Goal: Transaction & Acquisition: Download file/media

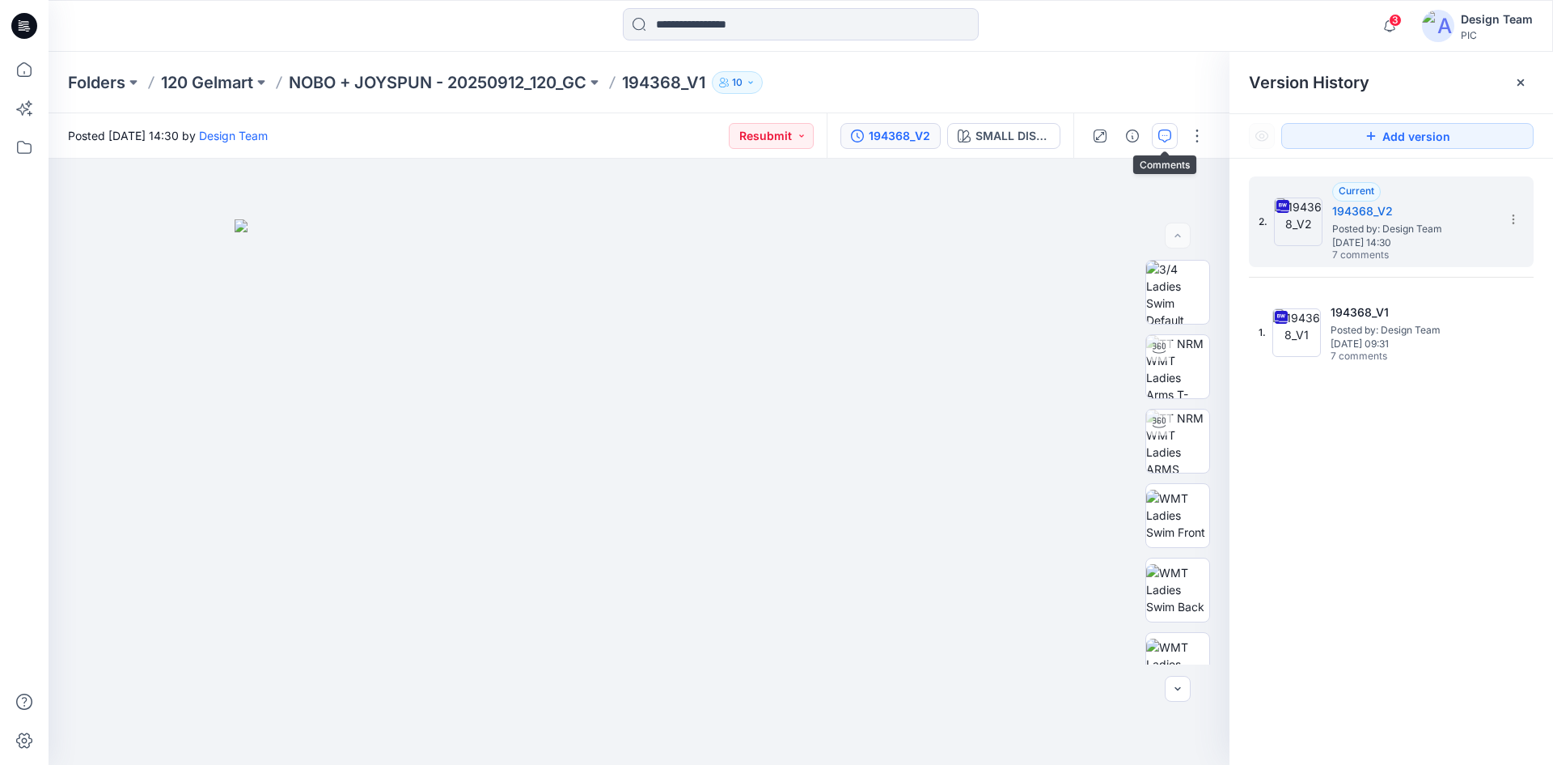
click at [1162, 137] on icon "button" at bounding box center [1165, 135] width 13 height 13
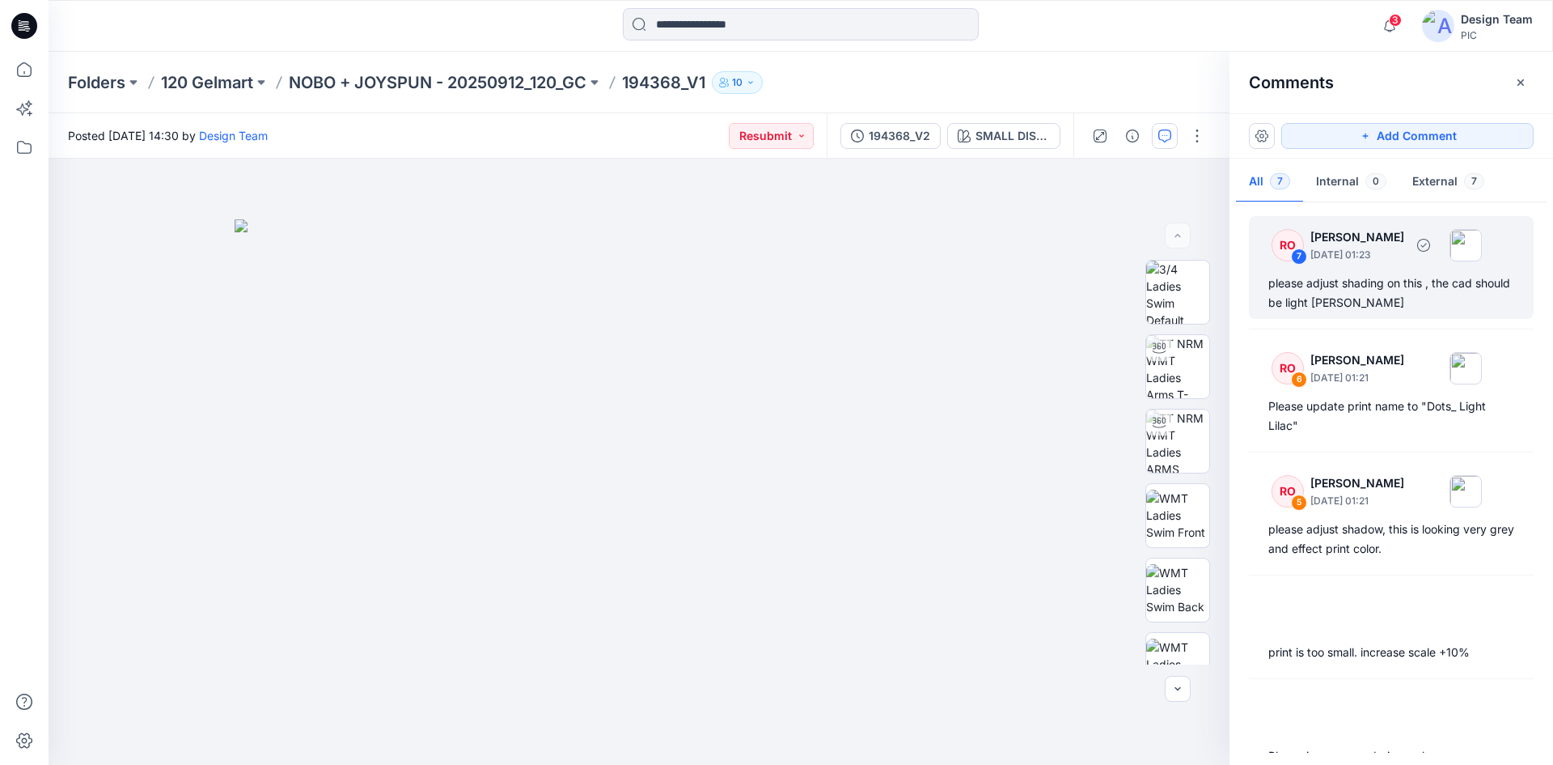
click at [1389, 301] on div "please adjust shading on this , the cad should be light heather grey" at bounding box center [1392, 292] width 246 height 39
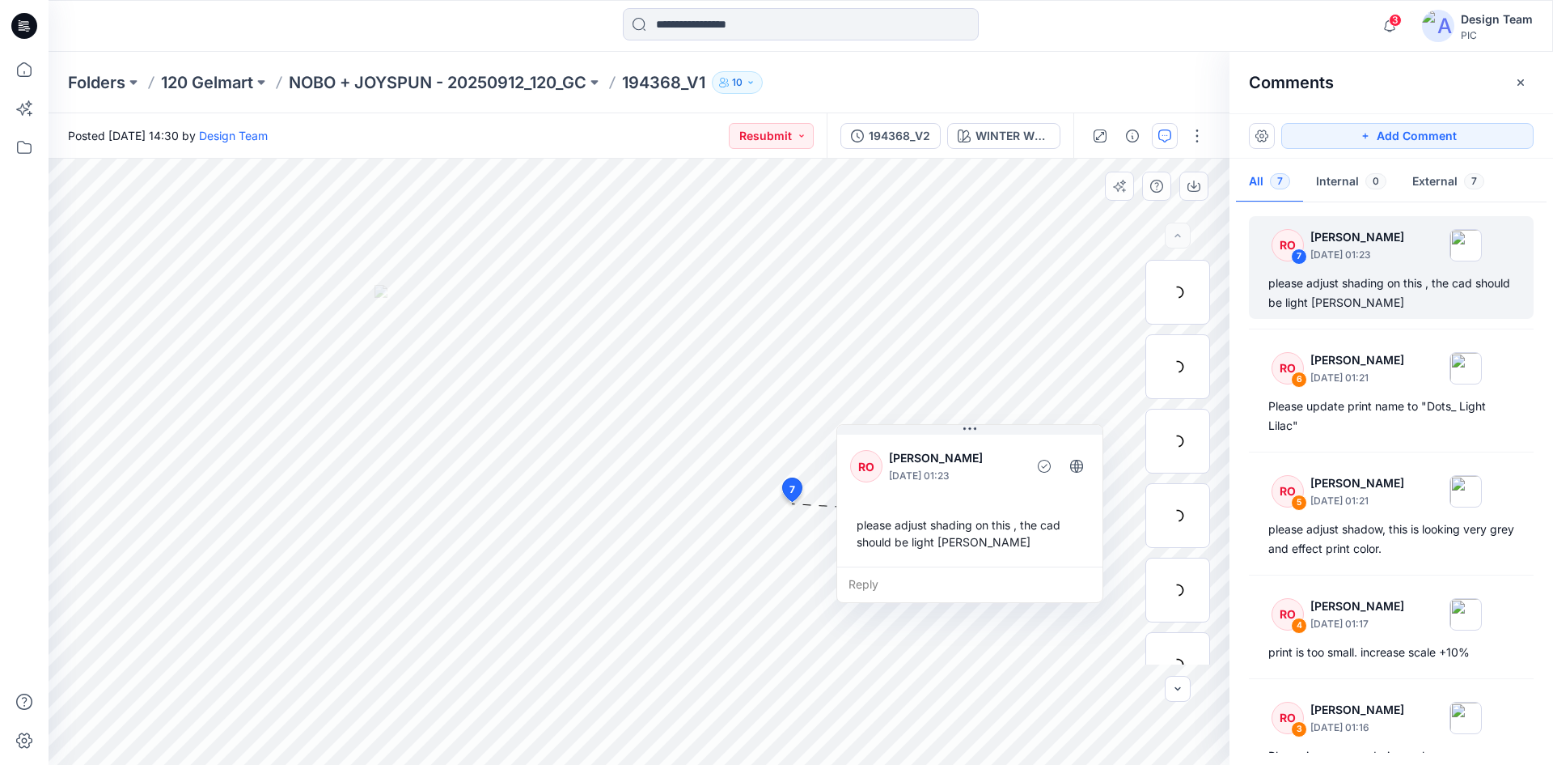
drag, startPoint x: 914, startPoint y: 596, endPoint x: 984, endPoint y: 511, distance: 110.4
click at [984, 511] on div "please adjust shading on this , the cad should be light heather grey" at bounding box center [969, 533] width 239 height 47
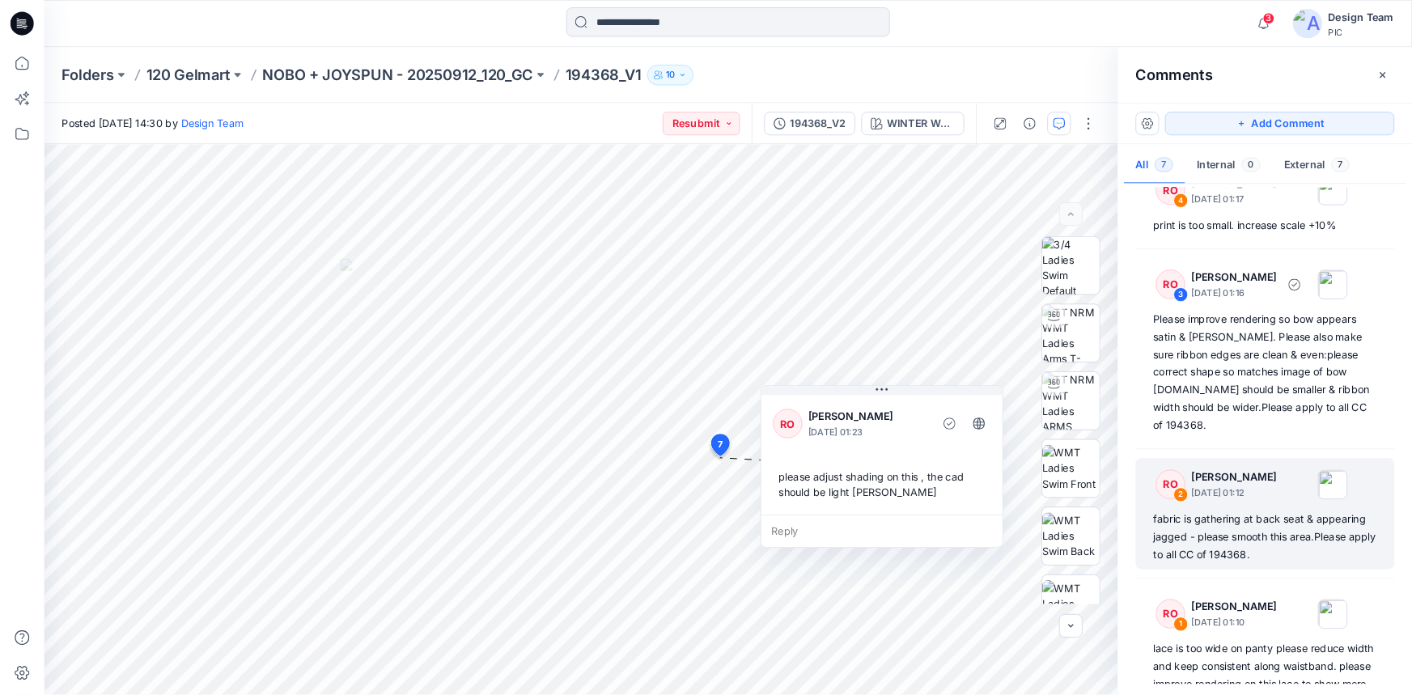
scroll to position [469, 0]
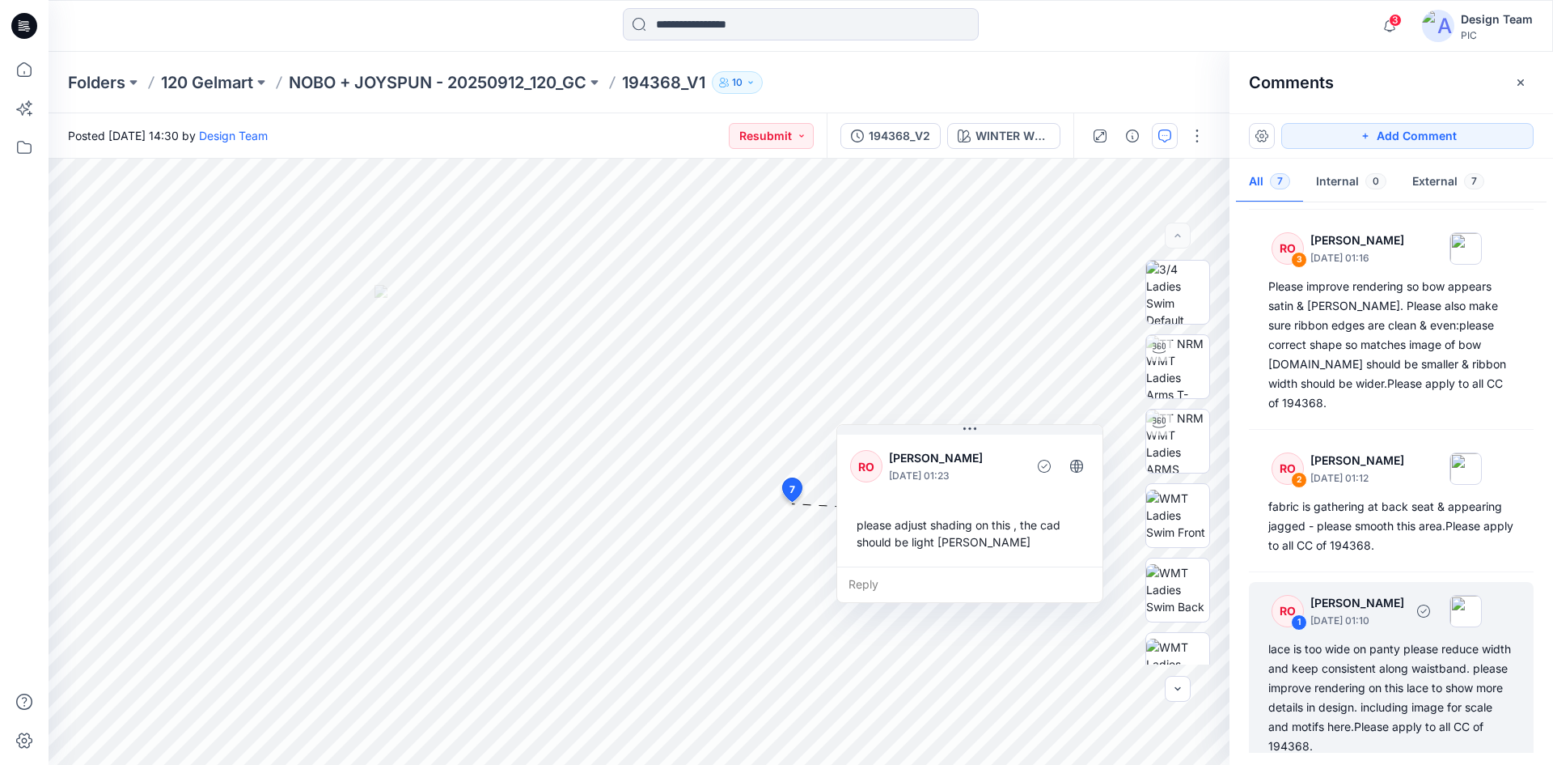
click at [1384, 593] on p "[PERSON_NAME]" at bounding box center [1358, 602] width 94 height 19
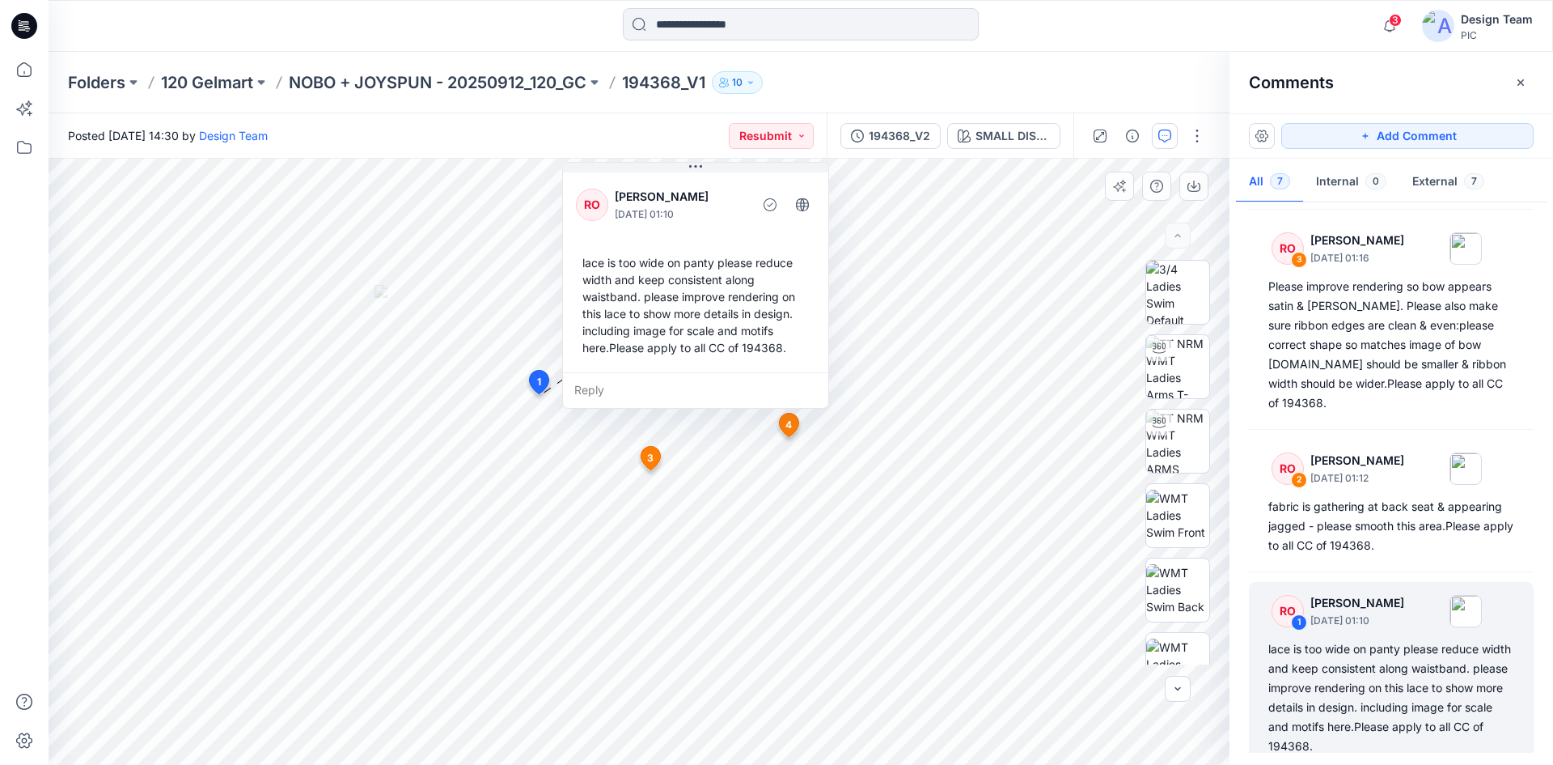
drag, startPoint x: 574, startPoint y: 167, endPoint x: 597, endPoint y: 225, distance: 62.8
click at [597, 225] on div "RO Raquel Ortiz October 03, 2025 01:10 lace is too wide on panty please reduce …" at bounding box center [695, 270] width 265 height 203
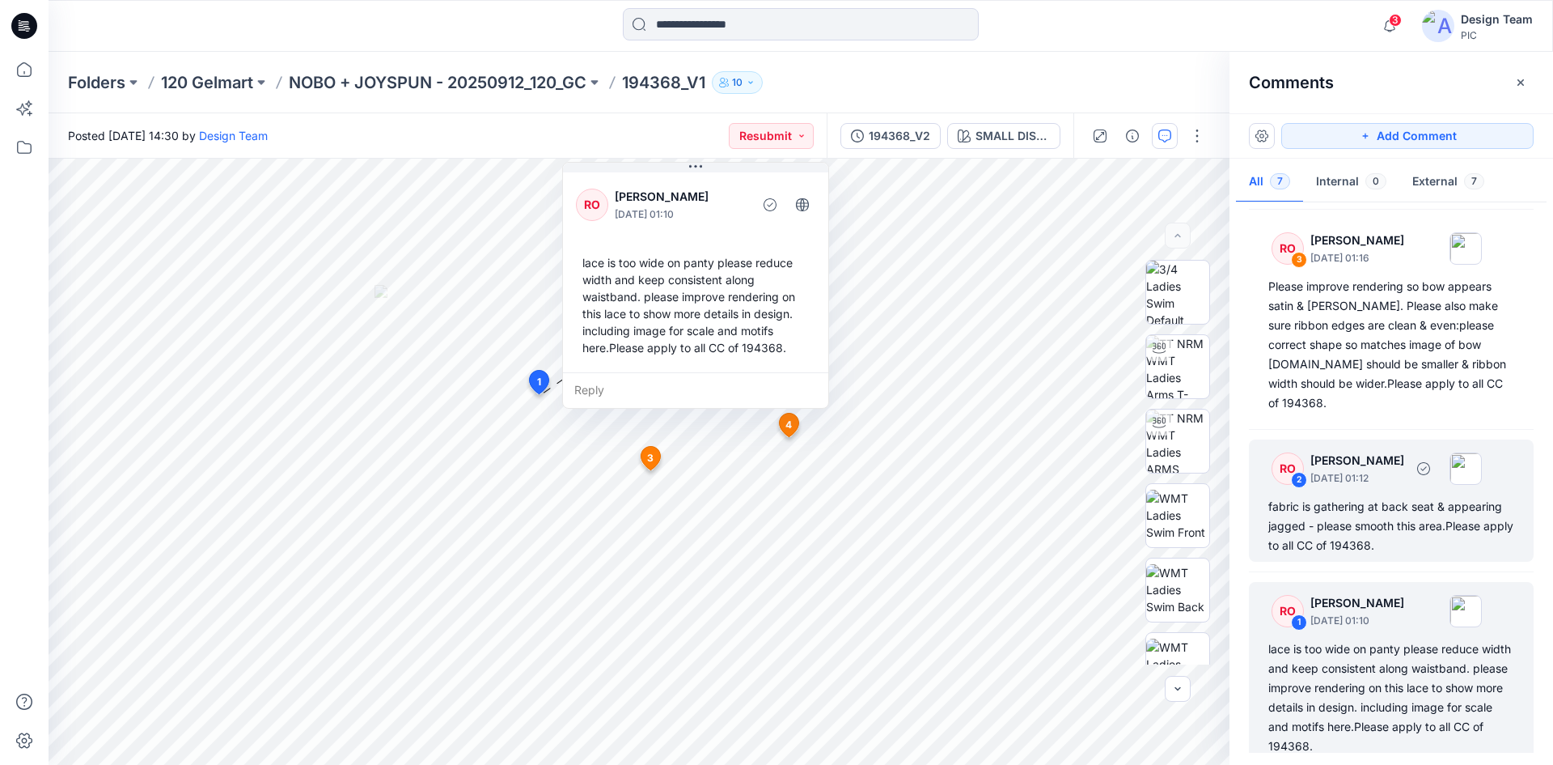
click at [1428, 497] on div "fabric is gathering at back seat & appearing jagged - please smooth this area.P…" at bounding box center [1392, 526] width 246 height 58
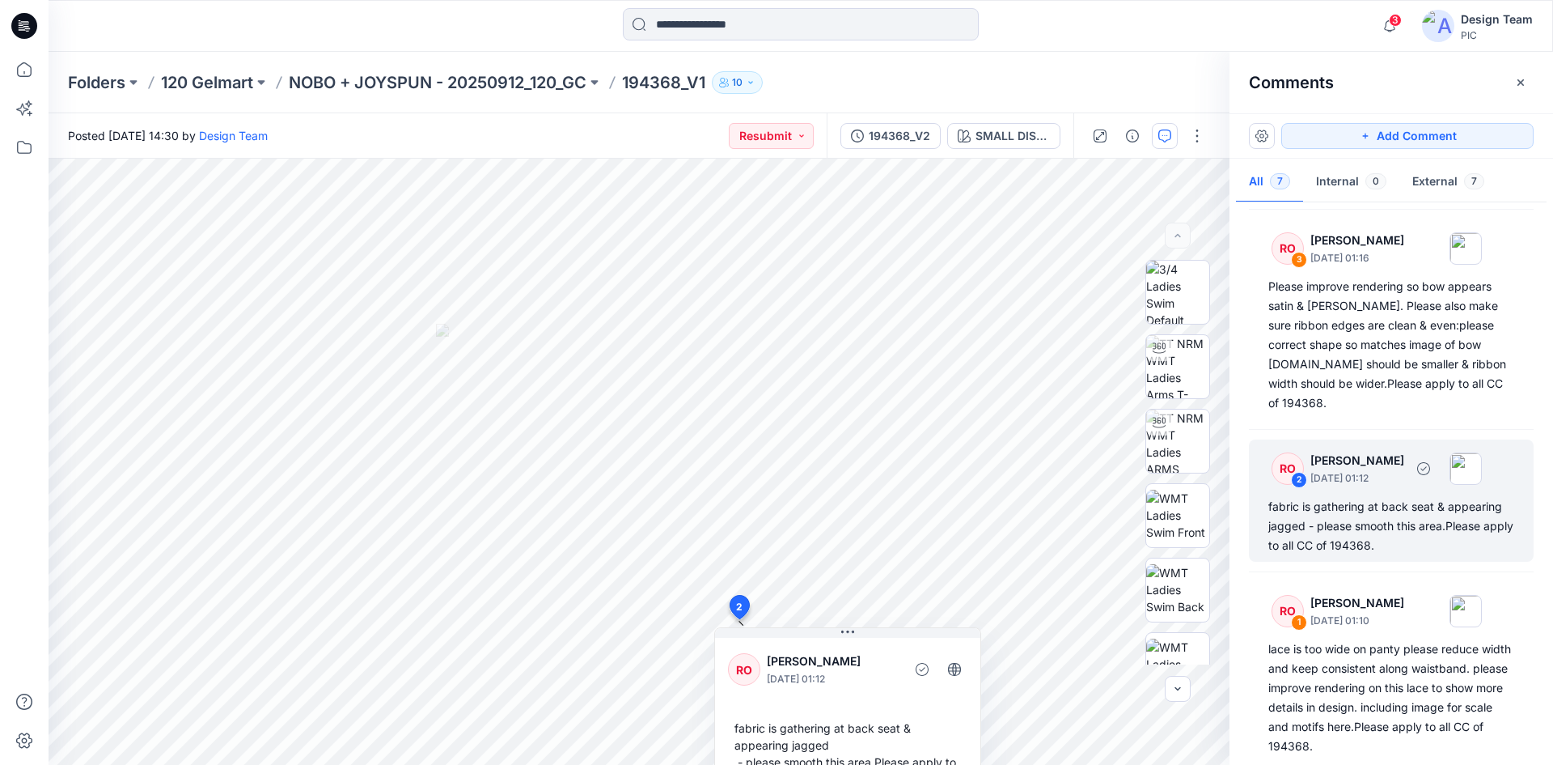
click at [1251, 439] on div "RO 2 Raquel Ortiz October 03, 2025 01:12 fabric is gathering at back seat & app…" at bounding box center [1391, 500] width 285 height 122
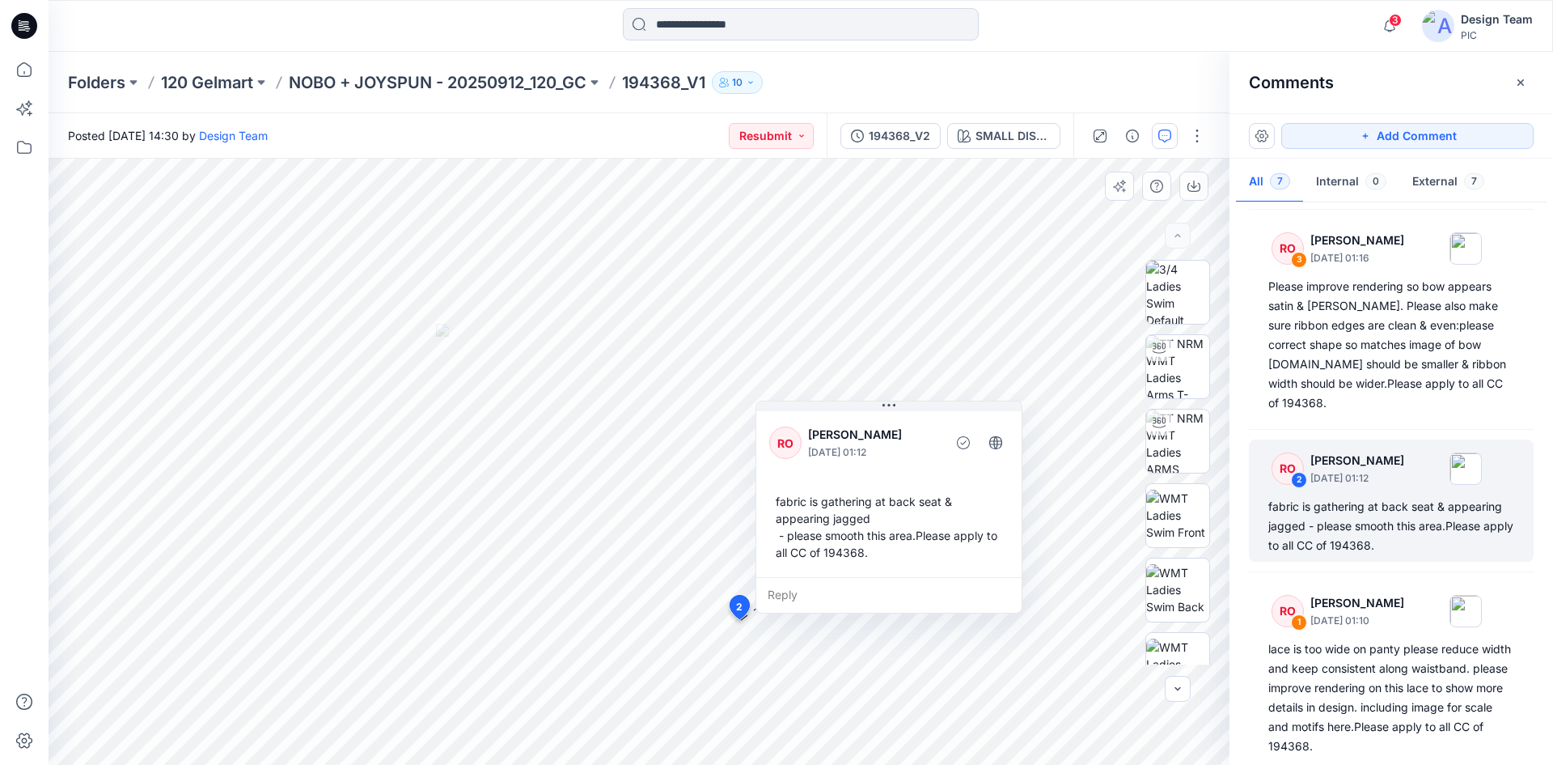
drag, startPoint x: 795, startPoint y: 676, endPoint x: 837, endPoint y: 451, distance: 229.0
click at [837, 451] on p "October 03, 2025 01:12" at bounding box center [874, 452] width 132 height 16
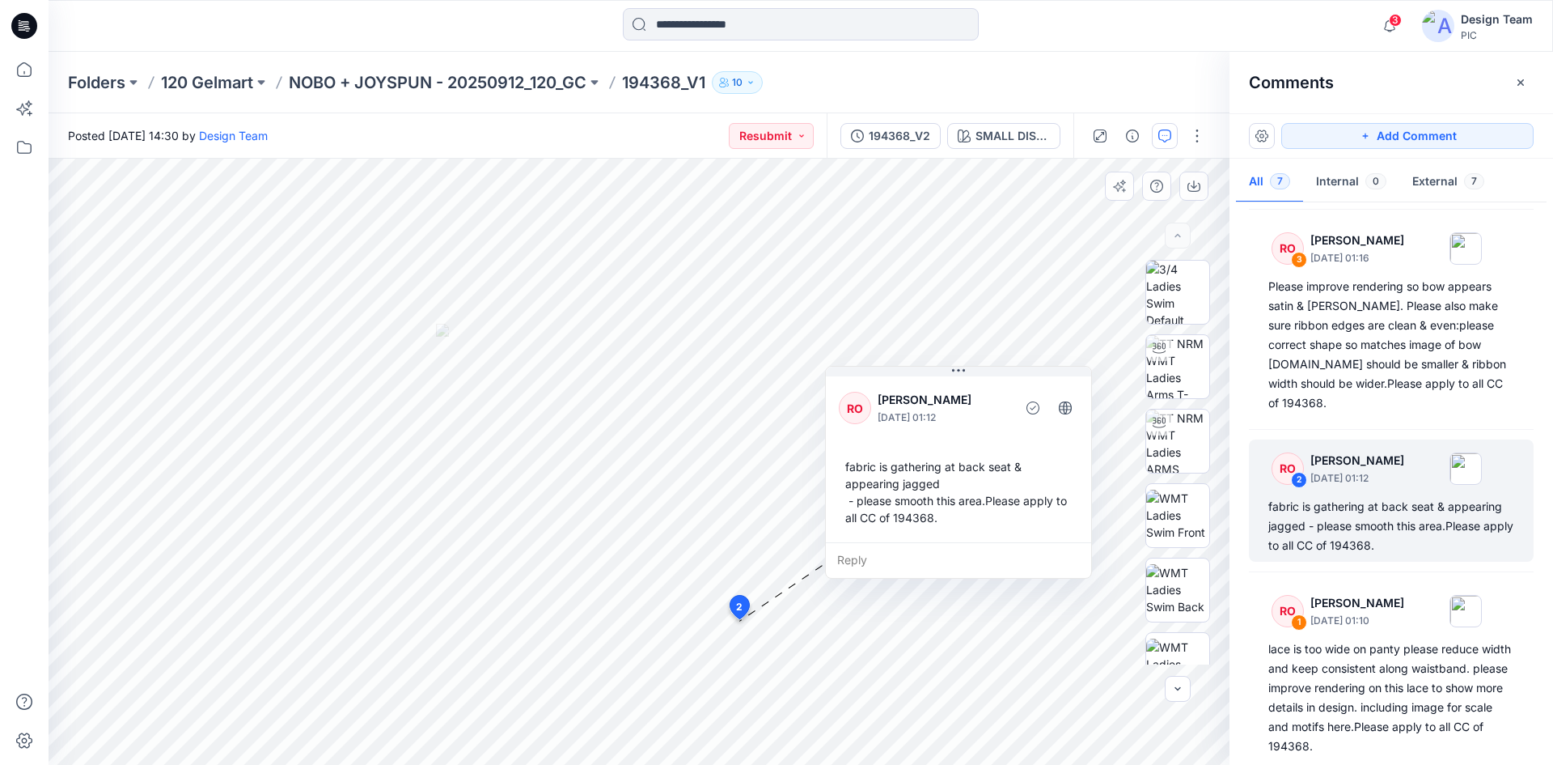
drag, startPoint x: 800, startPoint y: 555, endPoint x: 870, endPoint y: 520, distance: 77.8
click at [870, 520] on div "fabric is gathering at back seat & appearing jagged - please smooth this area.P…" at bounding box center [958, 491] width 239 height 81
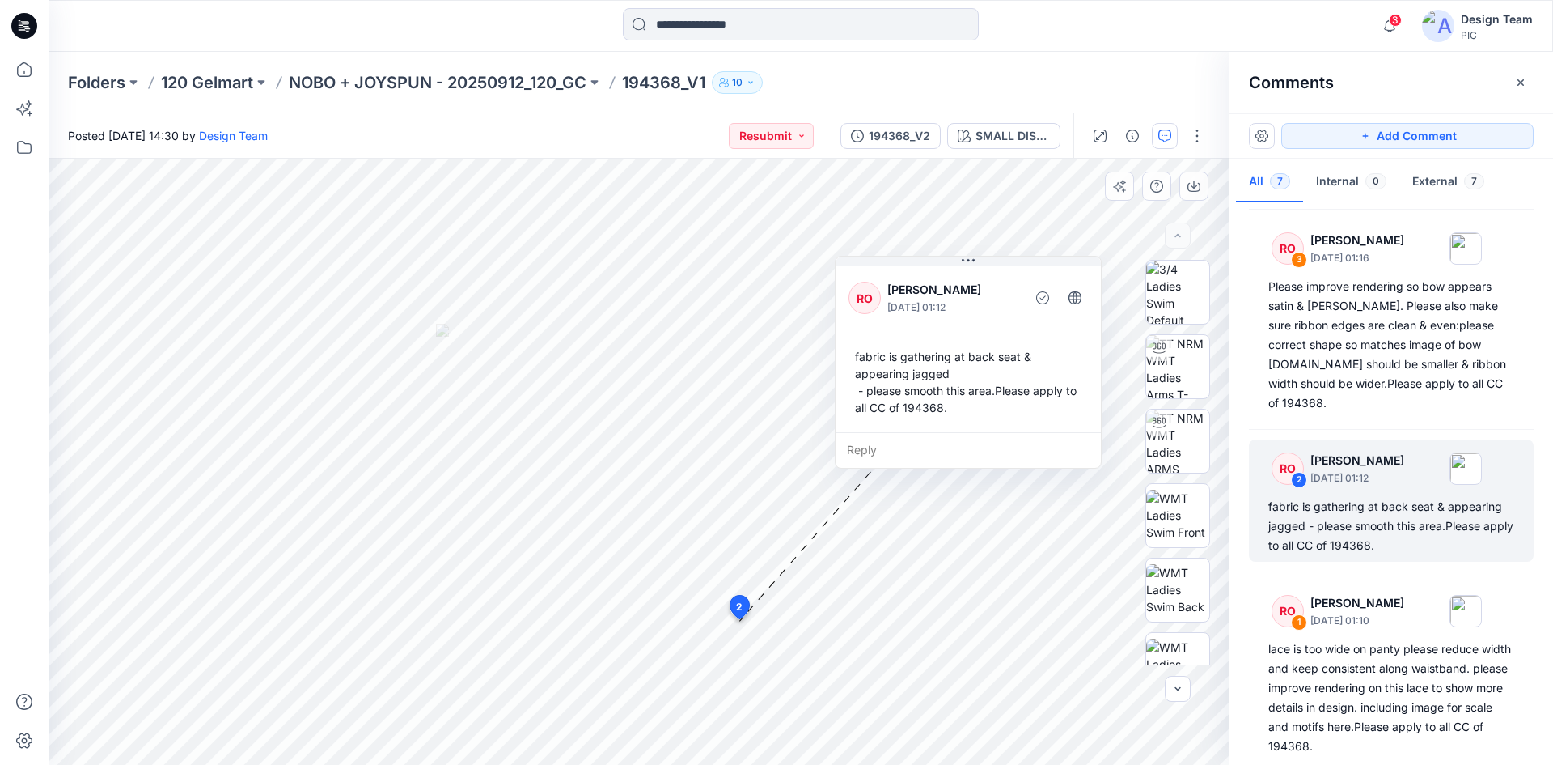
drag, startPoint x: 959, startPoint y: 506, endPoint x: 968, endPoint y: 396, distance: 110.5
click at [968, 396] on div "fabric is gathering at back seat & appearing jagged - please smooth this area.P…" at bounding box center [968, 381] width 239 height 81
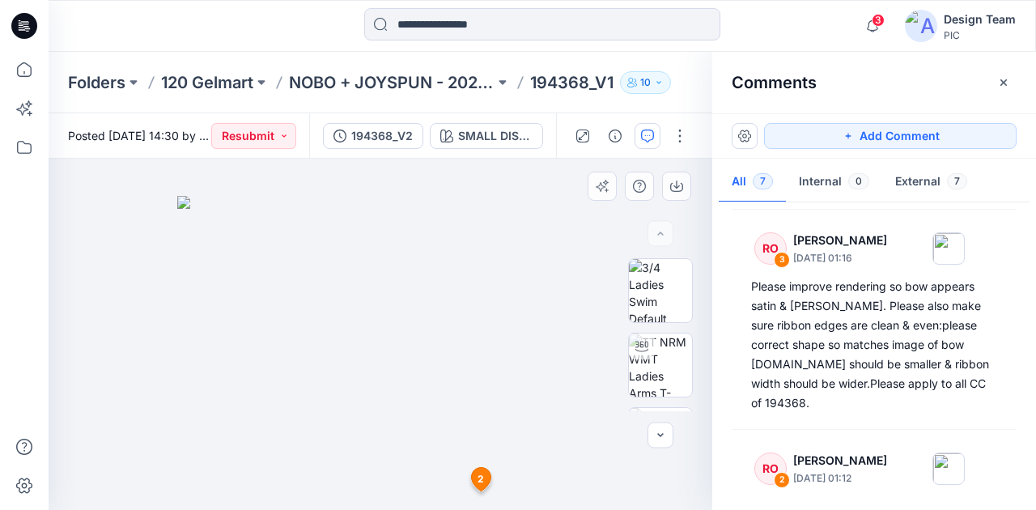
click at [470, 335] on img at bounding box center [380, 353] width 406 height 314
click at [419, 239] on img at bounding box center [380, 353] width 406 height 314
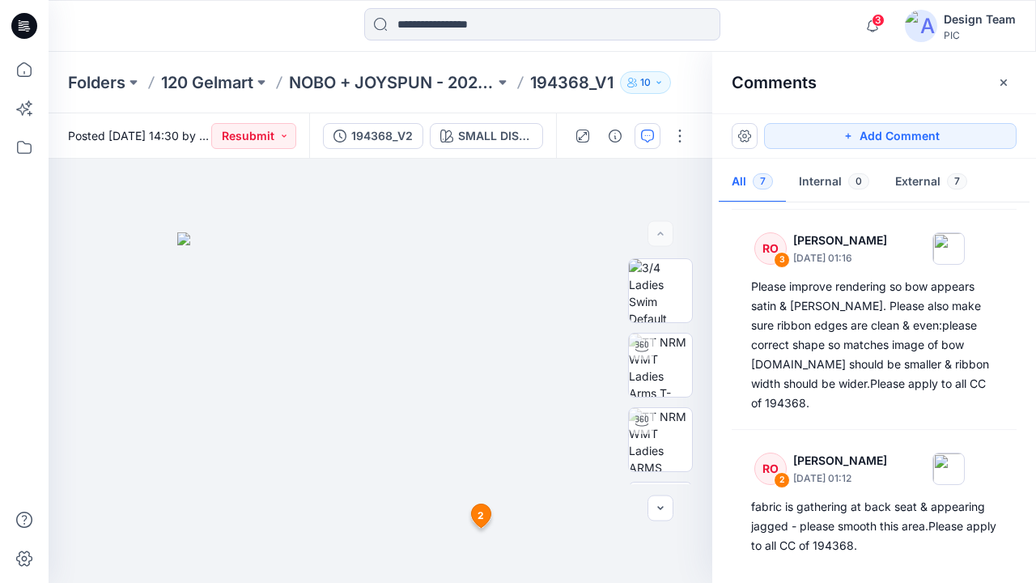
click at [137, 48] on div "3 Notifications Your style 194377_V1 has been updated with 194377_V1 version 1 …" at bounding box center [542, 26] width 987 height 52
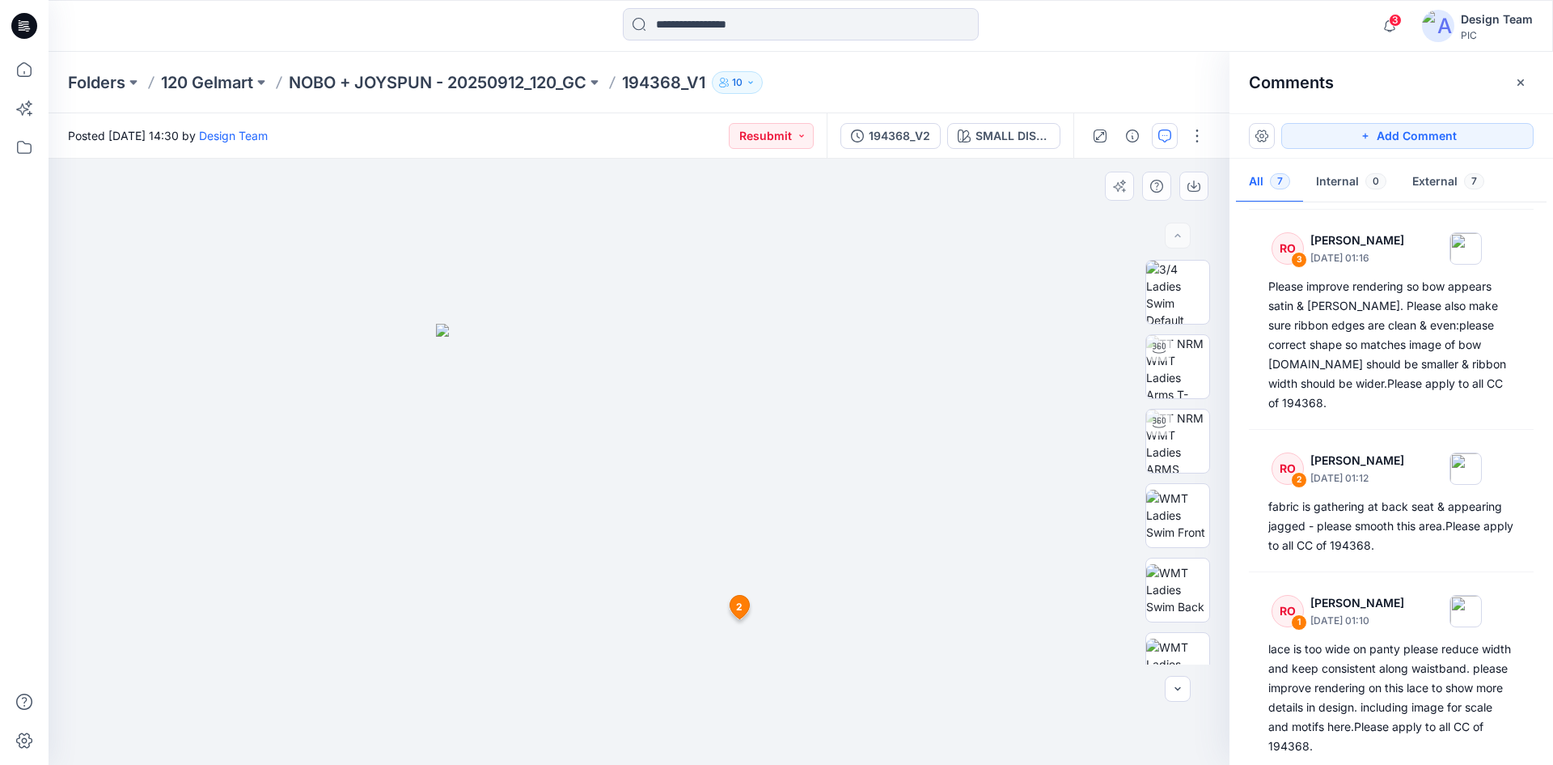
click at [600, 358] on img at bounding box center [639, 545] width 406 height 442
click at [108, 44] on div "5 Notifications Your style 194377_V1 has been updated with 194377_V1 version 1 …" at bounding box center [801, 26] width 1505 height 52
click at [739, 608] on span "2" at bounding box center [739, 607] width 6 height 15
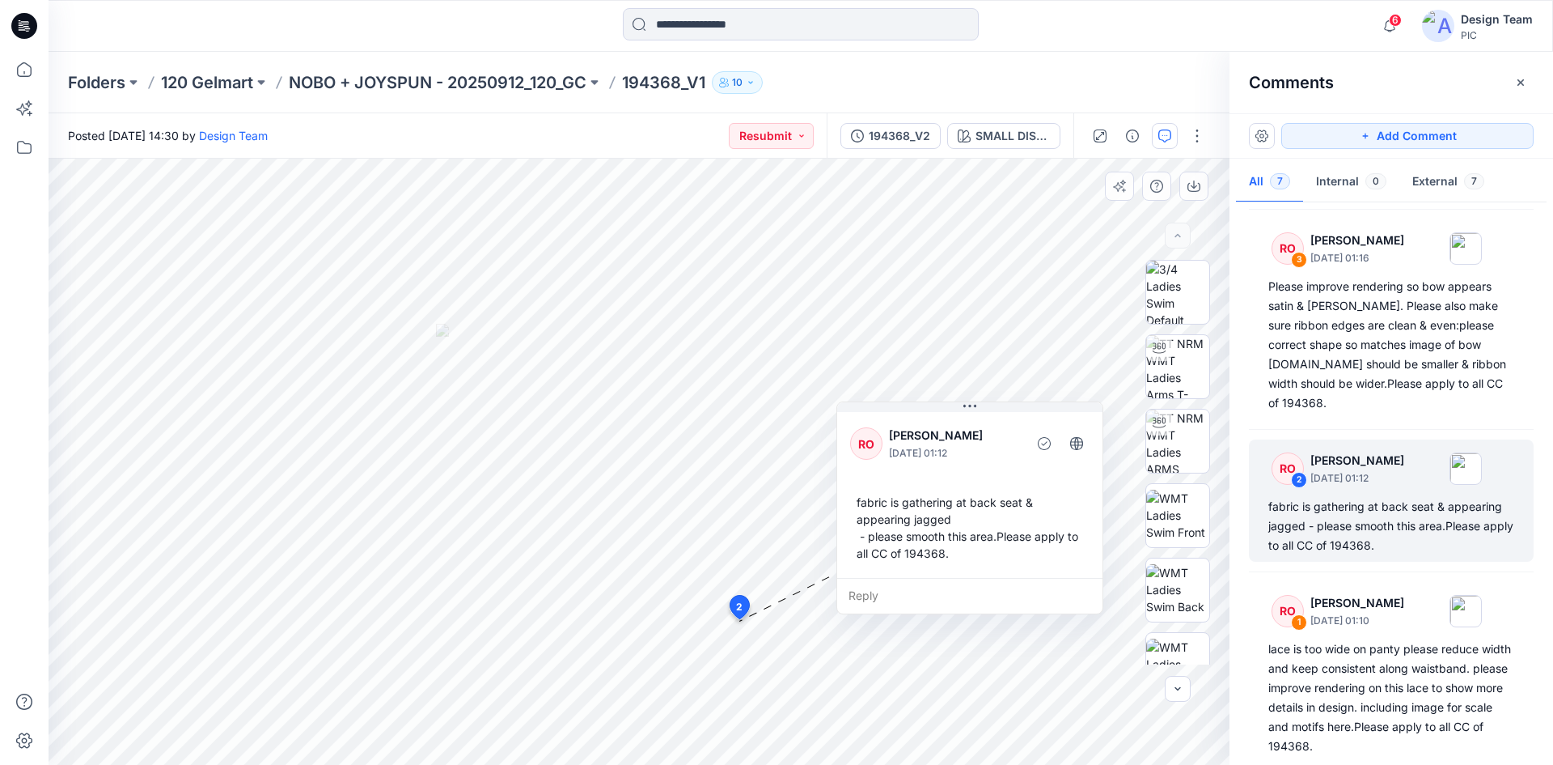
drag, startPoint x: 773, startPoint y: 648, endPoint x: 895, endPoint y: 423, distance: 255.6
click at [895, 423] on div "RO Raquel Ortiz October 03, 2025 01:12" at bounding box center [969, 444] width 239 height 44
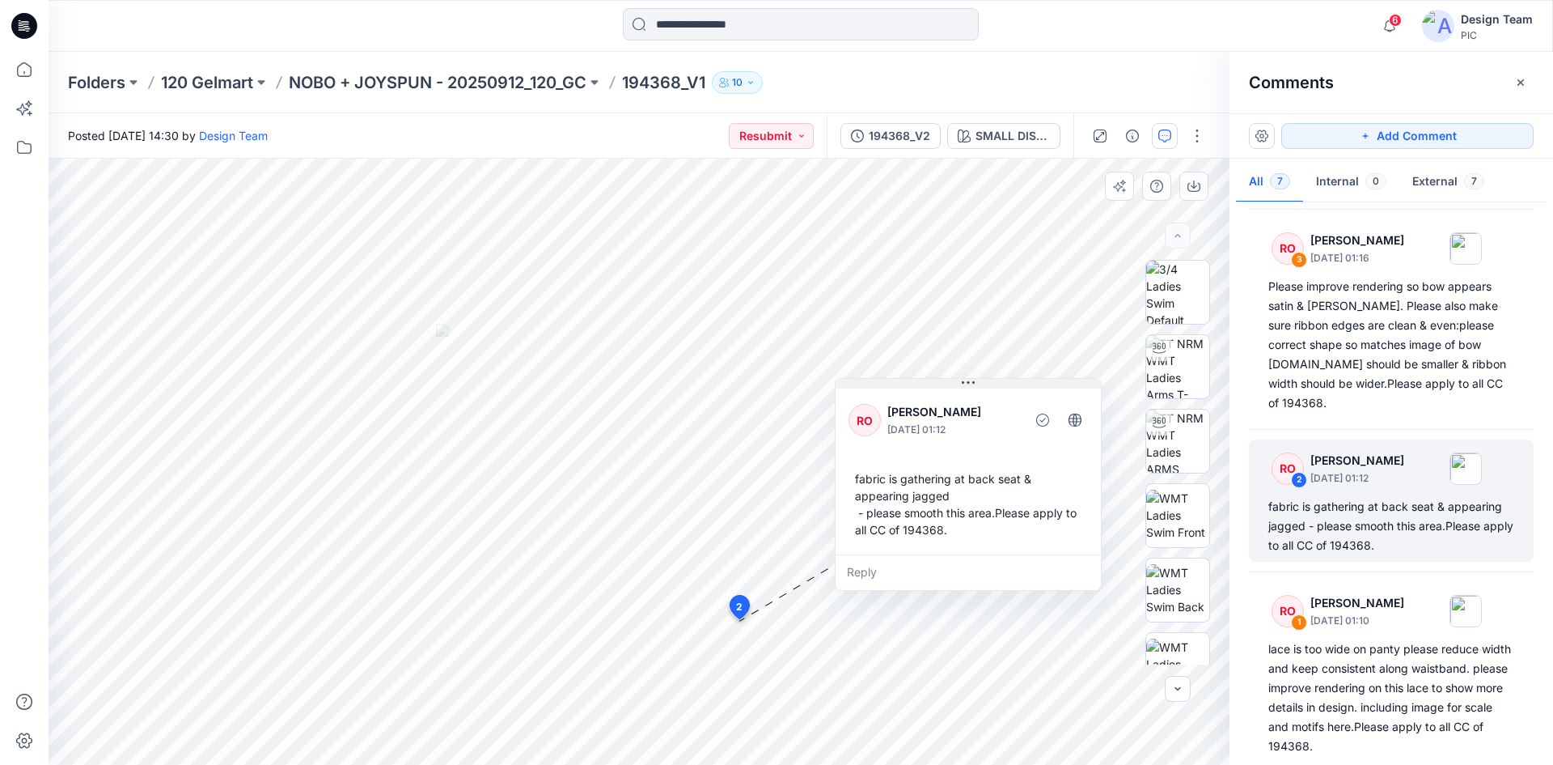
drag, startPoint x: 884, startPoint y: 409, endPoint x: 882, endPoint y: 385, distance: 23.5
click at [882, 385] on button at bounding box center [968, 384] width 265 height 10
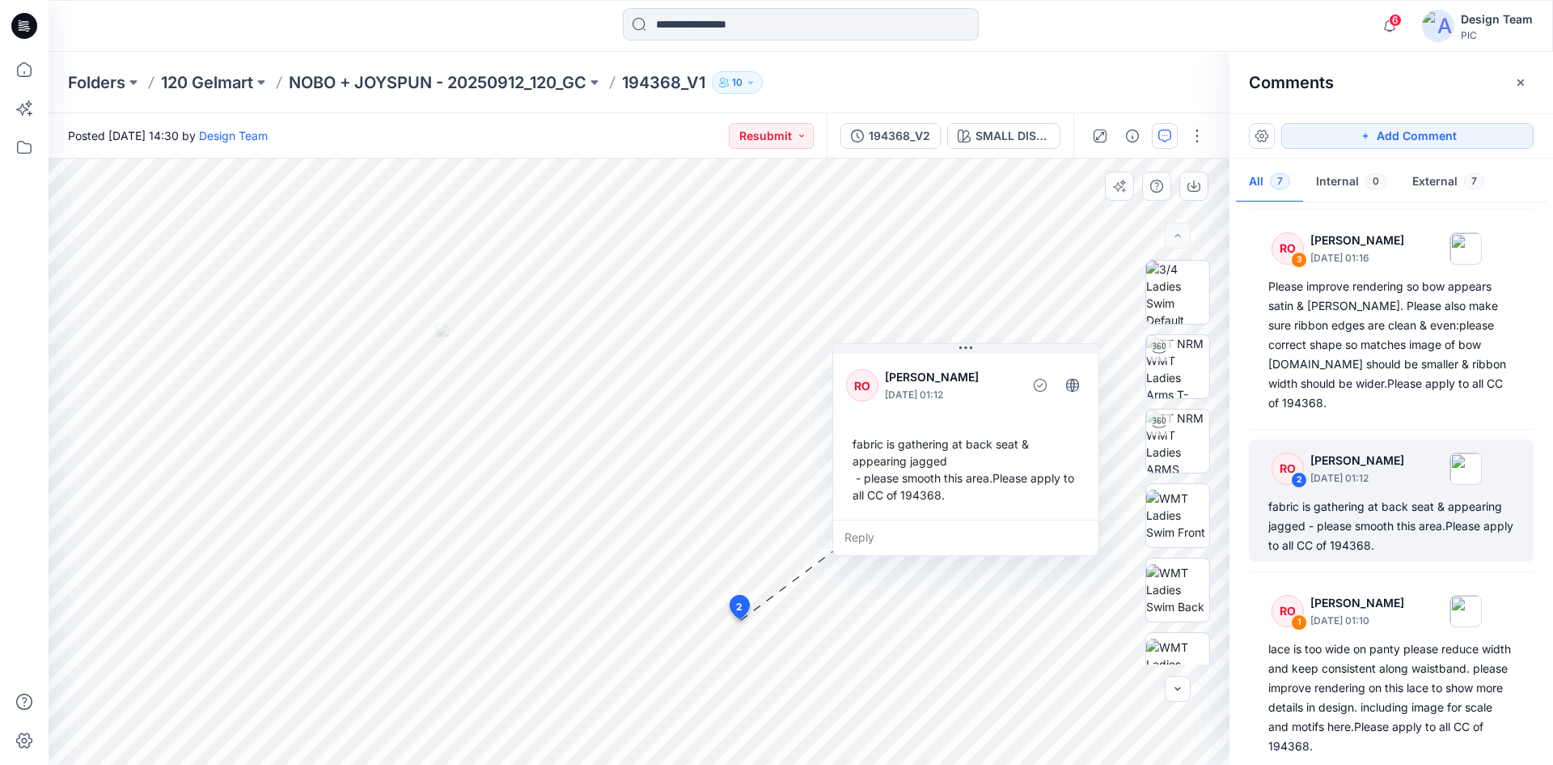
drag, startPoint x: 888, startPoint y: 409, endPoint x: 885, endPoint y: 374, distance: 34.9
click at [885, 374] on p "[PERSON_NAME]" at bounding box center [951, 376] width 132 height 19
drag, startPoint x: 891, startPoint y: 397, endPoint x: 908, endPoint y: 400, distance: 17.2
click at [908, 400] on p "October 03, 2025 01:12" at bounding box center [968, 397] width 132 height 16
click at [917, 426] on div "RO Raquel Ortiz October 03, 2025 01:12 fabric is gathering at back seat & appea…" at bounding box center [983, 442] width 265 height 169
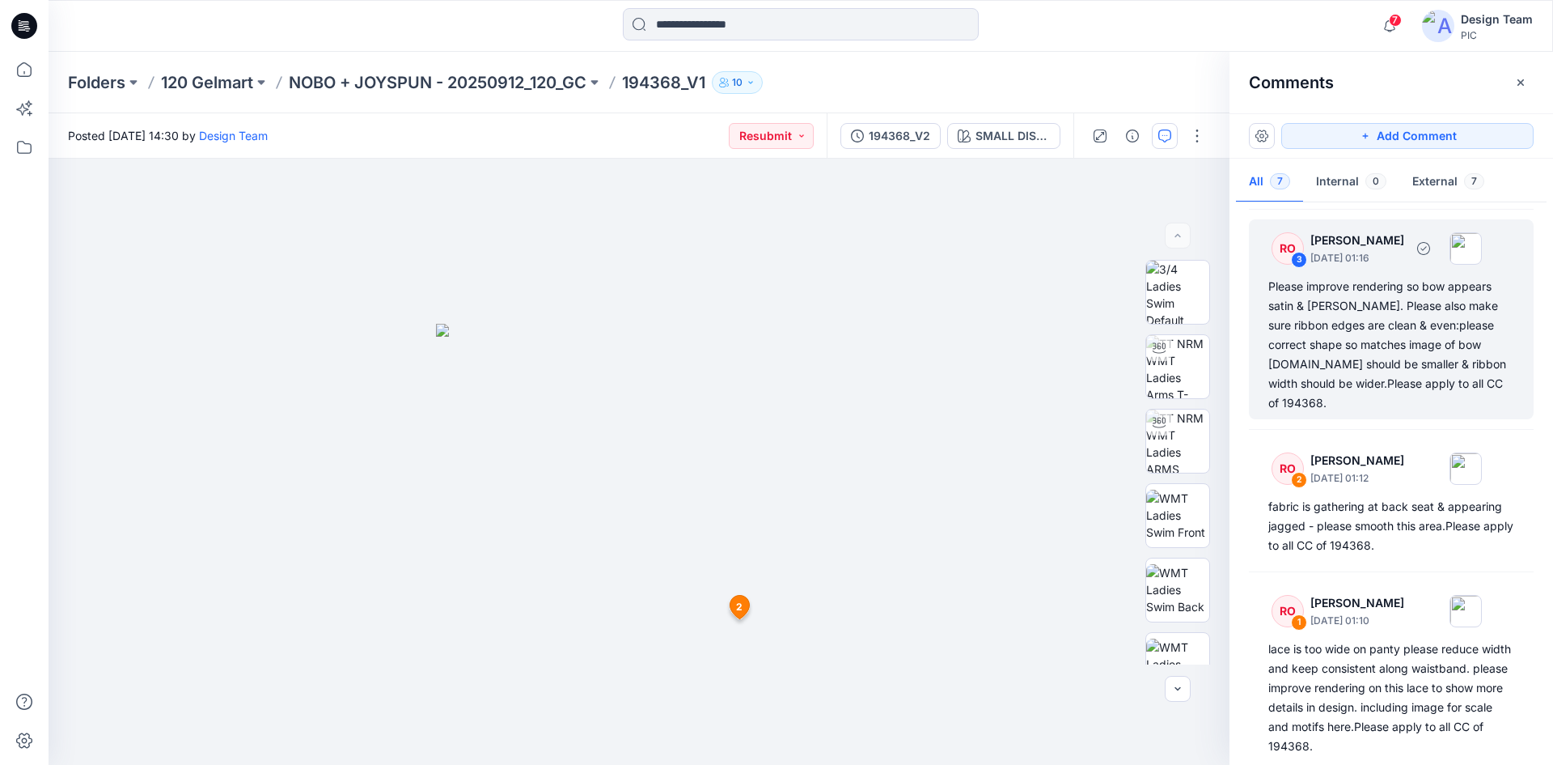
scroll to position [146, 0]
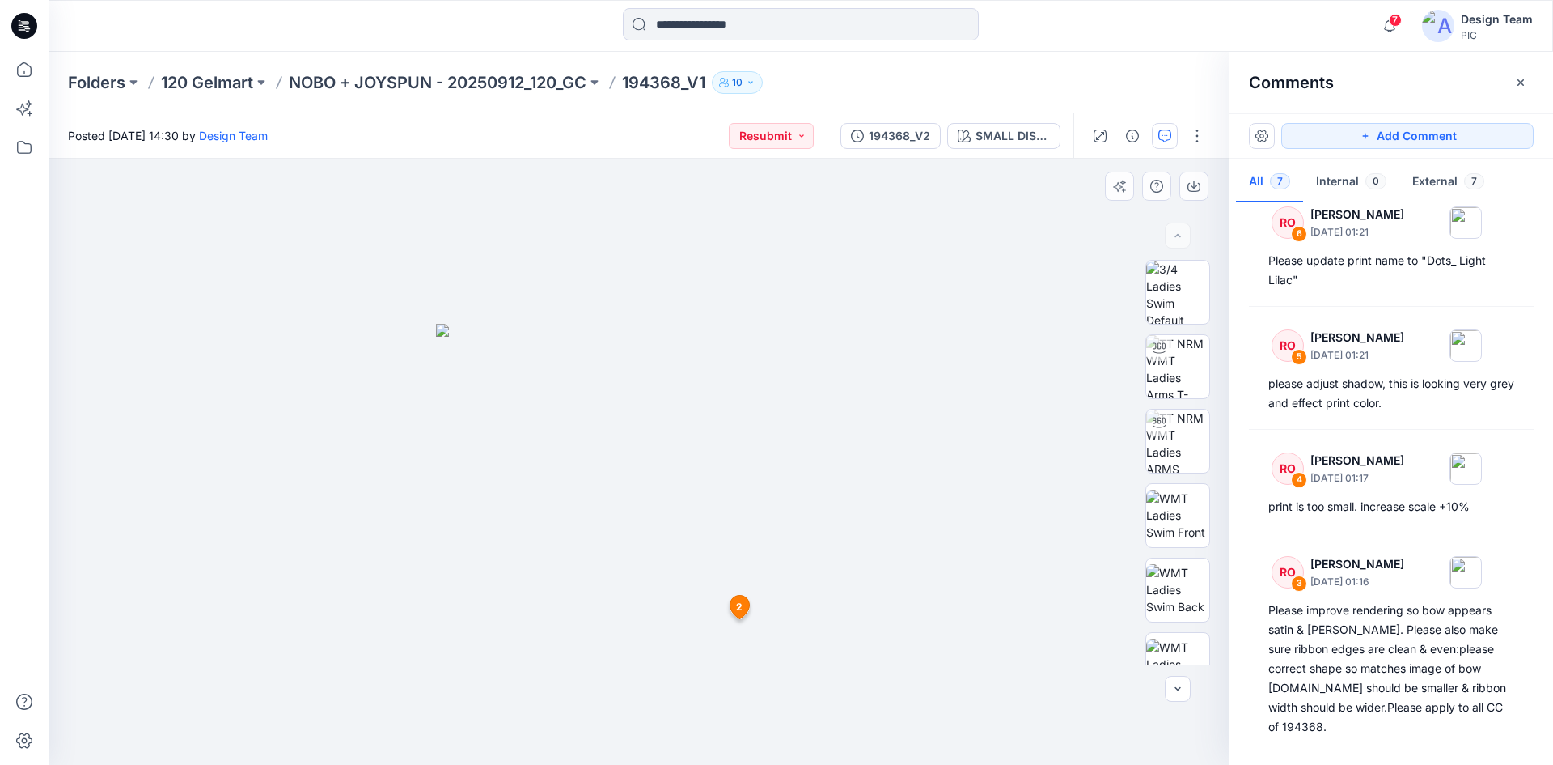
click at [739, 608] on span "2" at bounding box center [739, 607] width 6 height 15
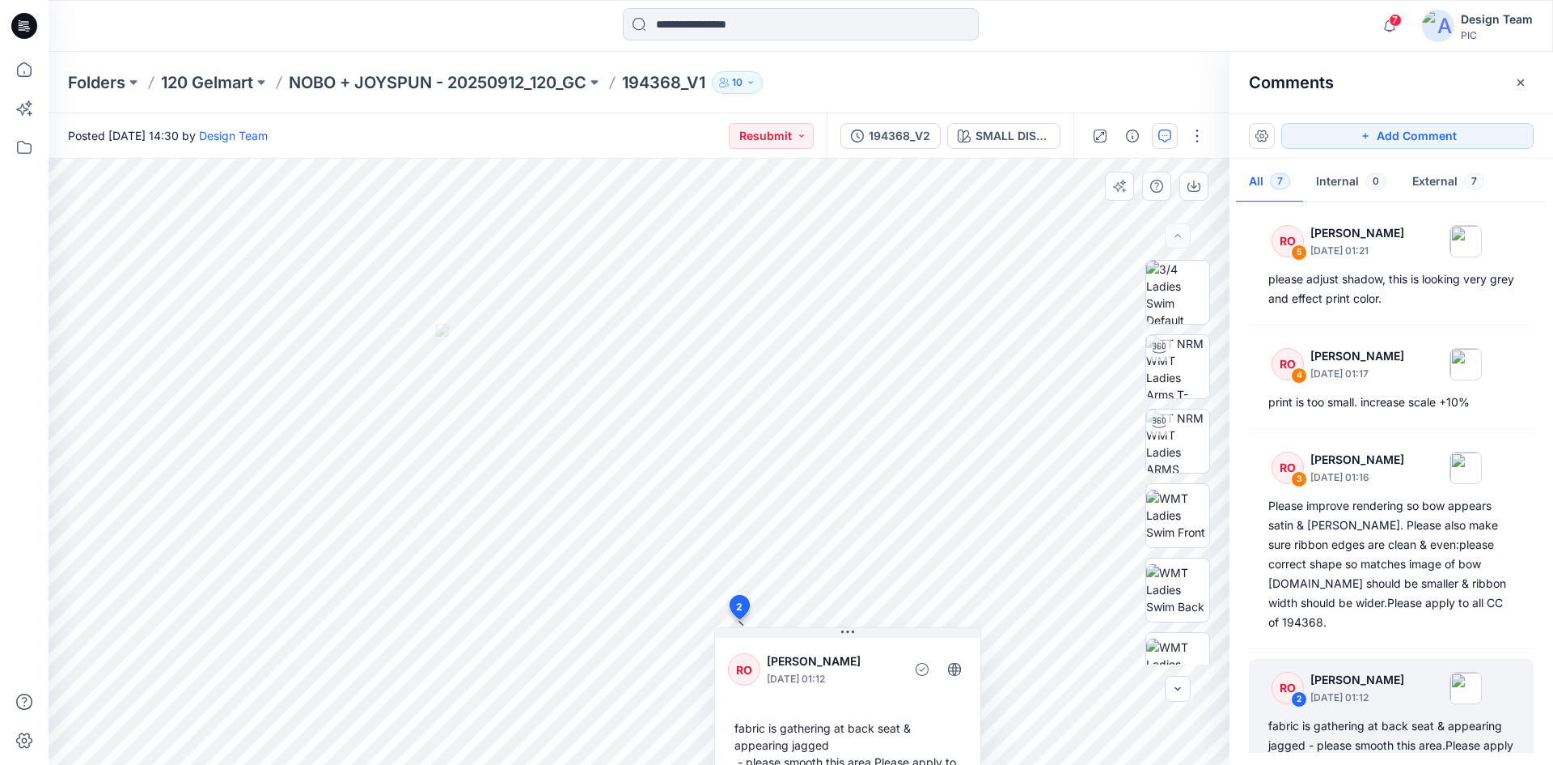
scroll to position [259, 0]
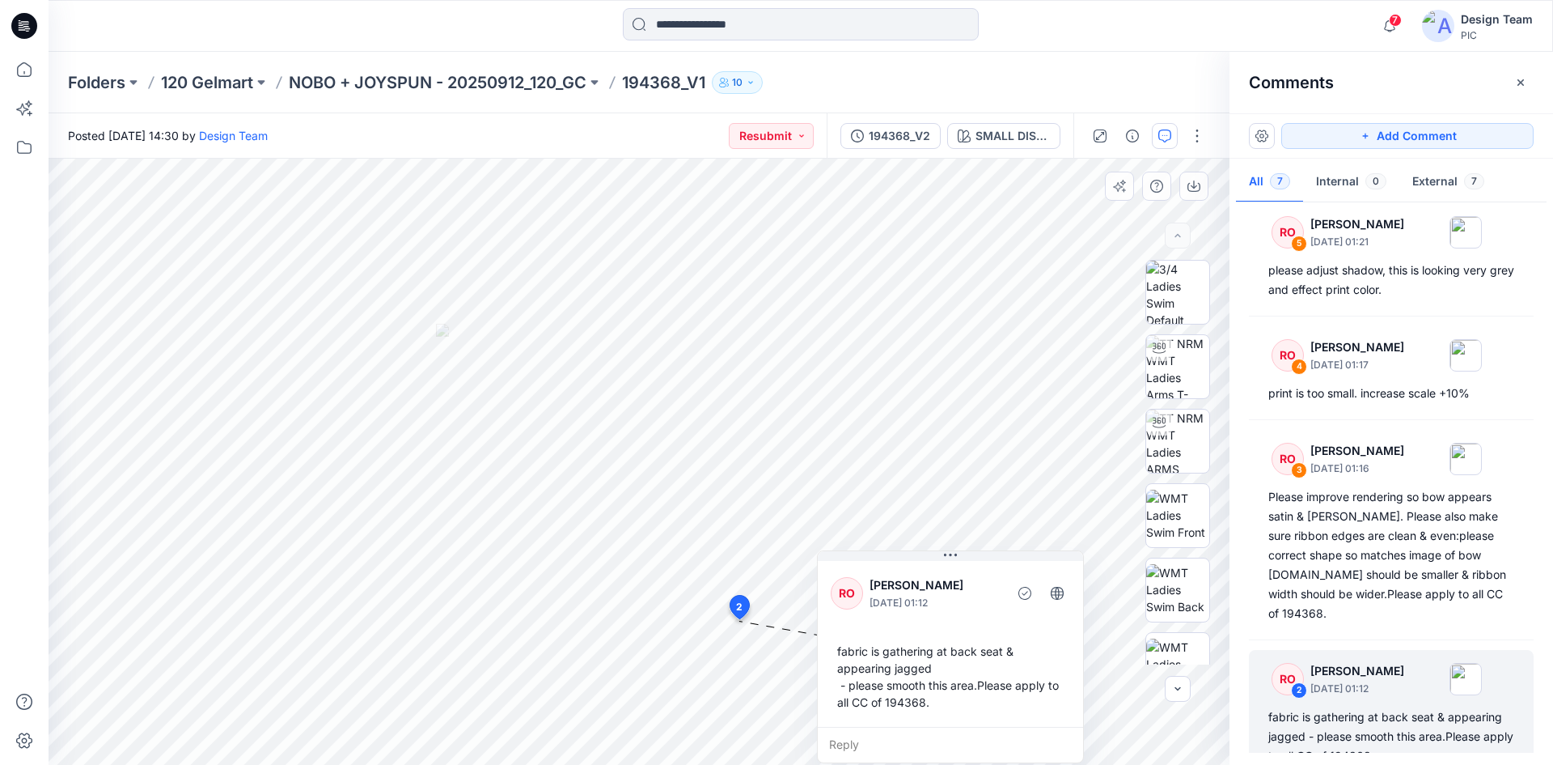
drag, startPoint x: 858, startPoint y: 663, endPoint x: 961, endPoint y: 578, distance: 133.8
click at [961, 578] on p "[PERSON_NAME]" at bounding box center [936, 584] width 132 height 19
click at [39, 193] on div at bounding box center [24, 408] width 36 height 713
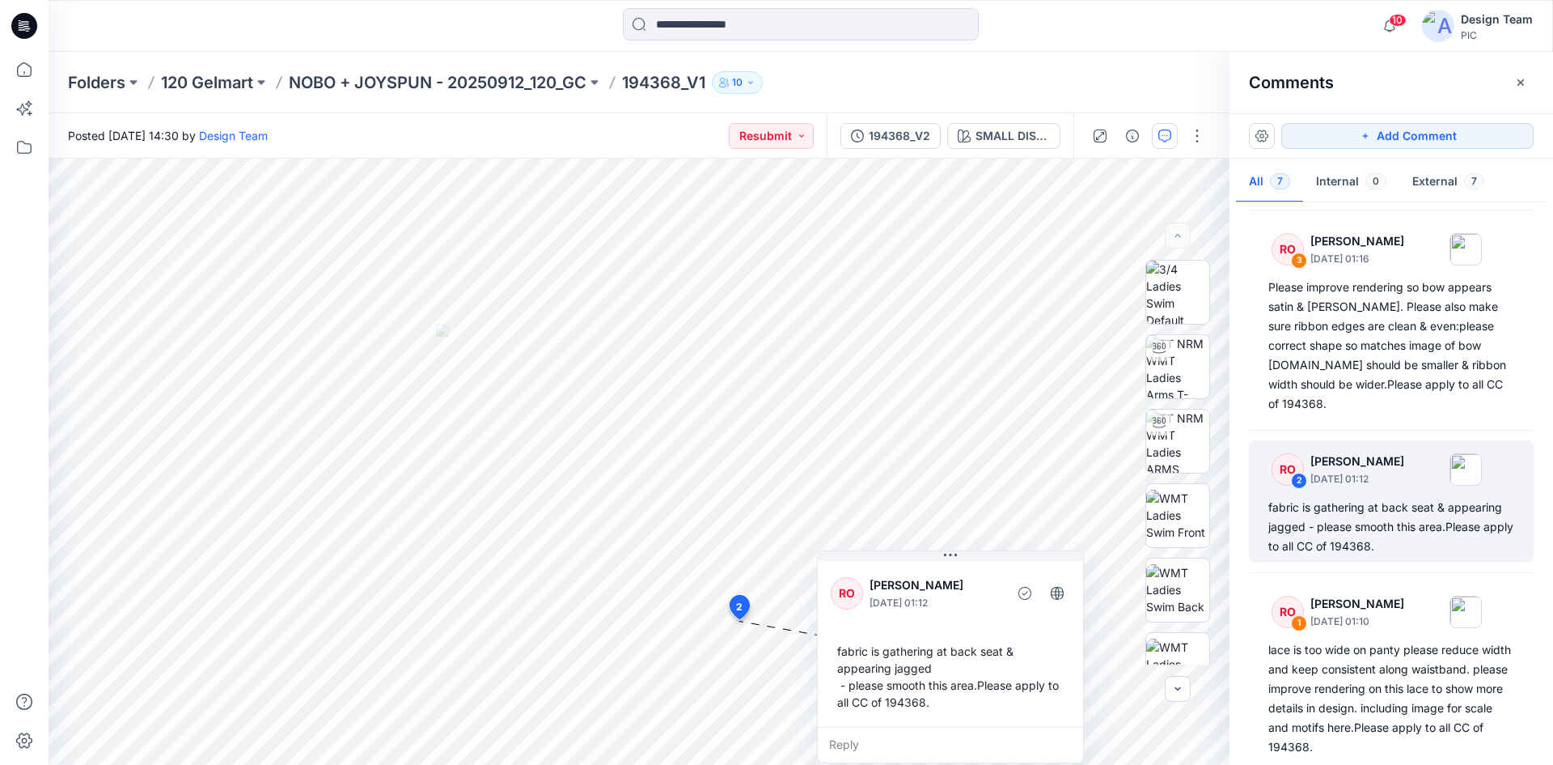
scroll to position [469, 0]
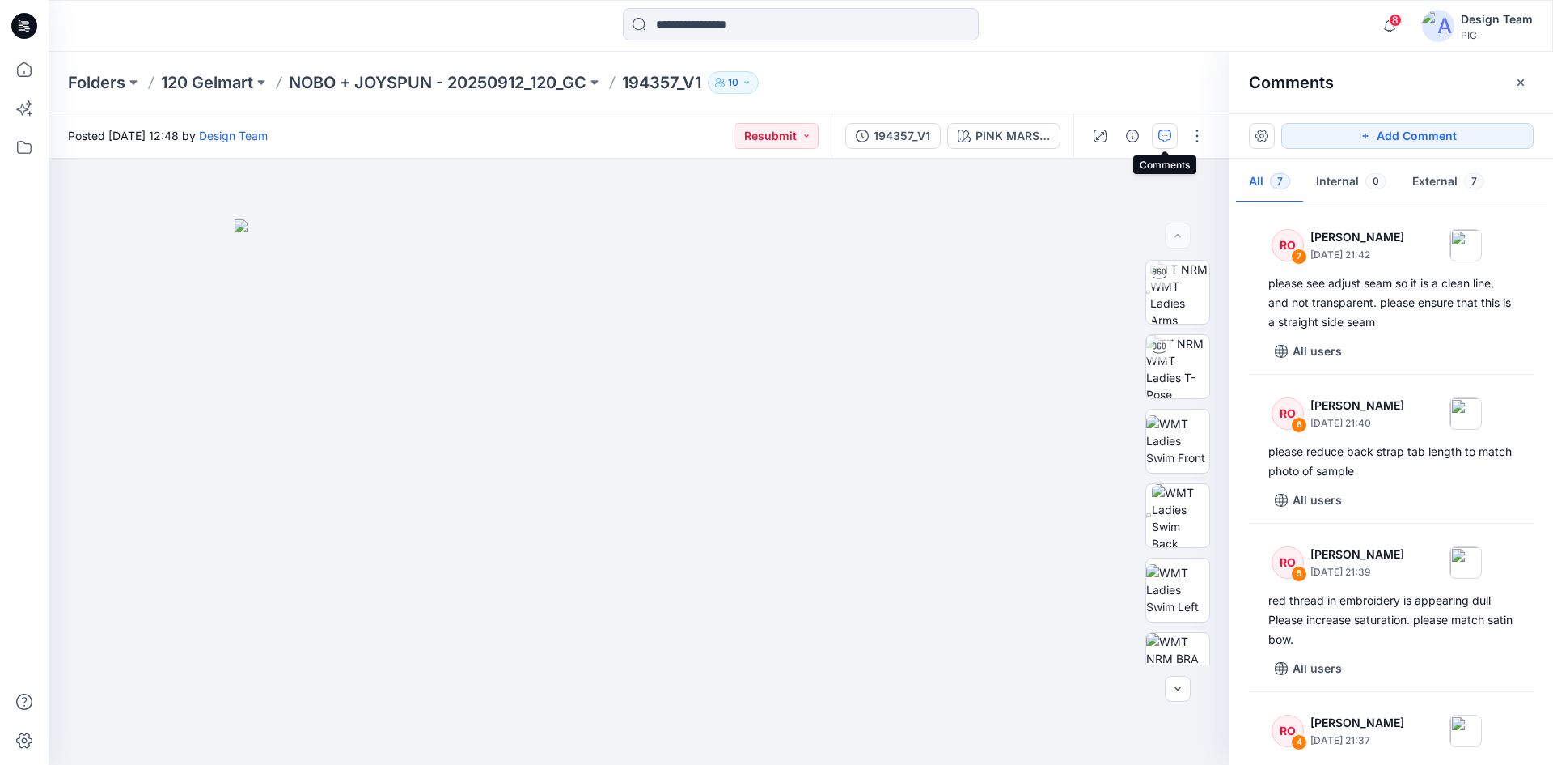
click at [32, 28] on icon at bounding box center [24, 26] width 26 height 26
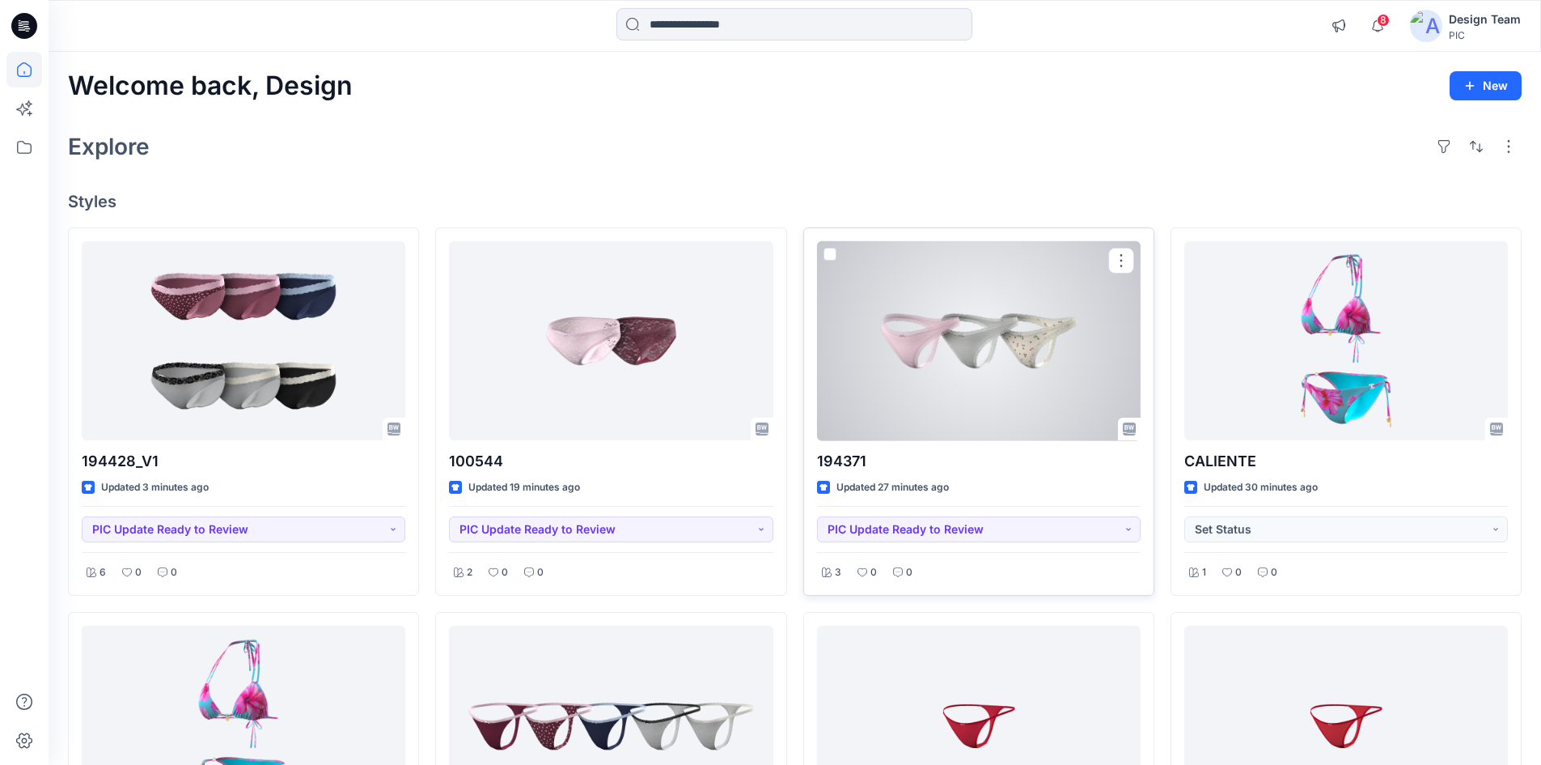
click at [982, 330] on div at bounding box center [979, 341] width 324 height 200
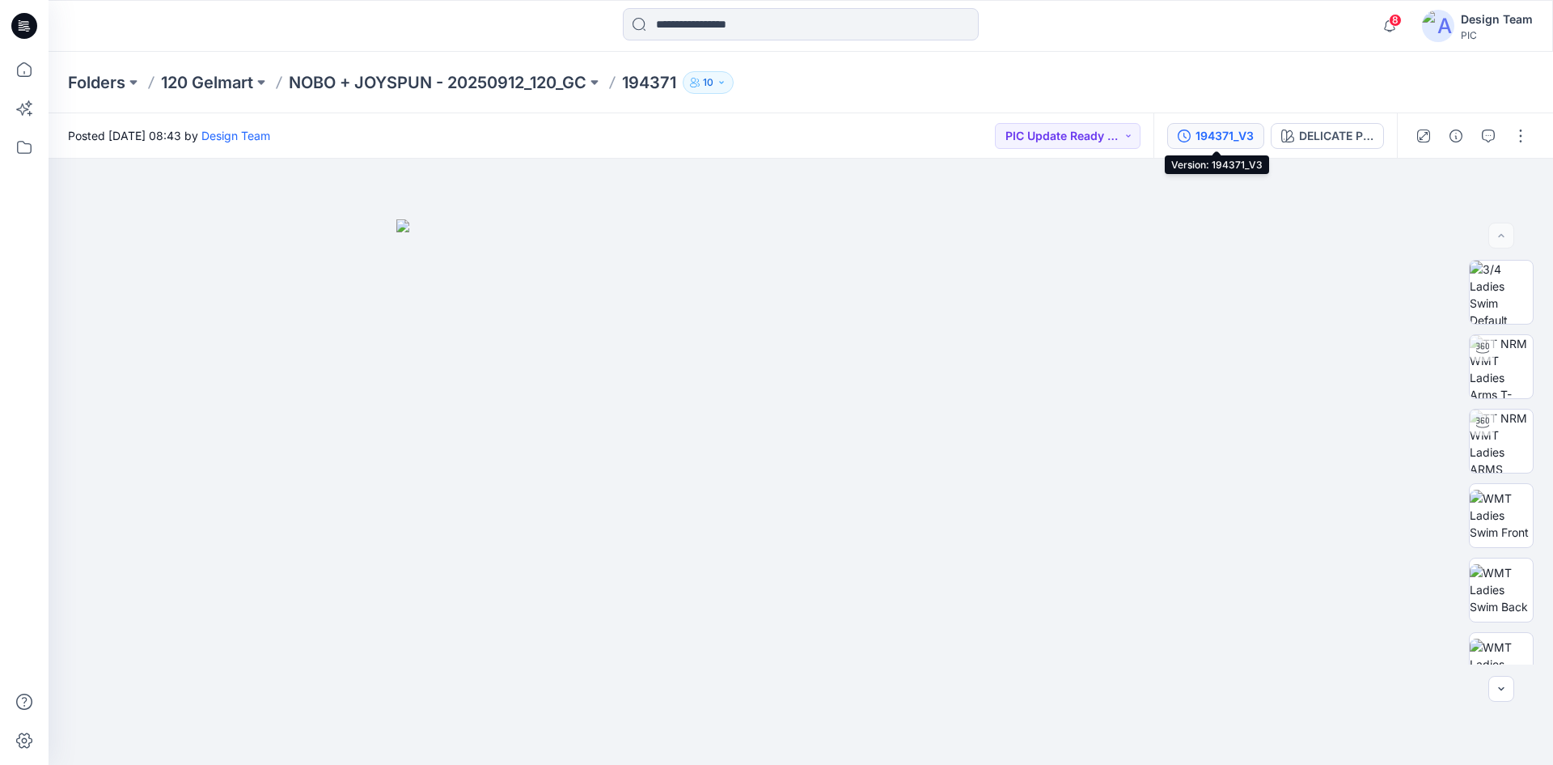
click at [1218, 137] on div "194371_V3" at bounding box center [1225, 136] width 58 height 18
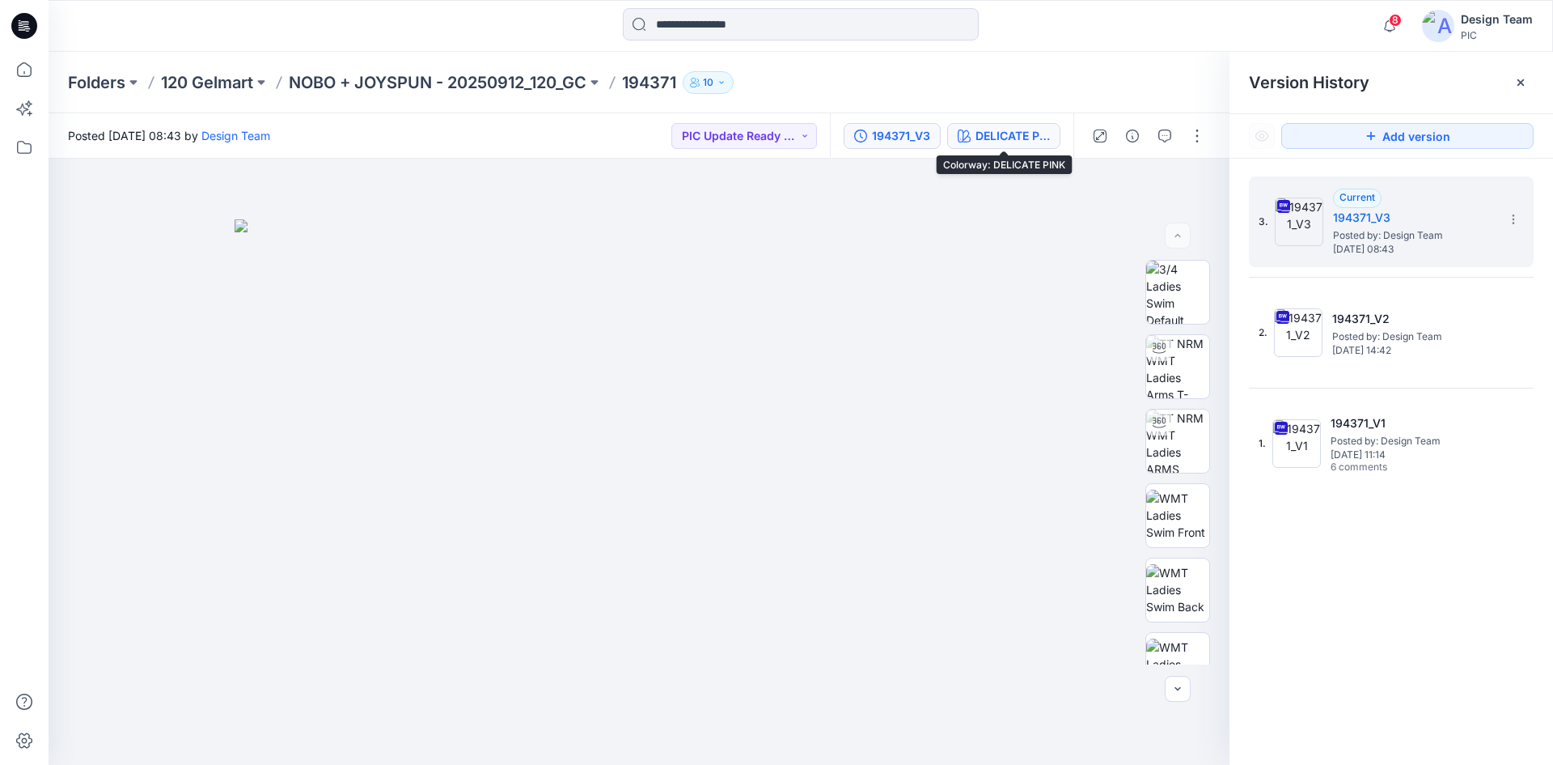
click at [986, 137] on div "DELICATE PINK" at bounding box center [1013, 136] width 74 height 18
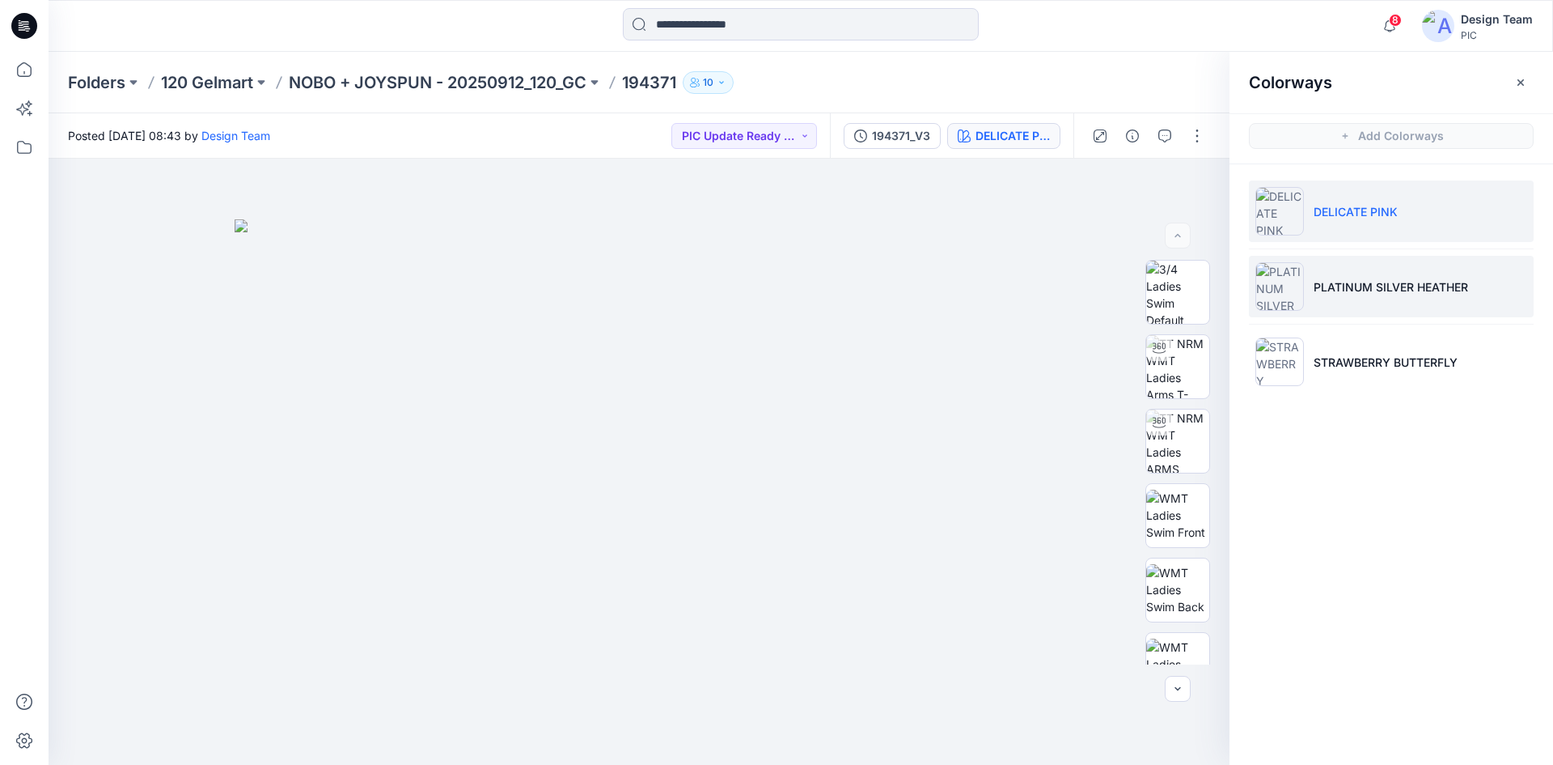
click at [1333, 300] on li "PLATINUM SILVER HEATHER" at bounding box center [1391, 286] width 285 height 61
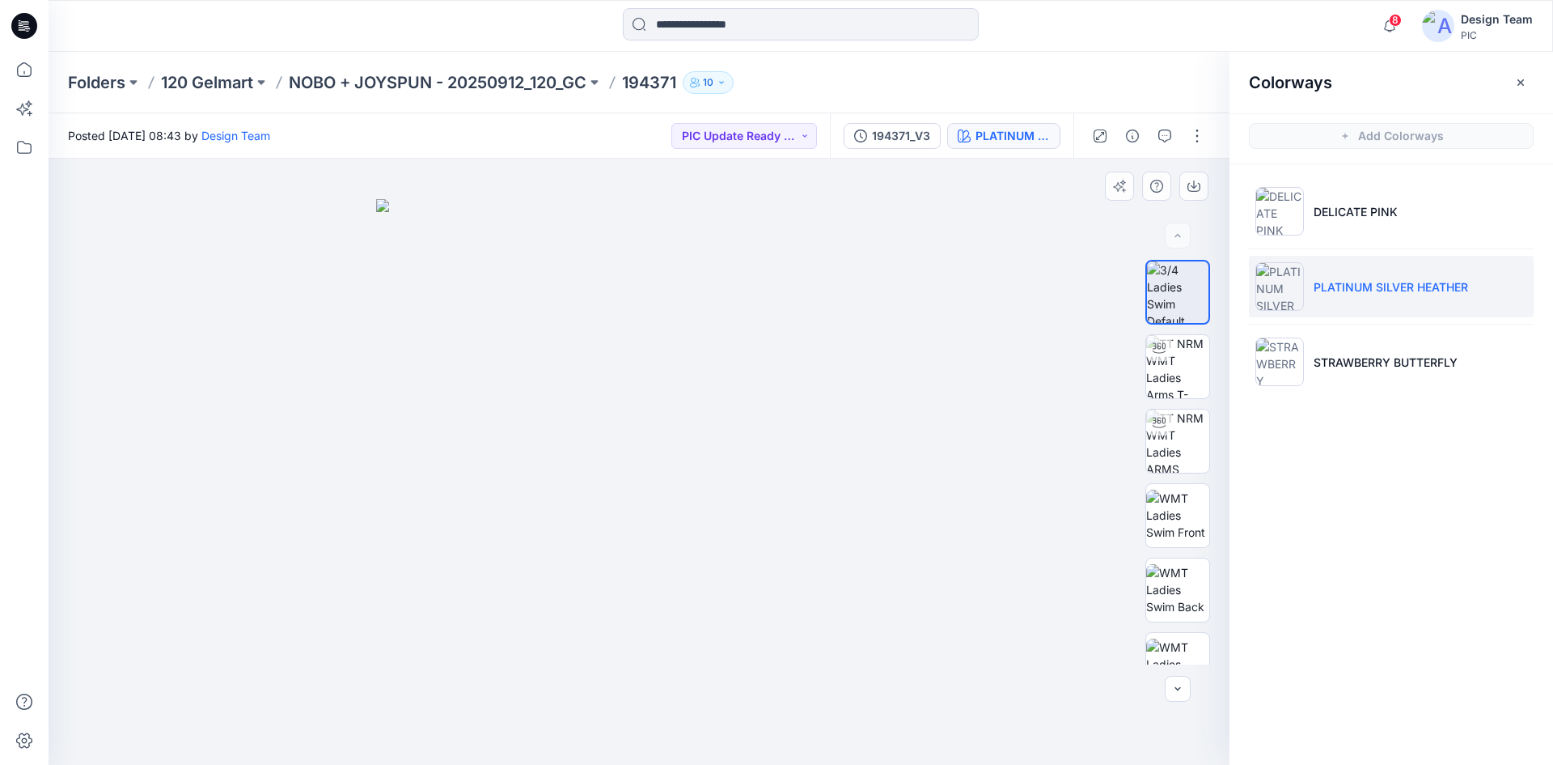
click at [590, 489] on img at bounding box center [639, 482] width 526 height 566
click at [1193, 370] on img at bounding box center [1177, 366] width 63 height 63
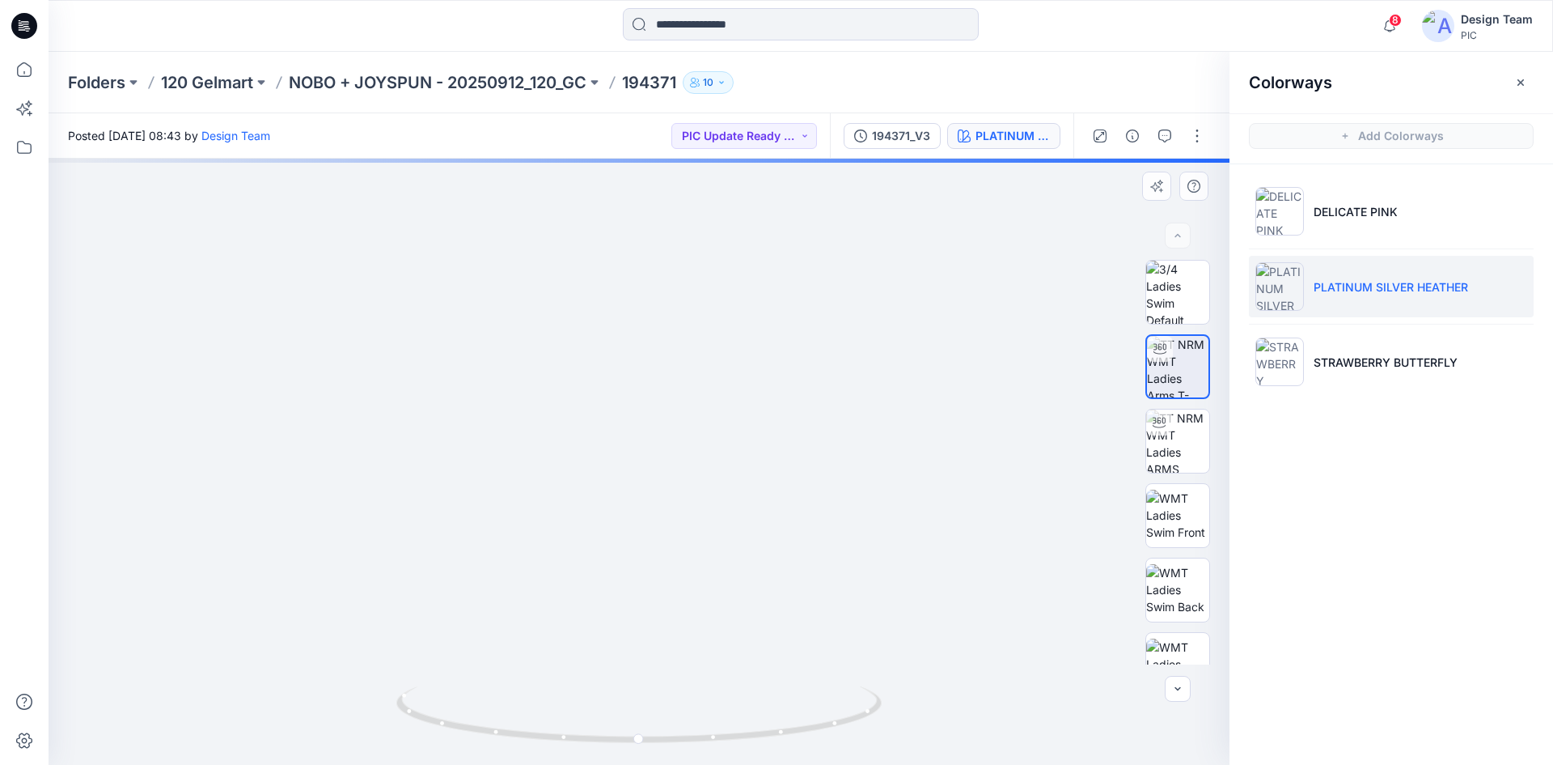
drag, startPoint x: 643, startPoint y: 504, endPoint x: 610, endPoint y: 205, distance: 301.2
click at [610, 205] on img at bounding box center [606, 70] width 1578 height 1392
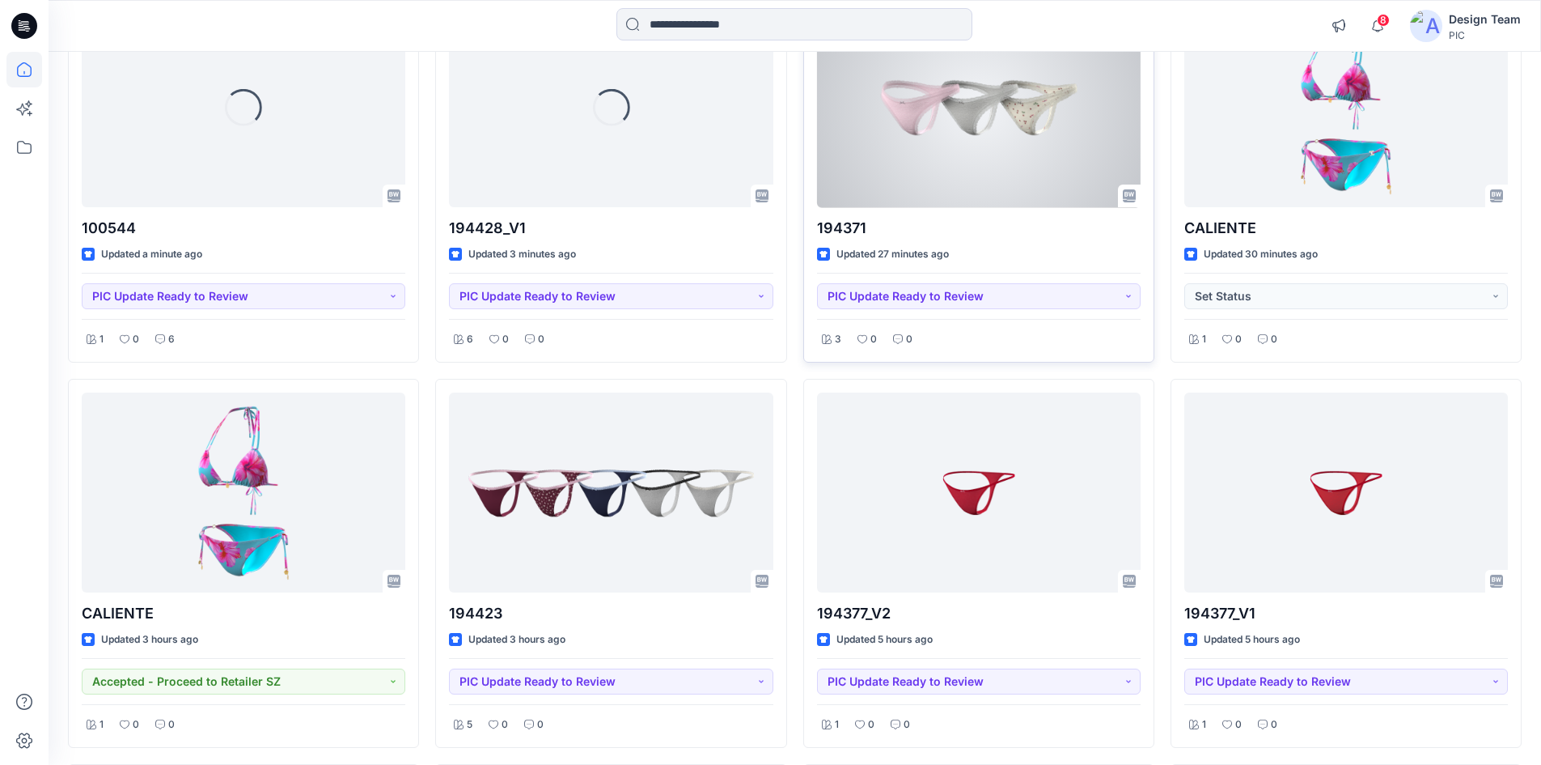
scroll to position [324, 0]
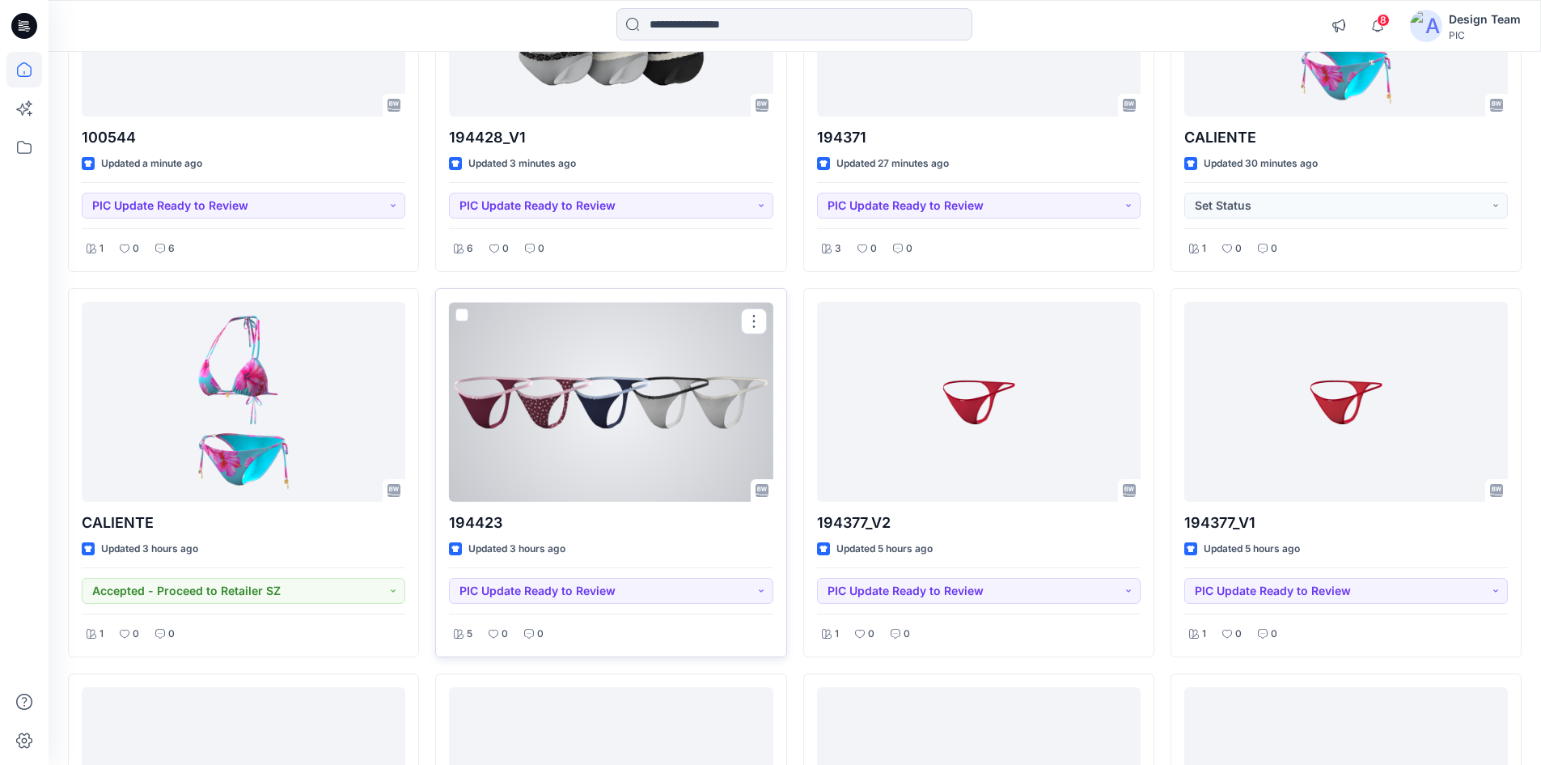
click at [600, 474] on div at bounding box center [611, 402] width 324 height 200
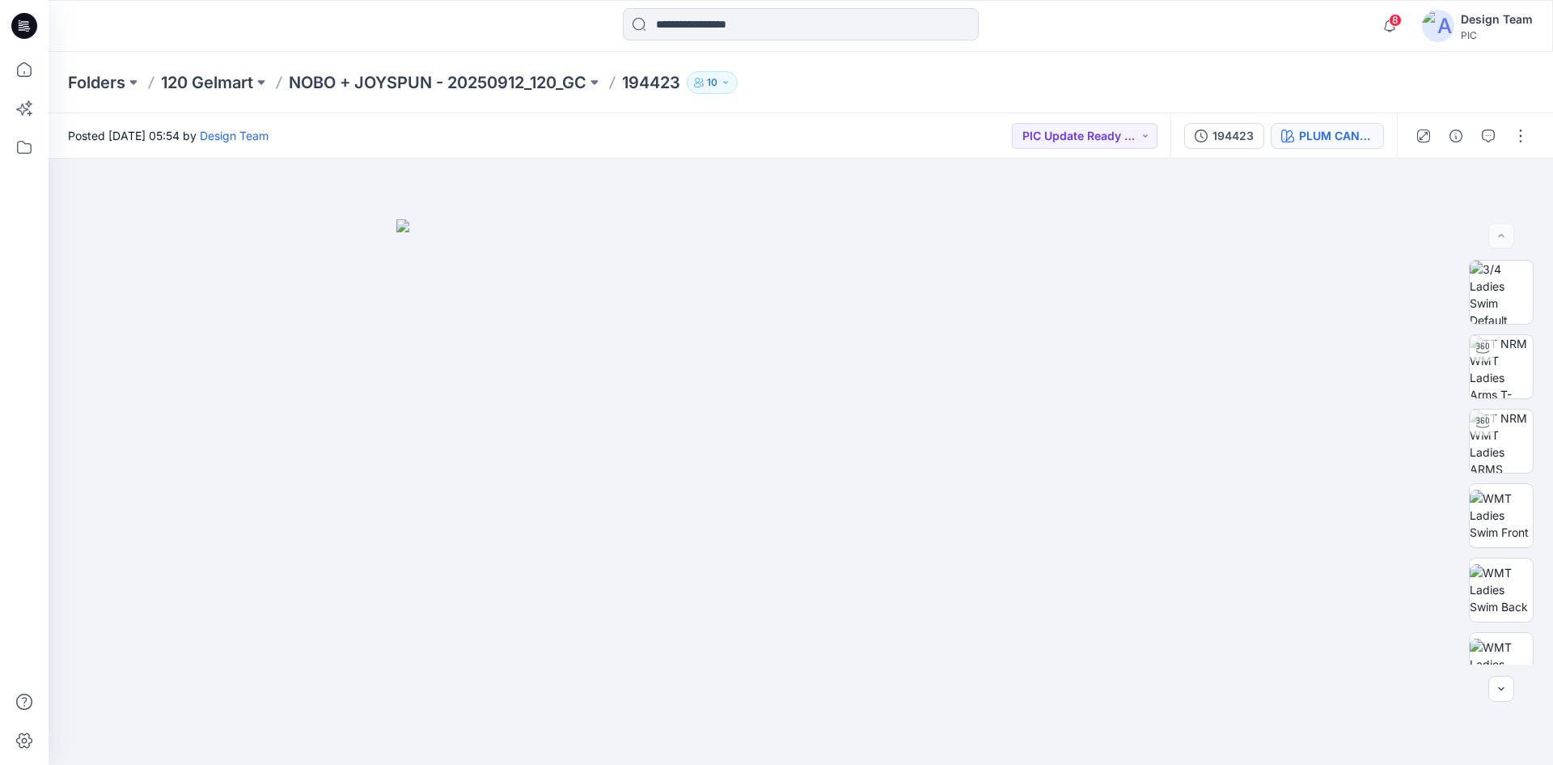
click at [1300, 150] on div "194423 PLUM CANDY" at bounding box center [1284, 135] width 227 height 45
click at [1299, 146] on button "PLUM CANDY" at bounding box center [1327, 136] width 113 height 26
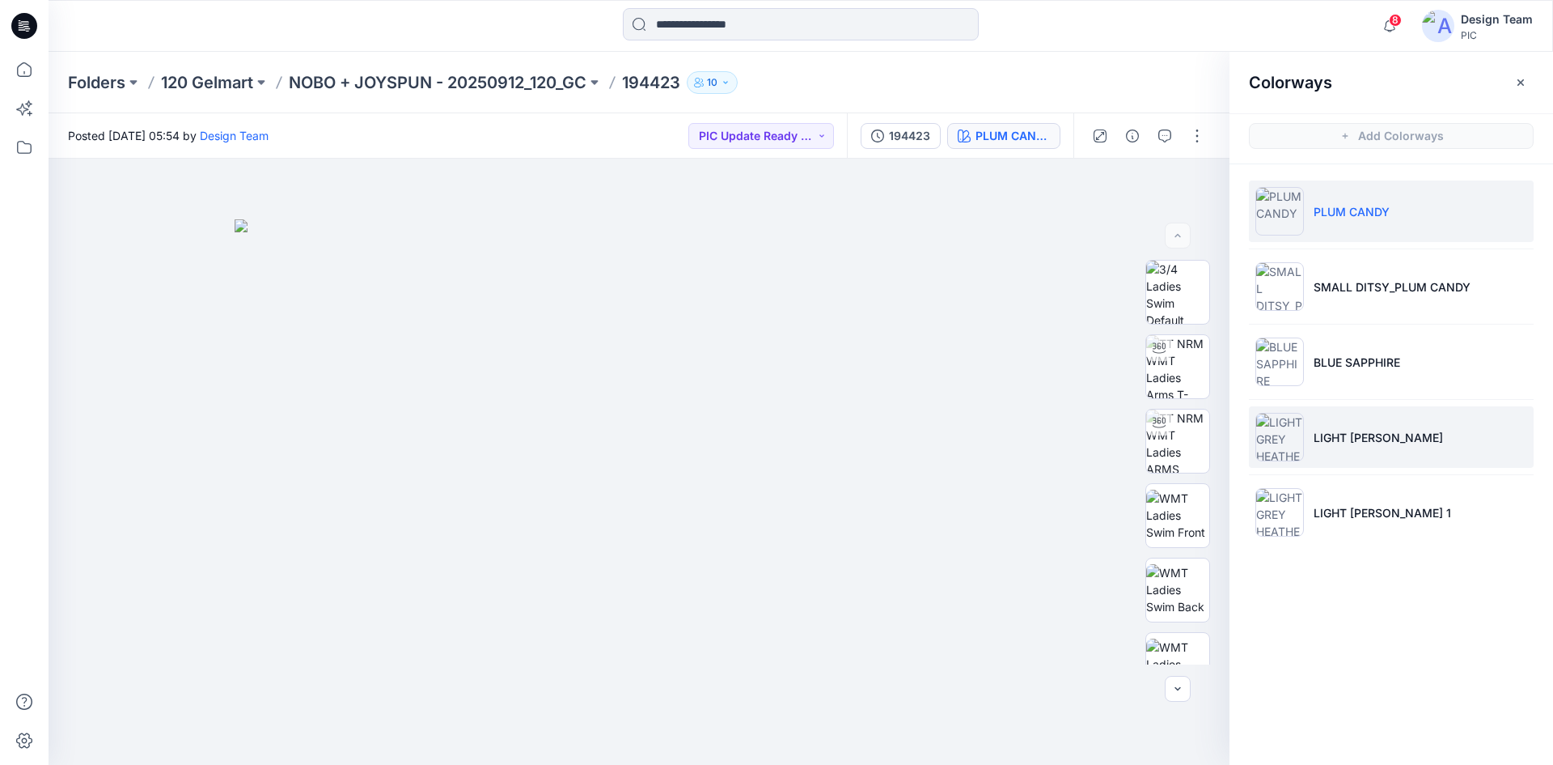
click at [1336, 439] on p "LIGHT [PERSON_NAME]" at bounding box center [1378, 437] width 129 height 17
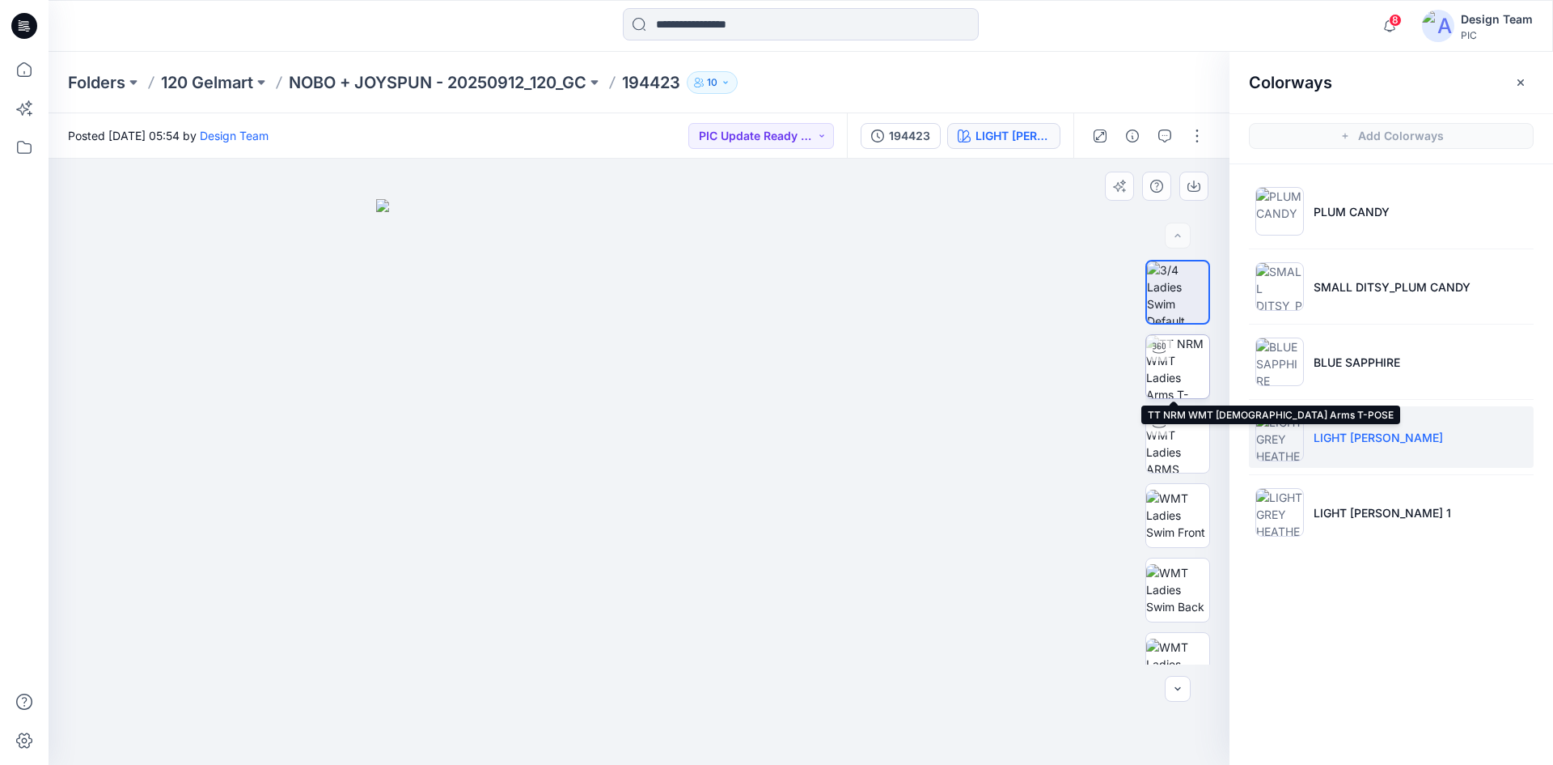
click at [1176, 380] on img at bounding box center [1177, 366] width 63 height 63
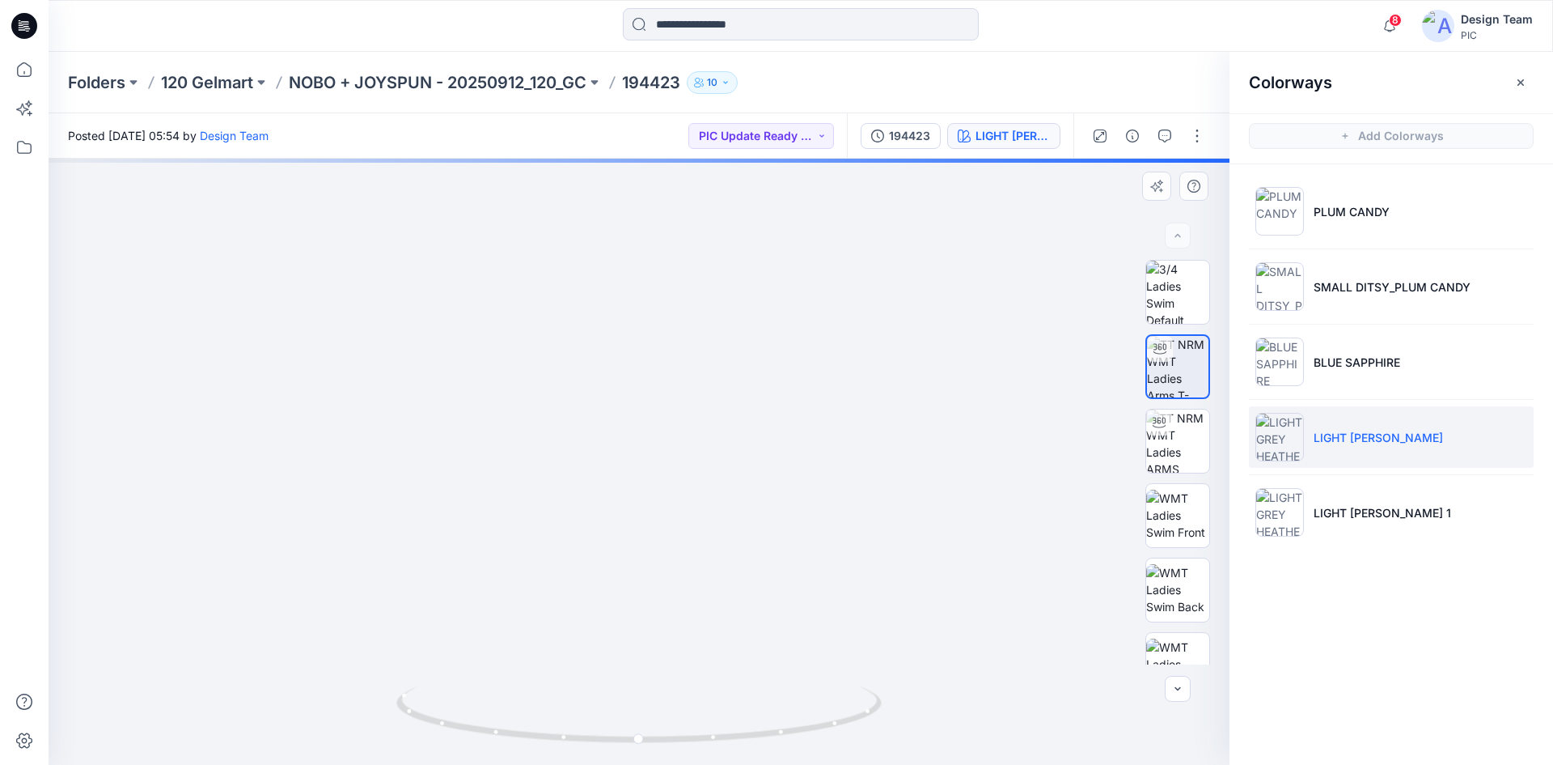
drag, startPoint x: 617, startPoint y: 547, endPoint x: 674, endPoint y: 238, distance: 314.4
click at [674, 238] on img at bounding box center [699, 66] width 1578 height 1398
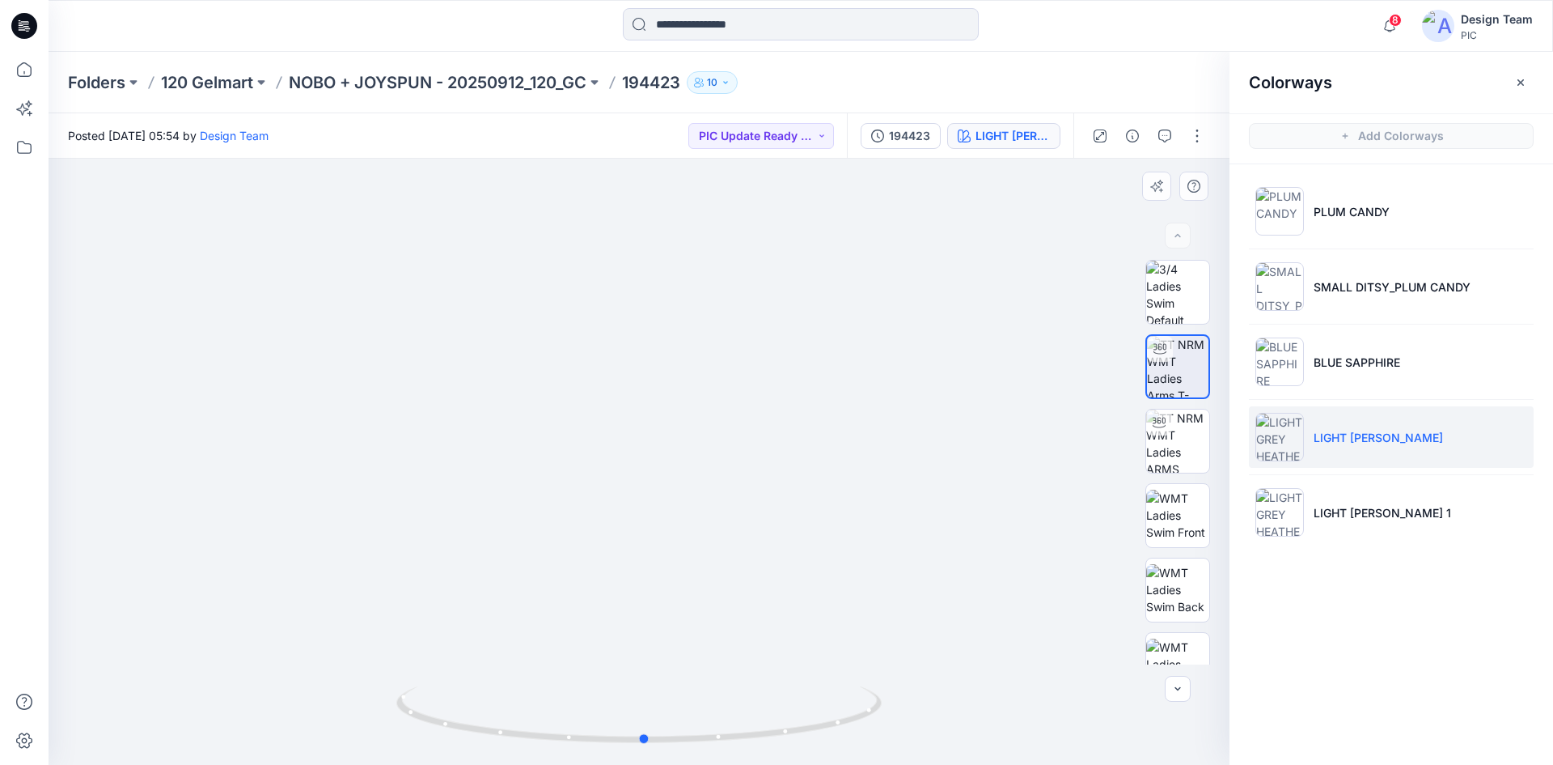
drag, startPoint x: 566, startPoint y: 743, endPoint x: 572, endPoint y: 684, distance: 58.5
click at [572, 684] on div at bounding box center [638, 724] width 485 height 81
click at [1379, 375] on li "BLUE SAPPHIRE" at bounding box center [1391, 361] width 285 height 61
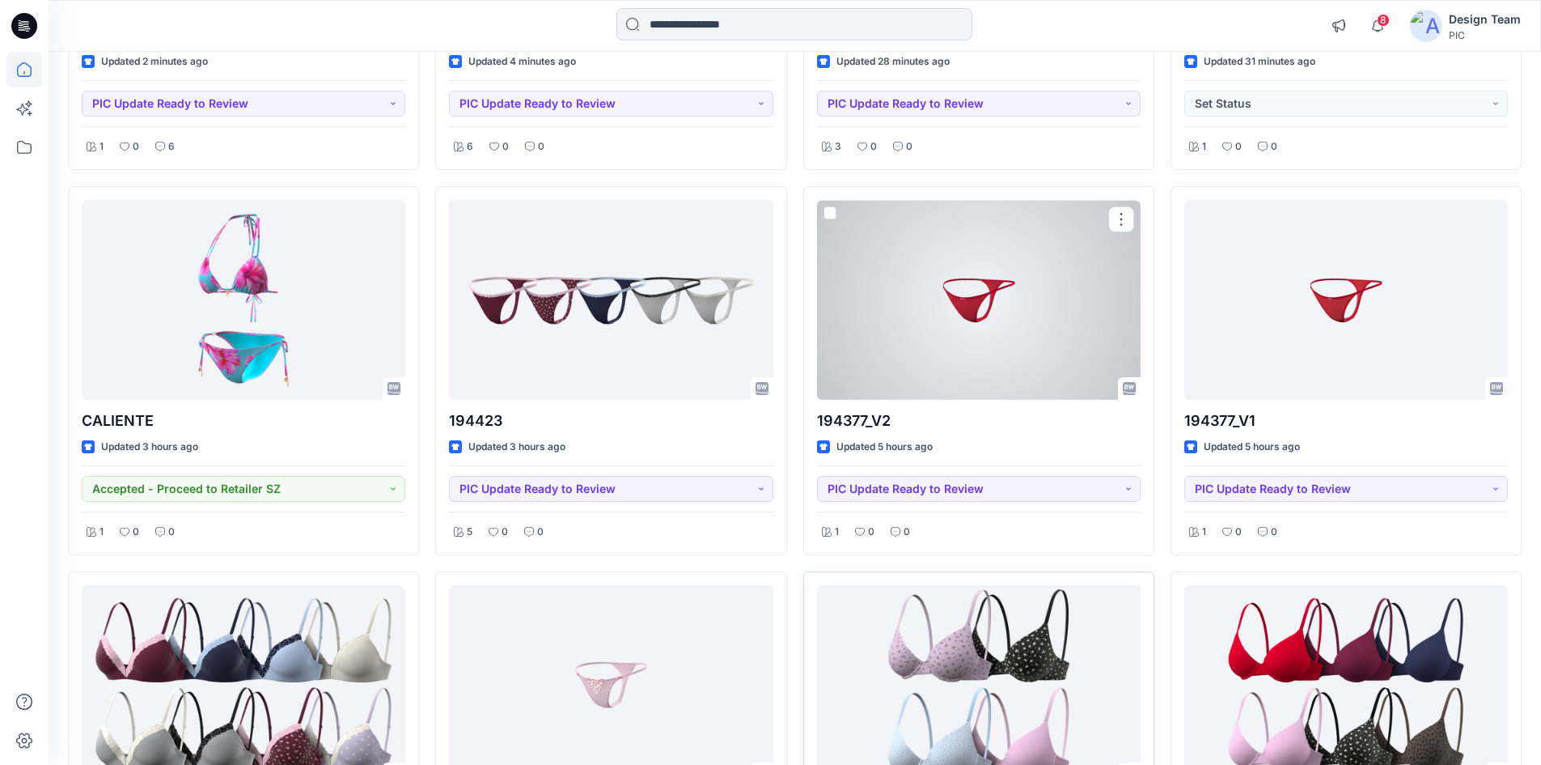
scroll to position [647, 0]
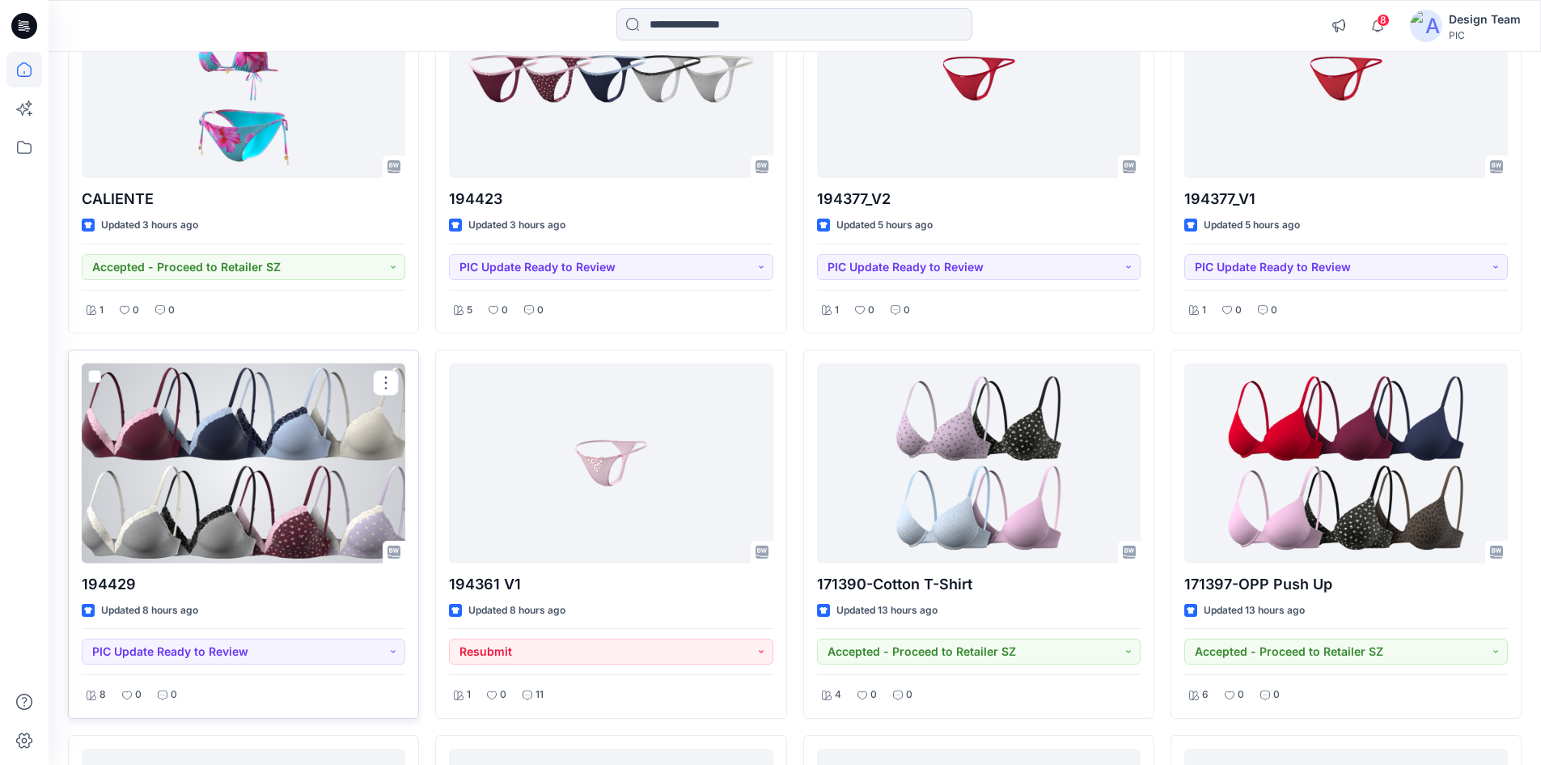
click at [231, 454] on div at bounding box center [244, 463] width 324 height 200
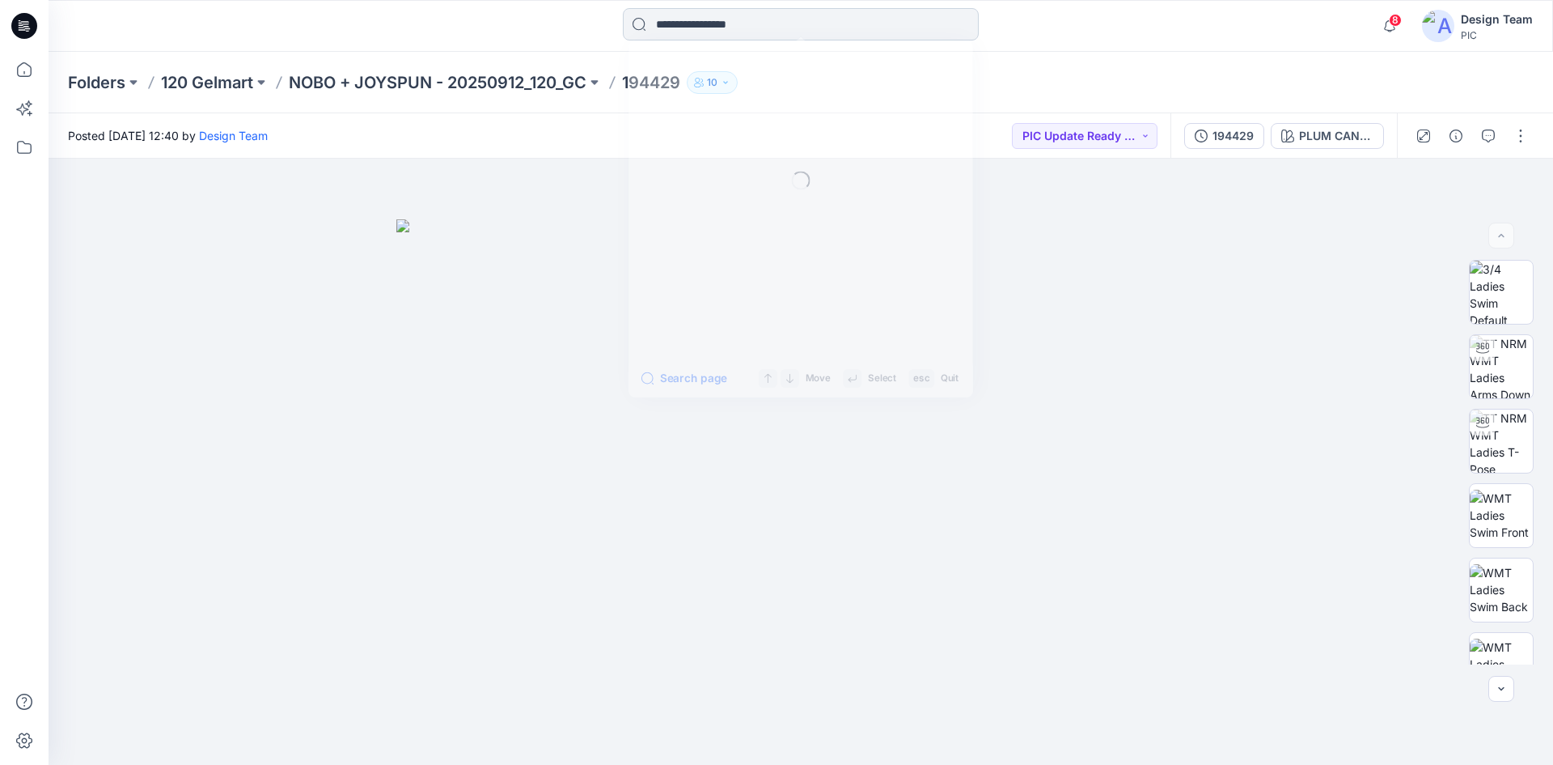
click at [682, 27] on input at bounding box center [801, 24] width 356 height 32
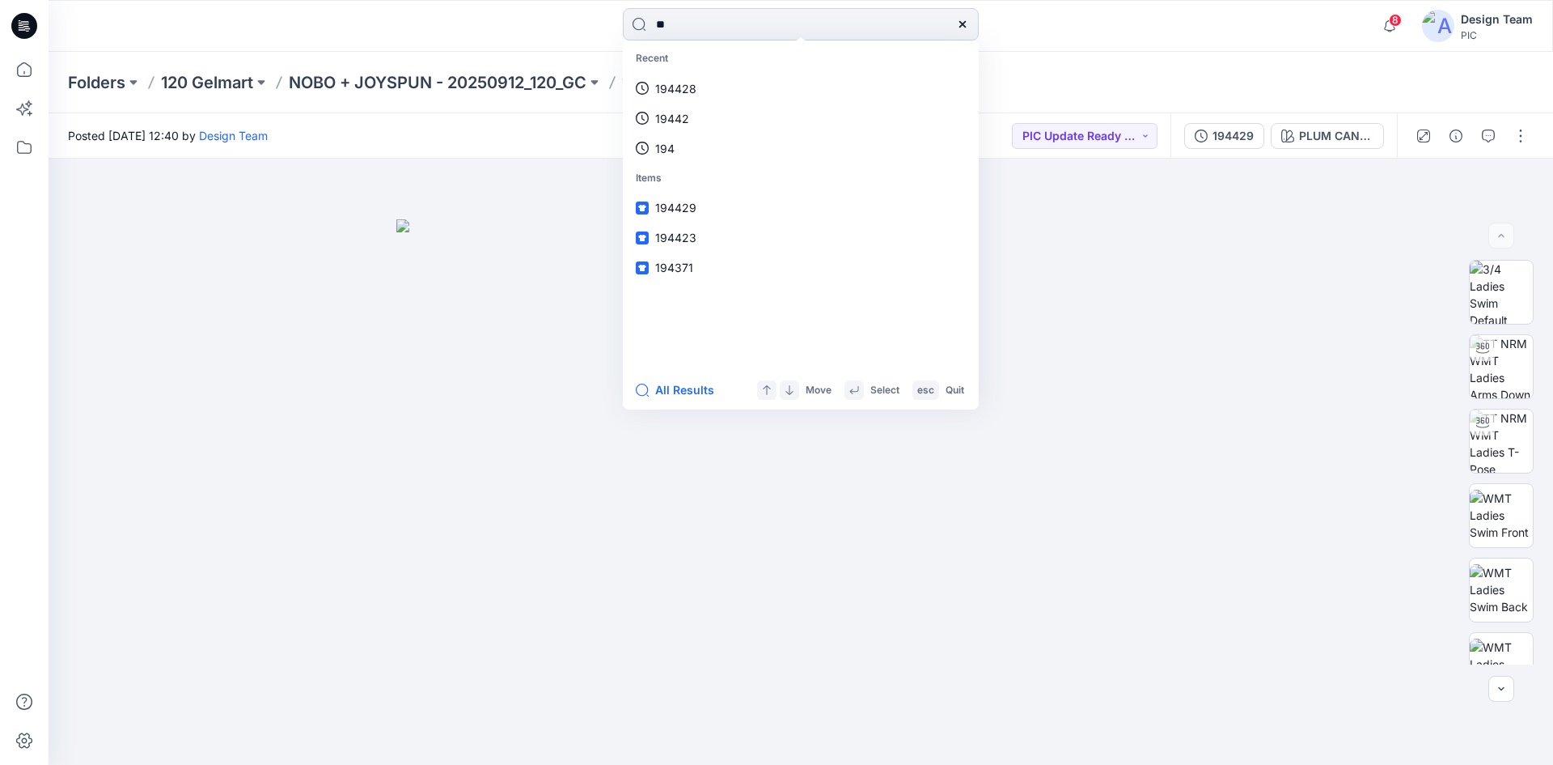
type input "***"
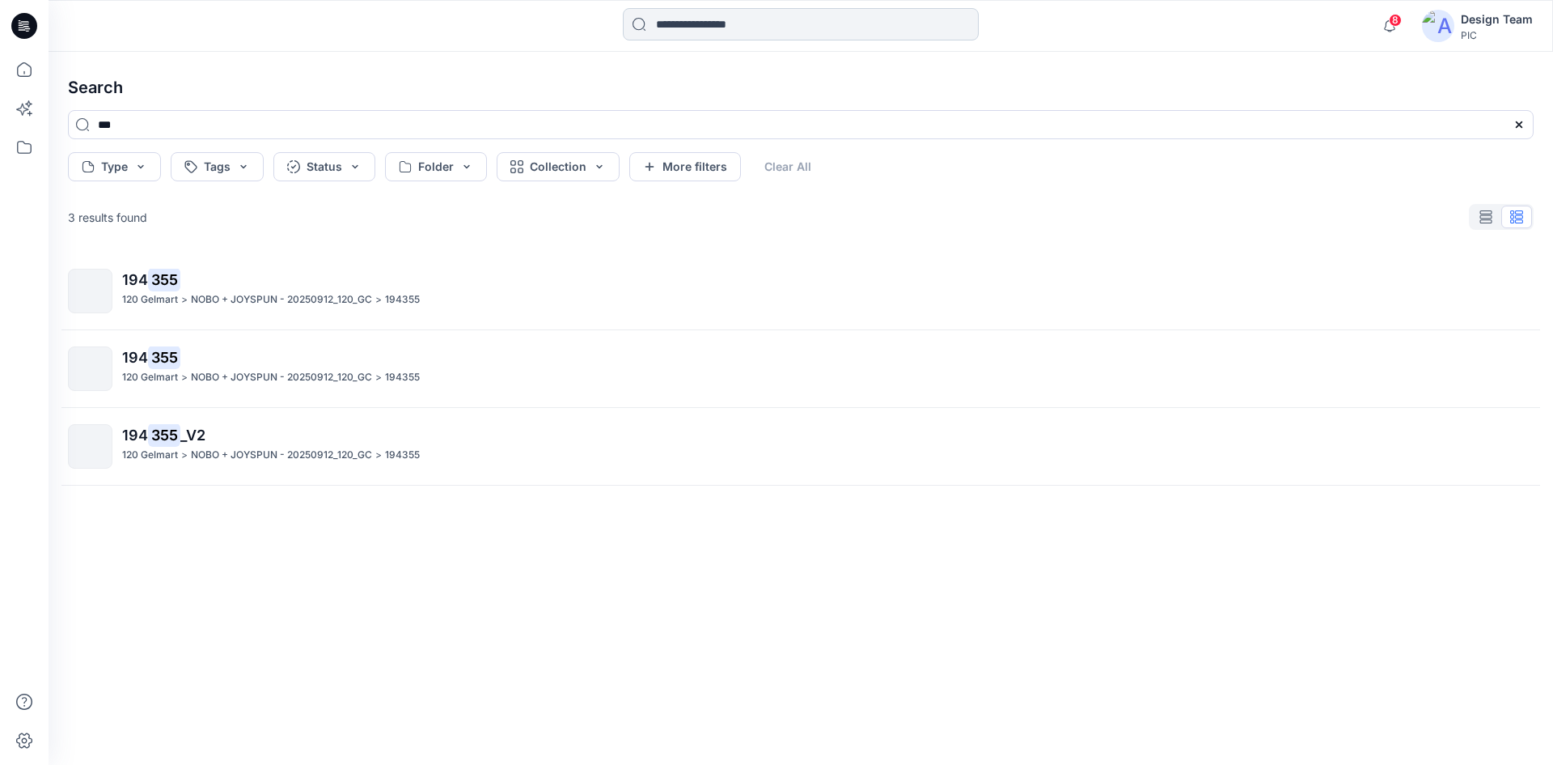
click at [724, 30] on input at bounding box center [801, 24] width 356 height 32
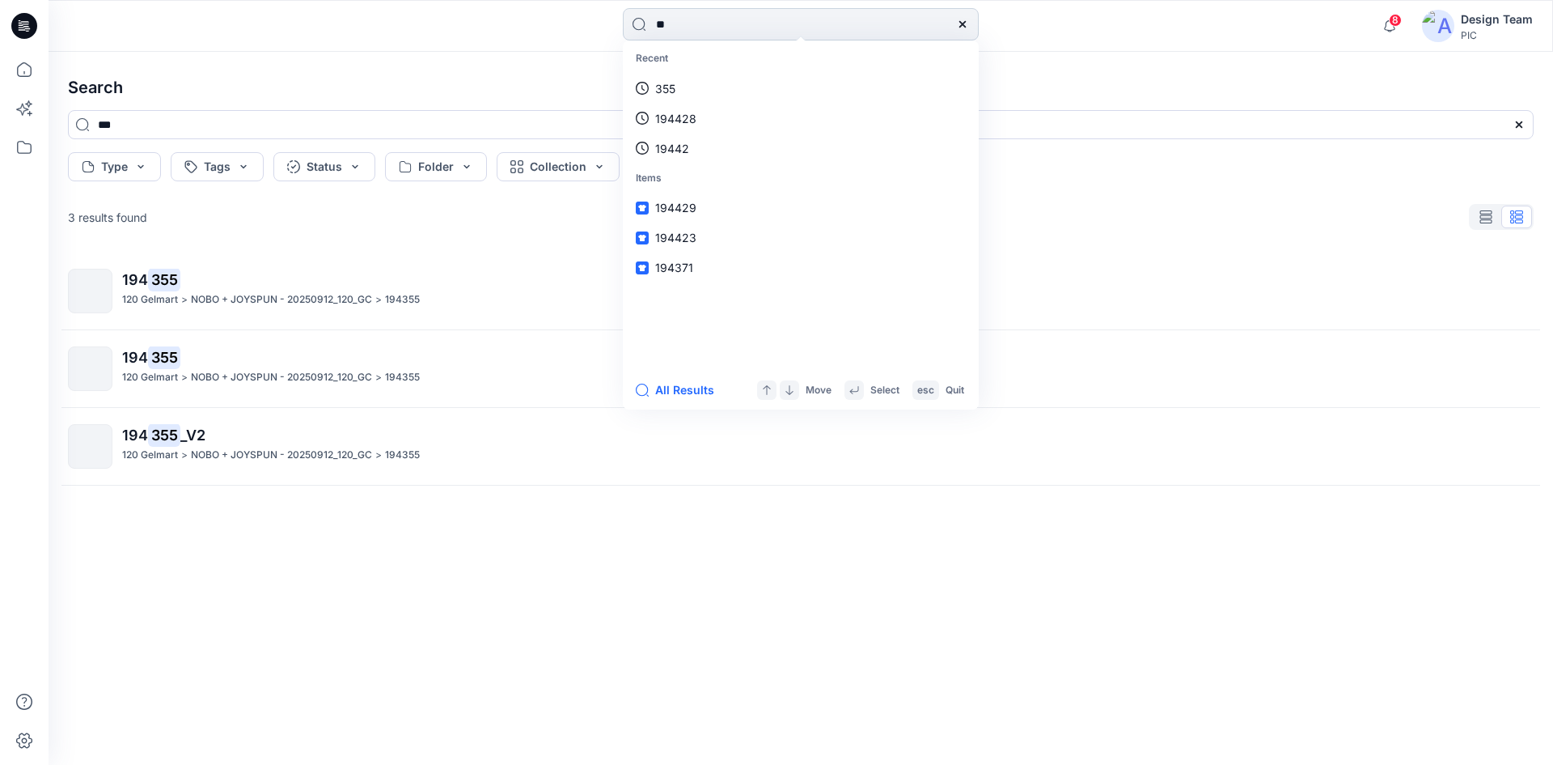
type input "***"
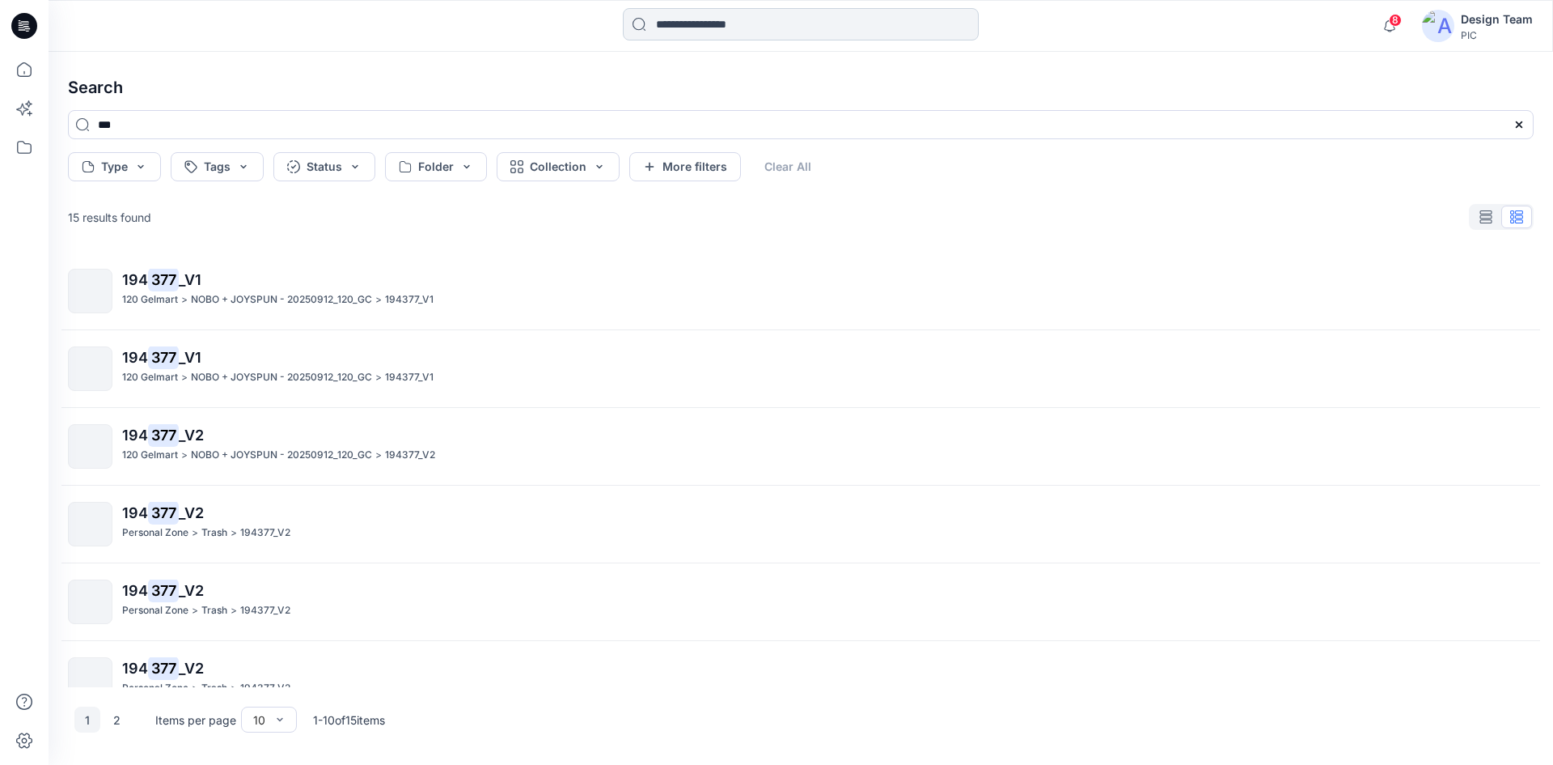
click at [715, 23] on input at bounding box center [801, 24] width 356 height 32
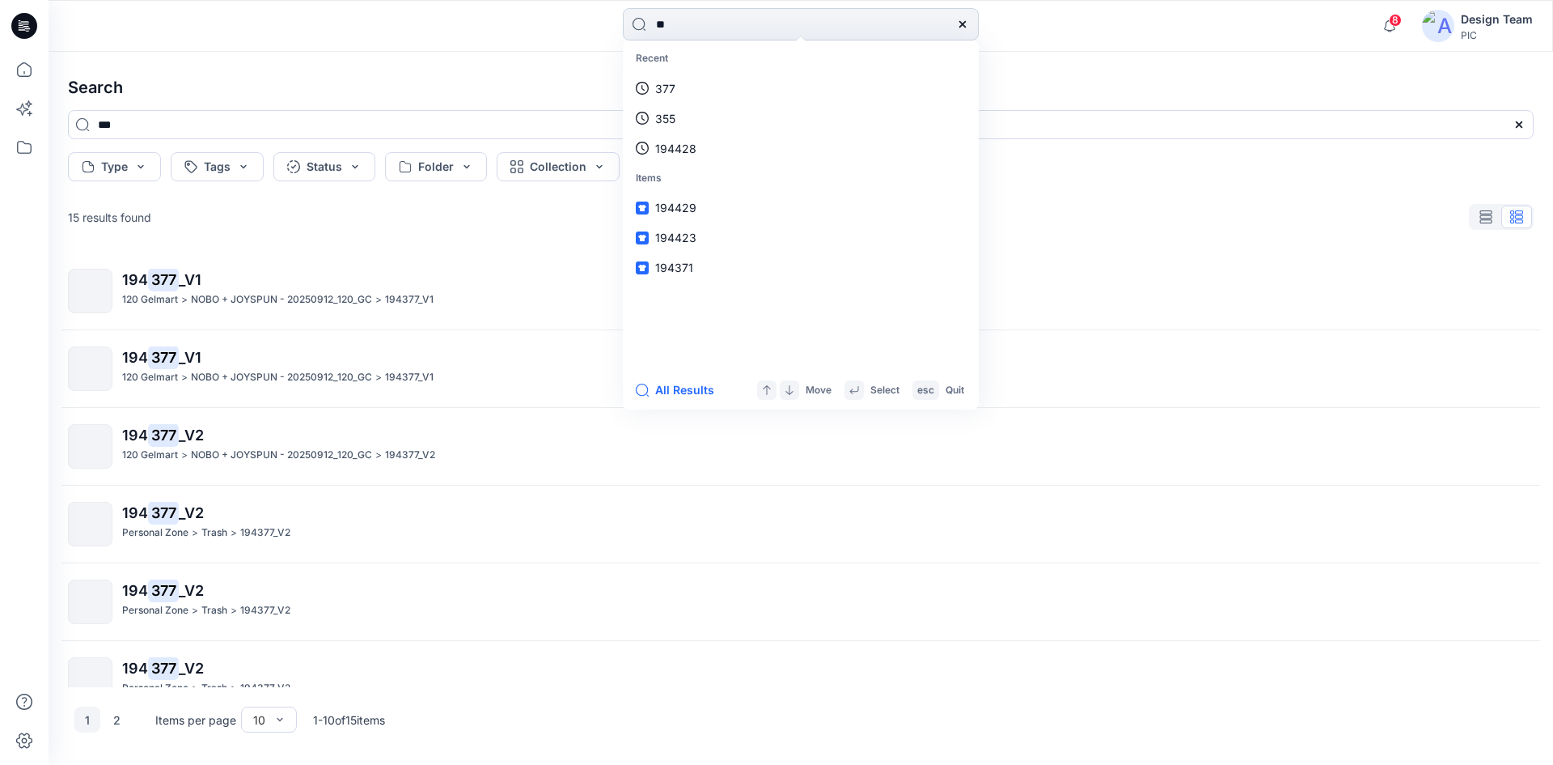
type input "***"
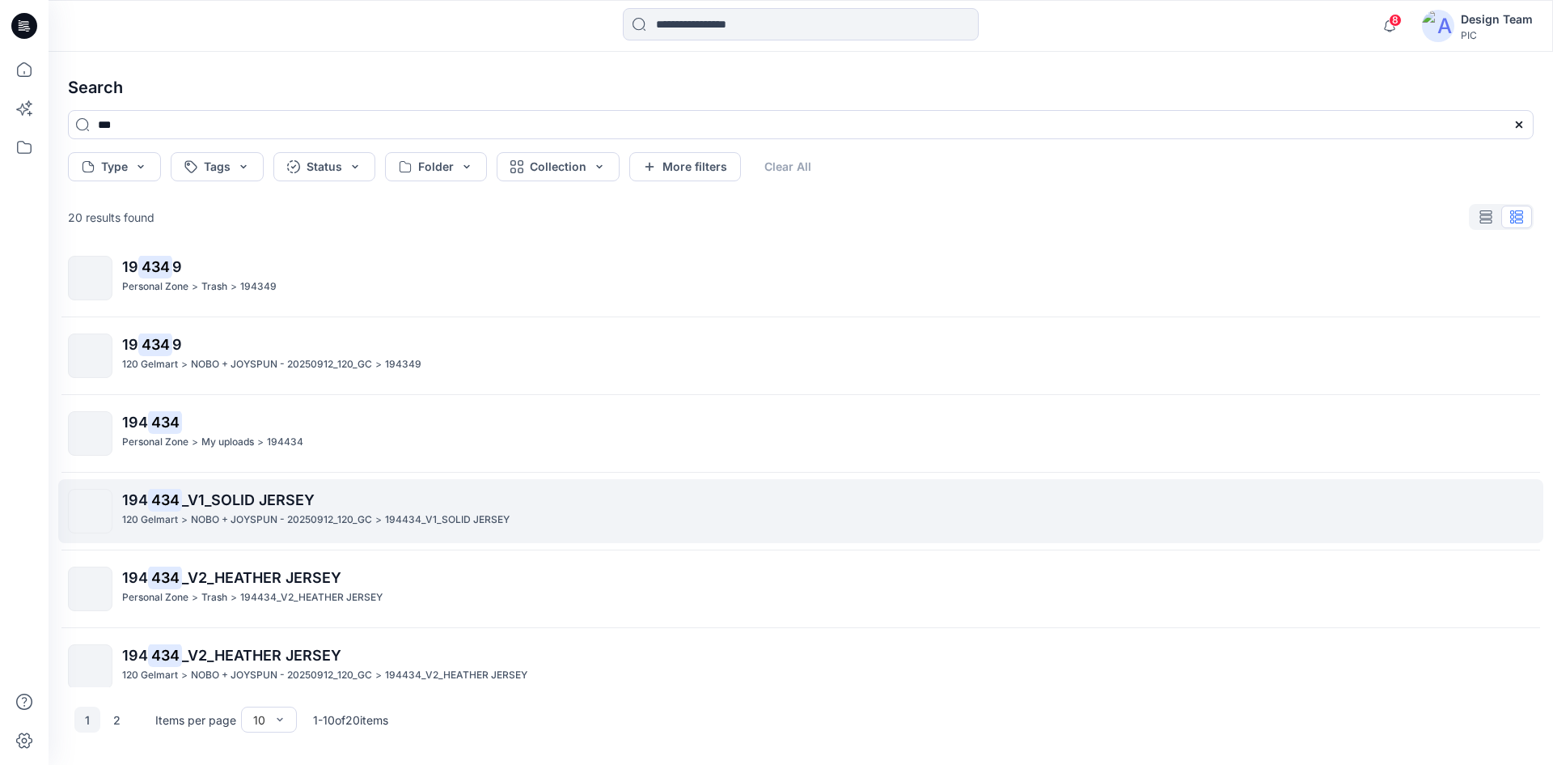
scroll to position [100, 0]
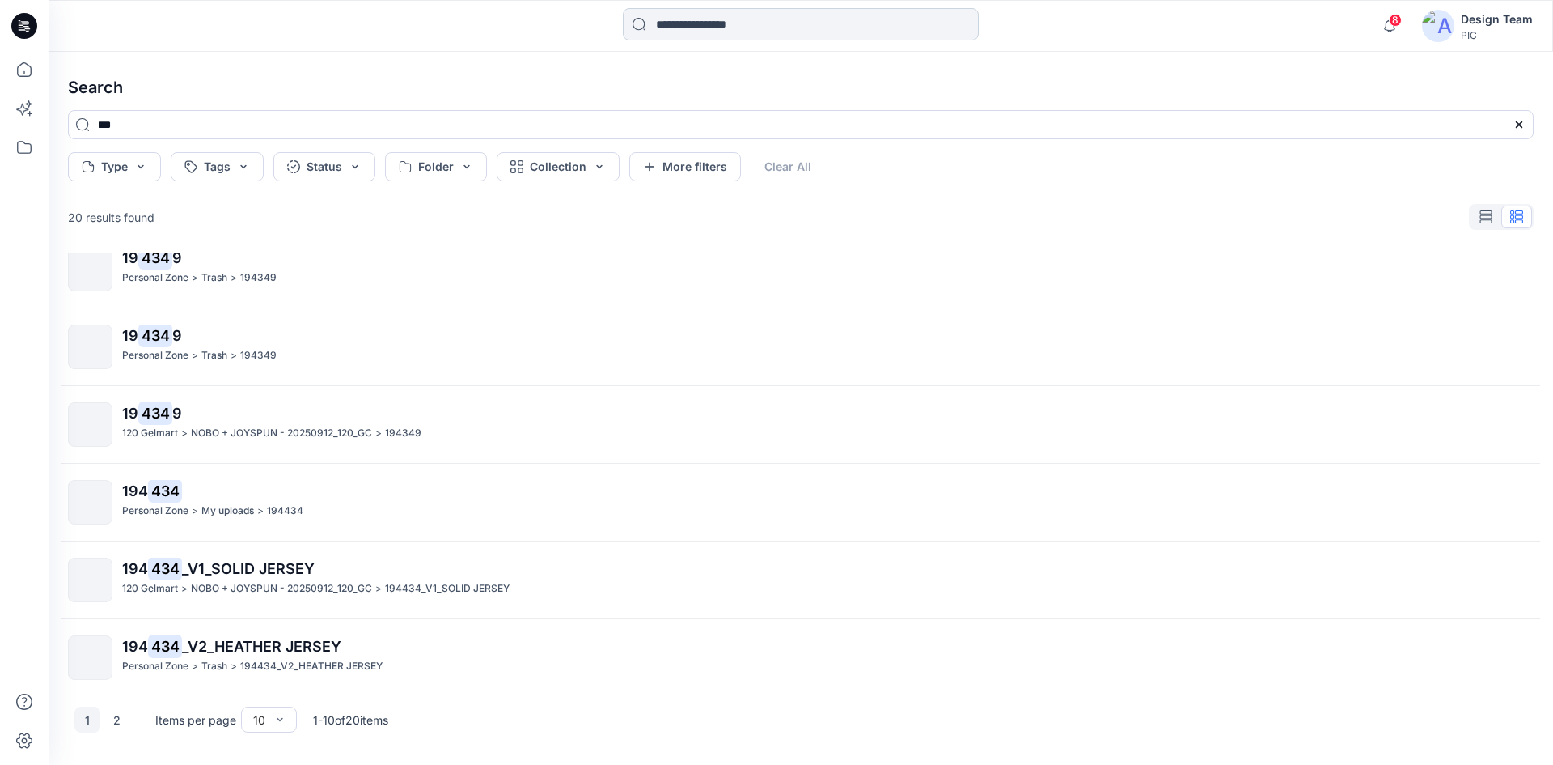
click at [695, 26] on input at bounding box center [801, 24] width 356 height 32
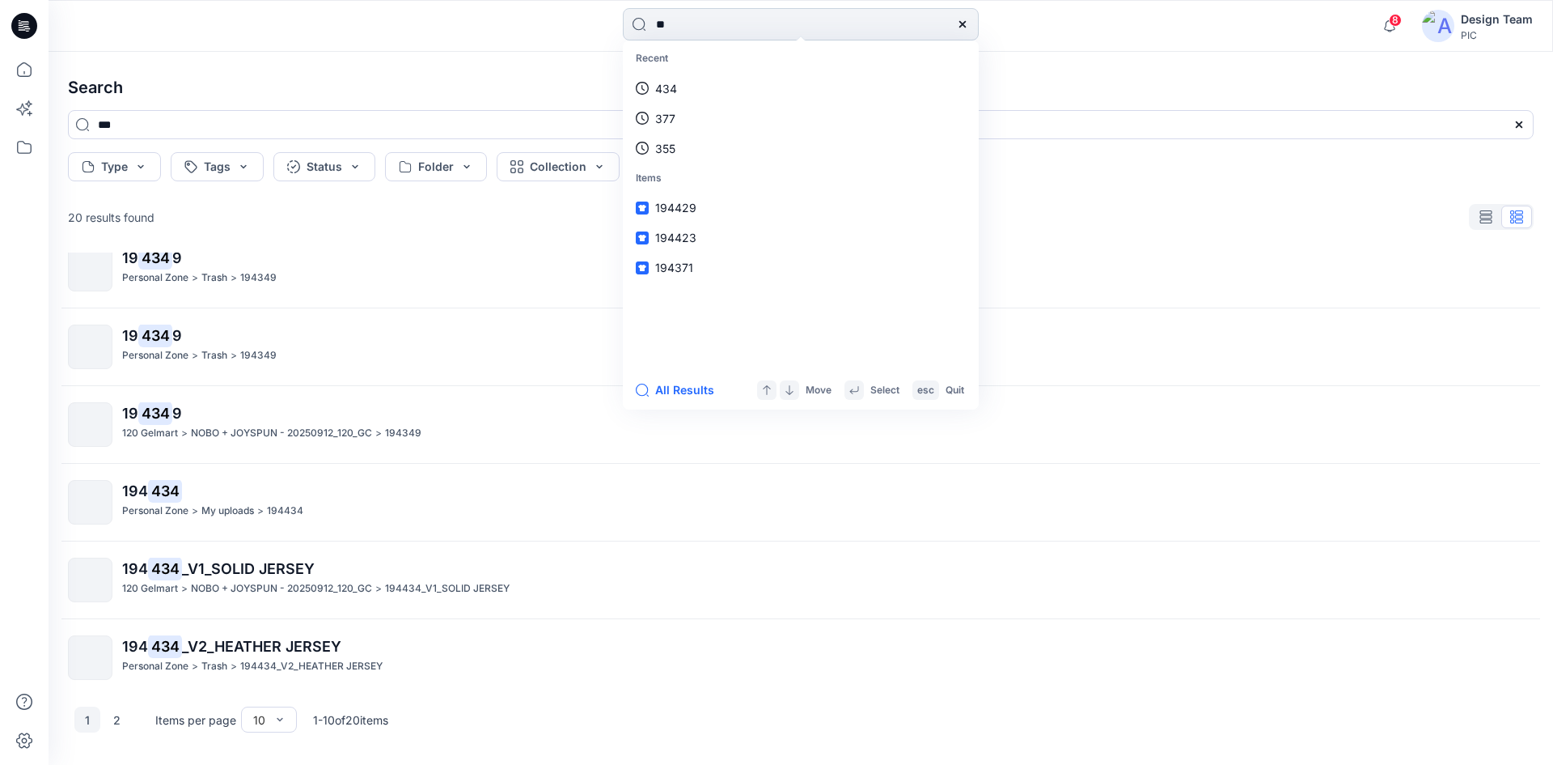
type input "***"
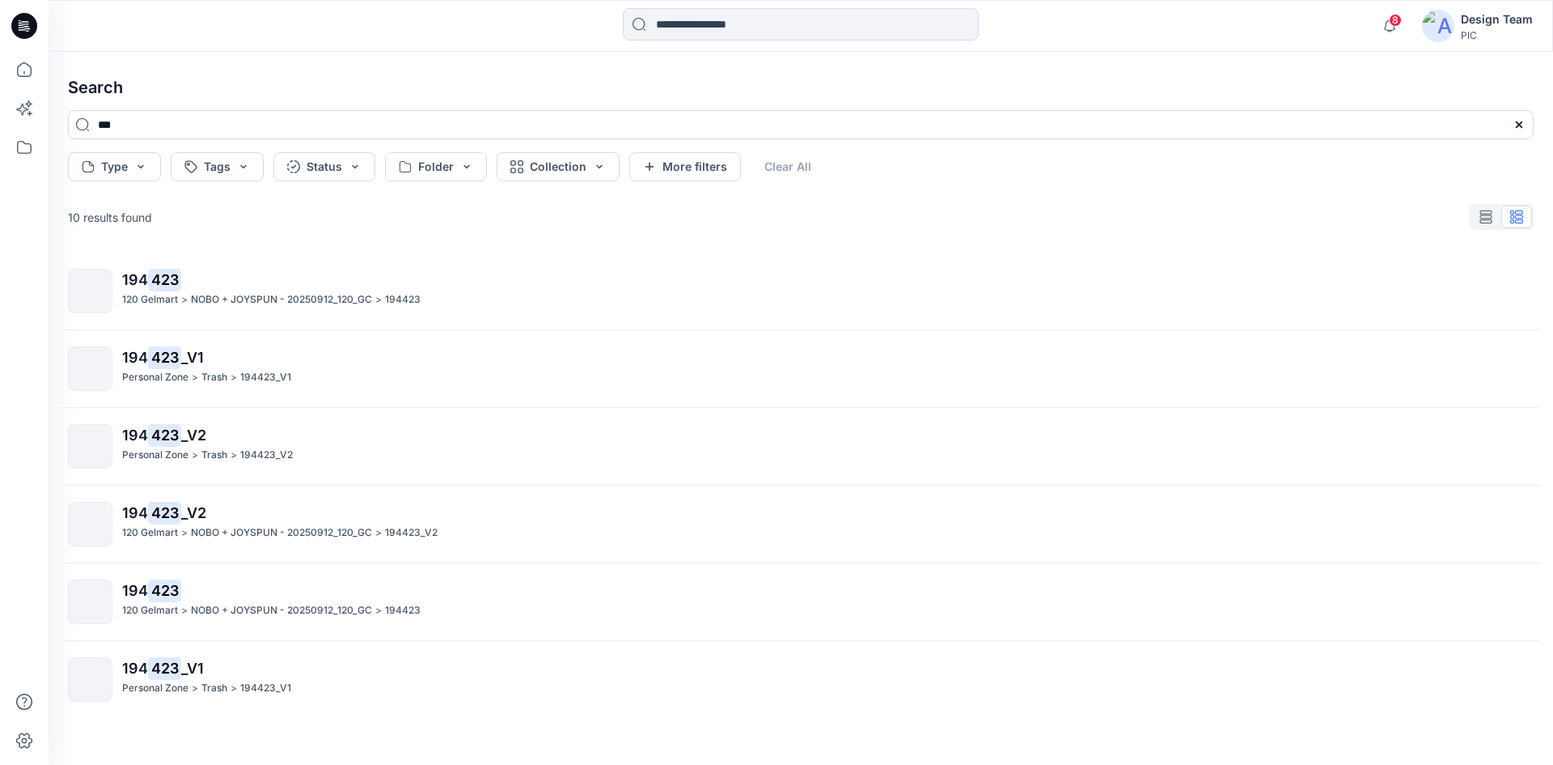
scroll to position [316, 0]
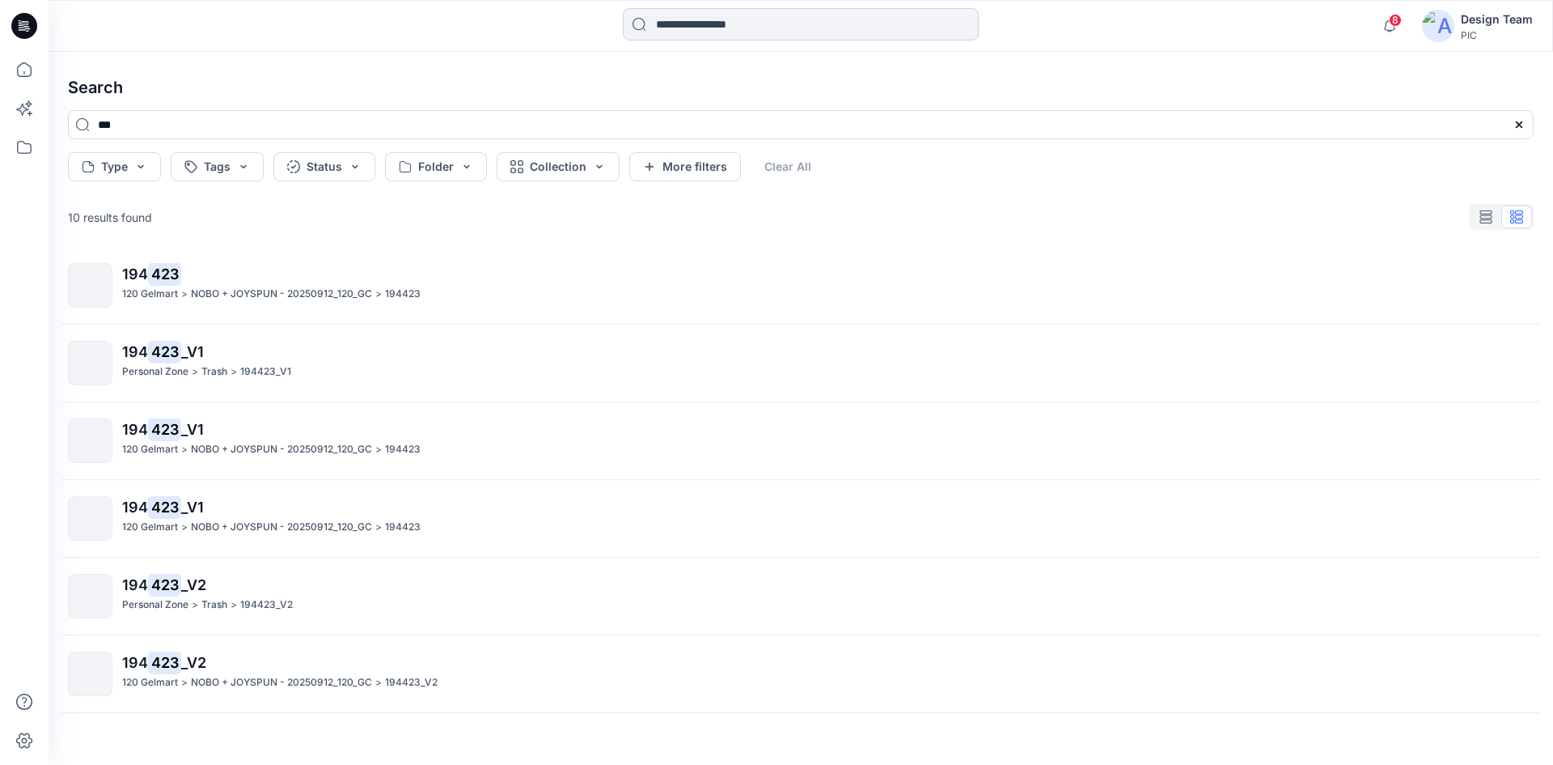
click at [772, 31] on input at bounding box center [801, 24] width 356 height 32
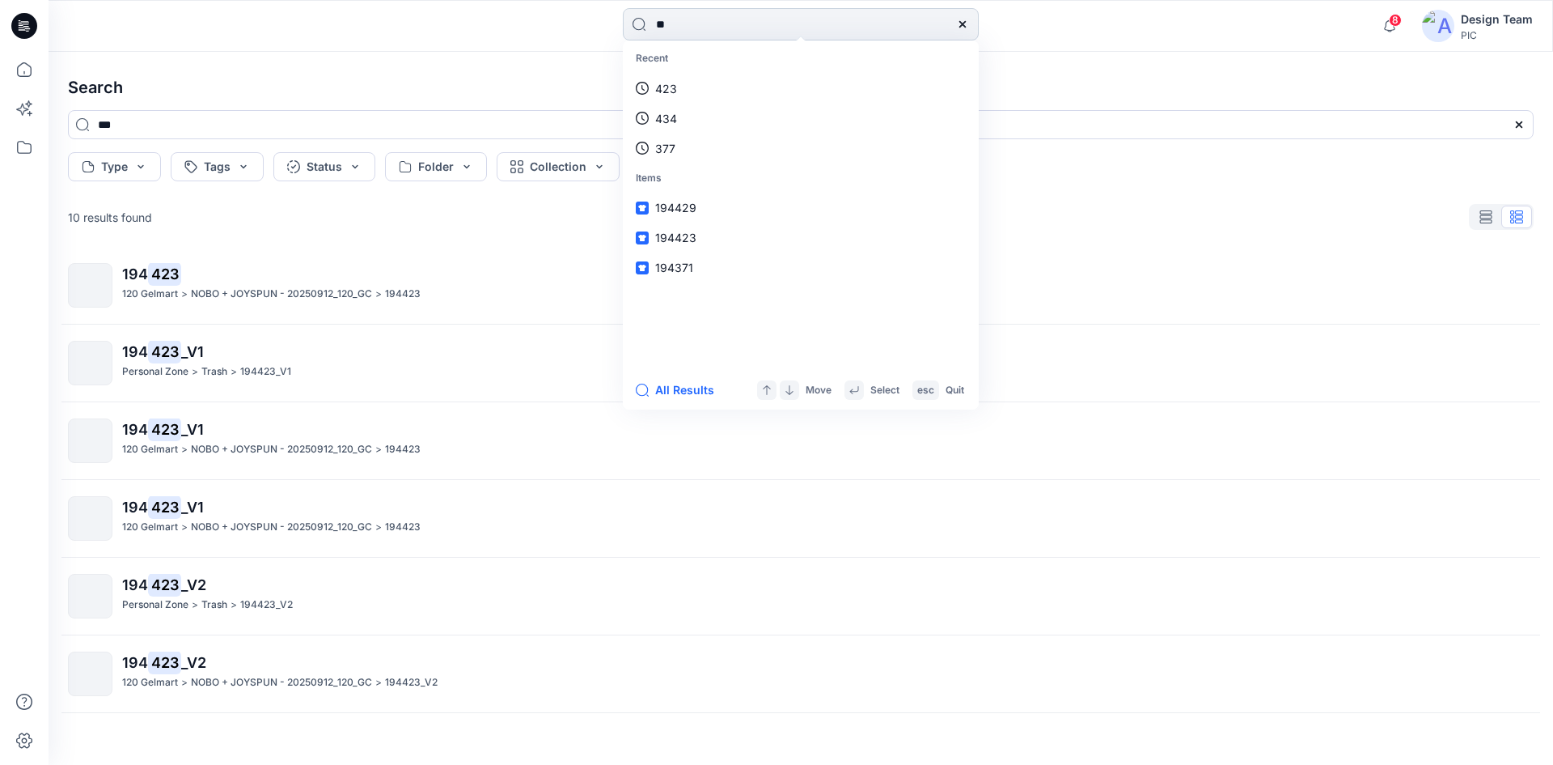
type input "***"
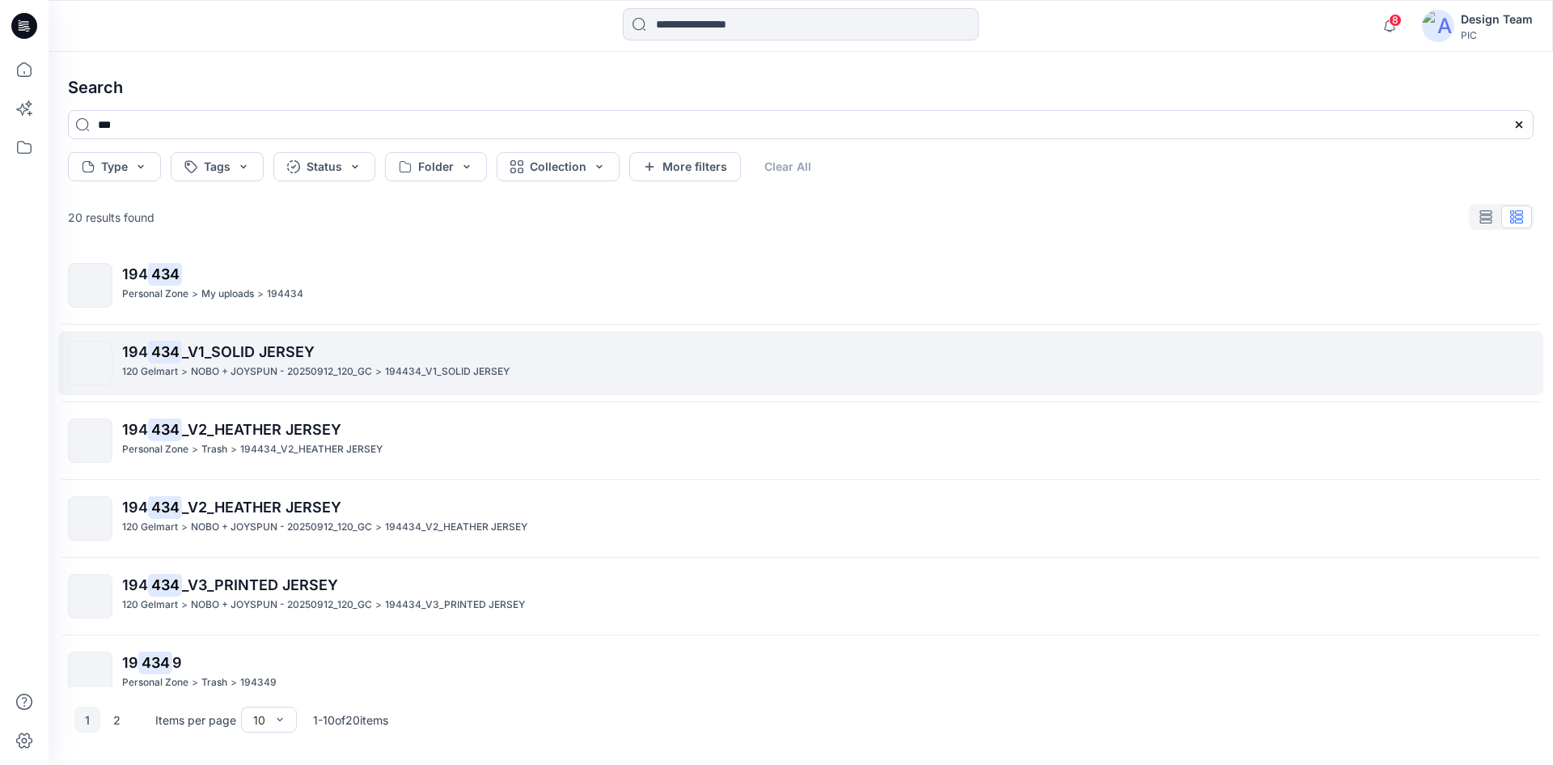
click at [338, 358] on p "194 434 _V1_SOLID JERSEY" at bounding box center [827, 352] width 1411 height 23
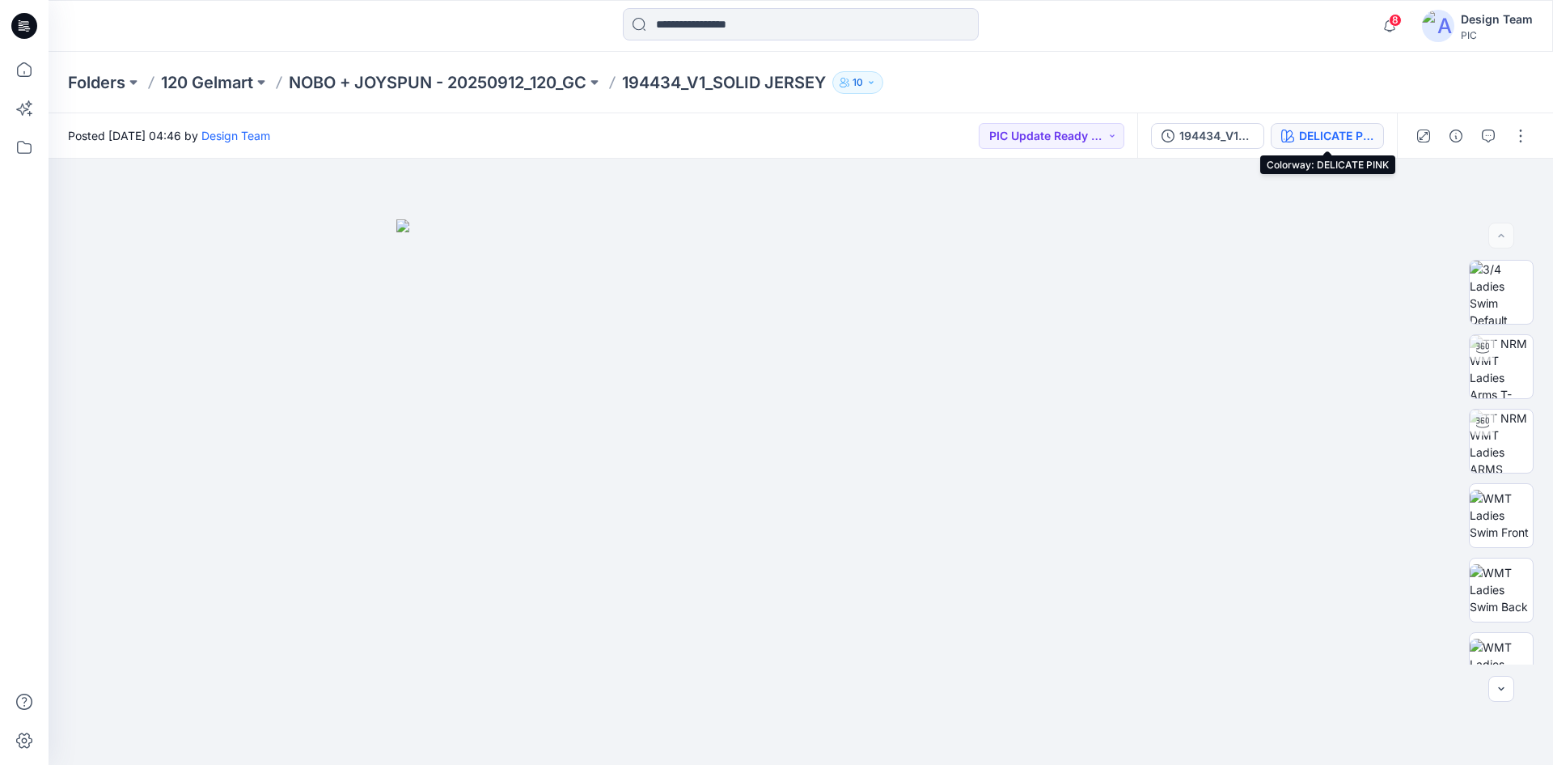
click at [1290, 136] on icon "button" at bounding box center [1288, 135] width 13 height 13
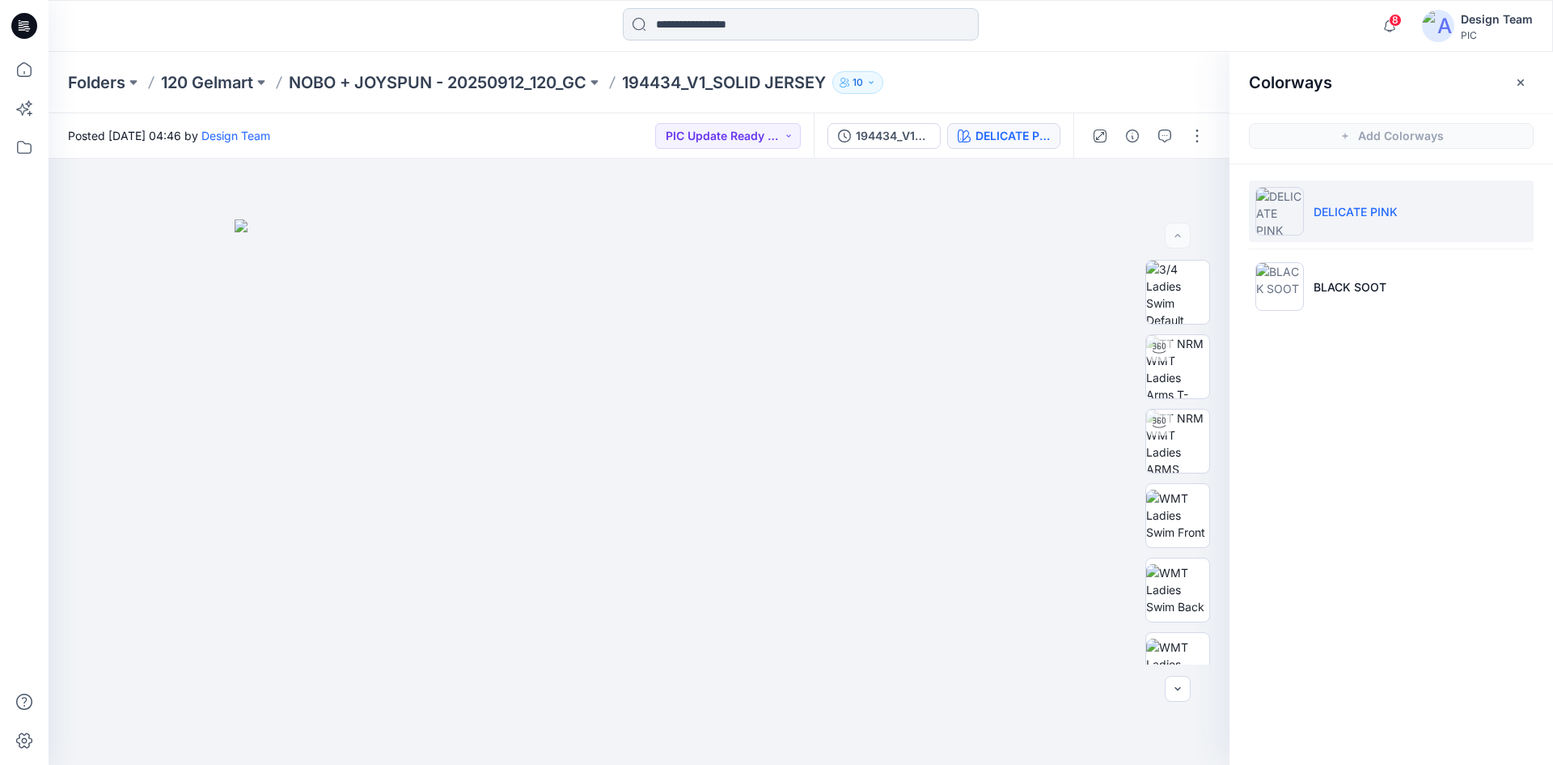
click at [710, 19] on input at bounding box center [801, 24] width 356 height 32
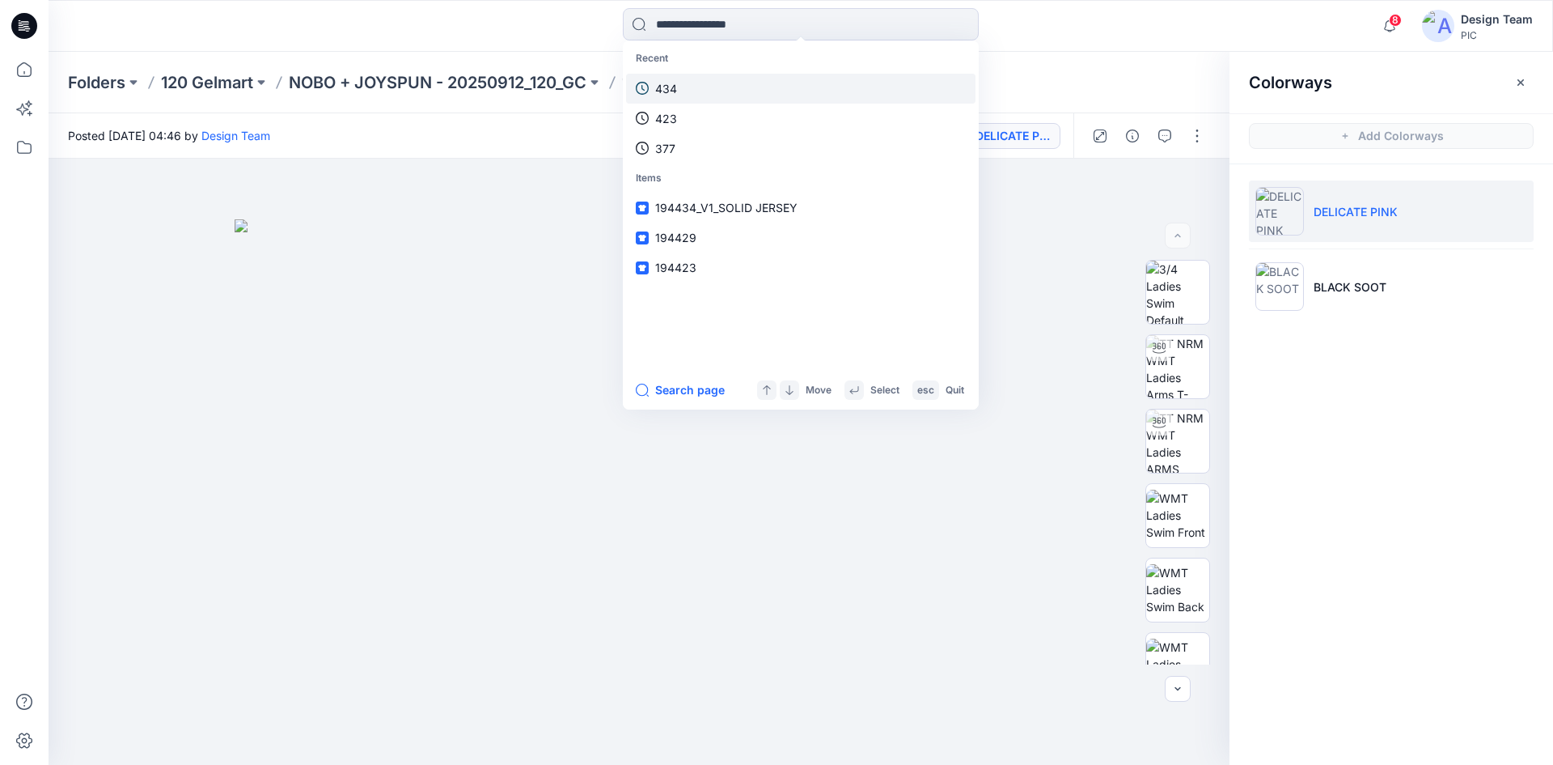
click at [708, 84] on link "434" at bounding box center [801, 89] width 350 height 30
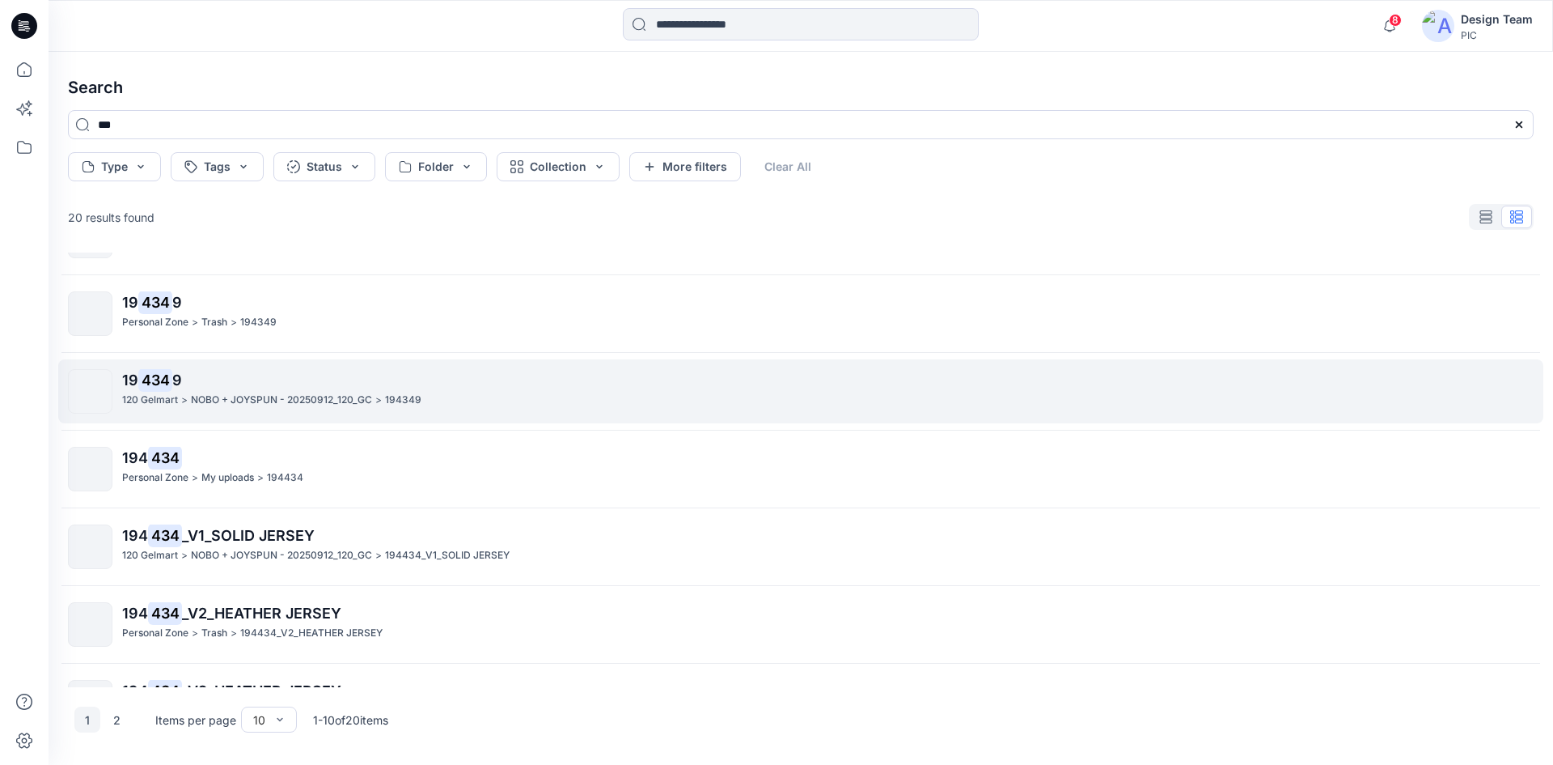
scroll to position [162, 0]
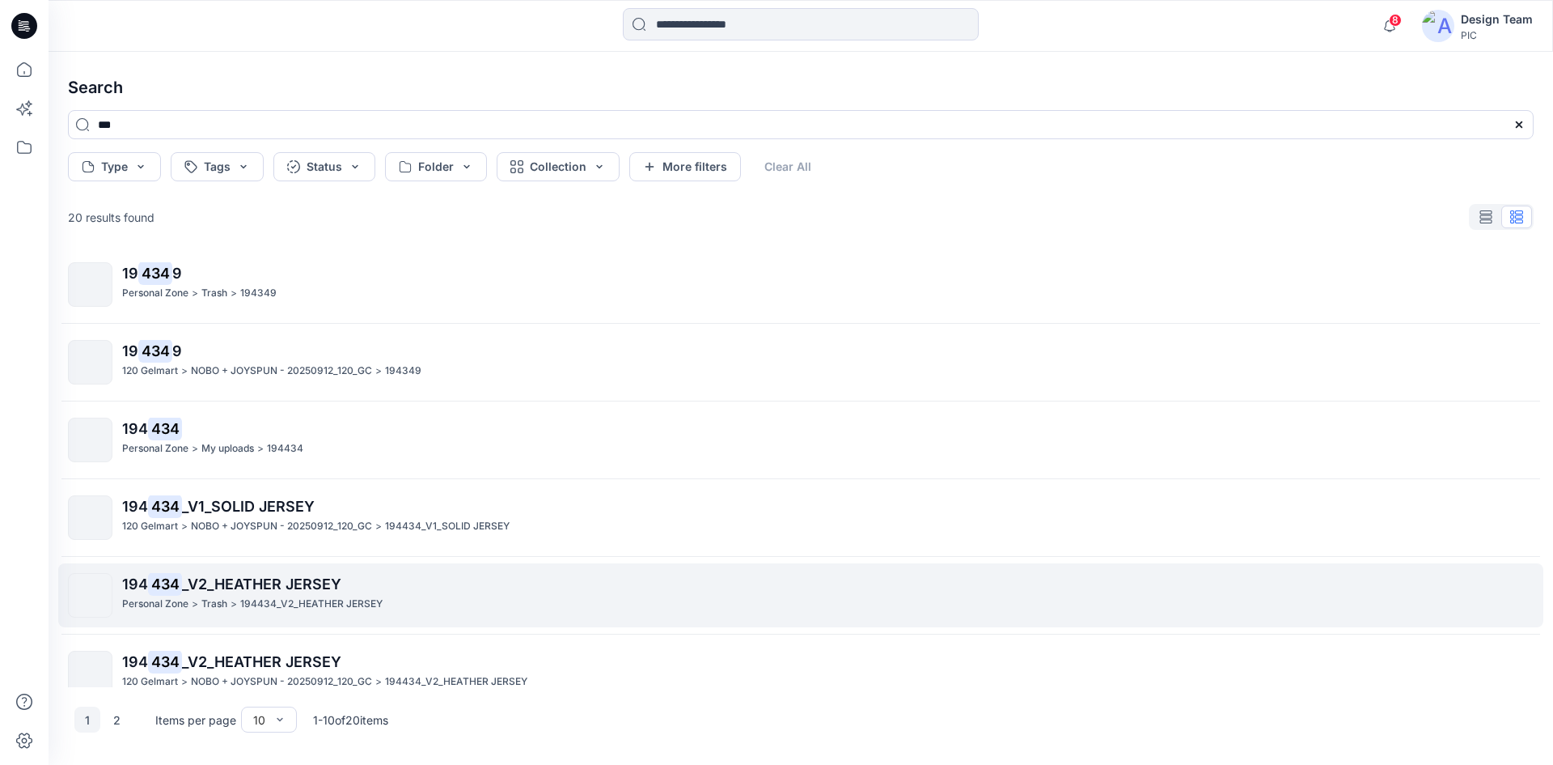
click at [330, 583] on span "_V2_HEATHER JERSEY" at bounding box center [261, 583] width 159 height 17
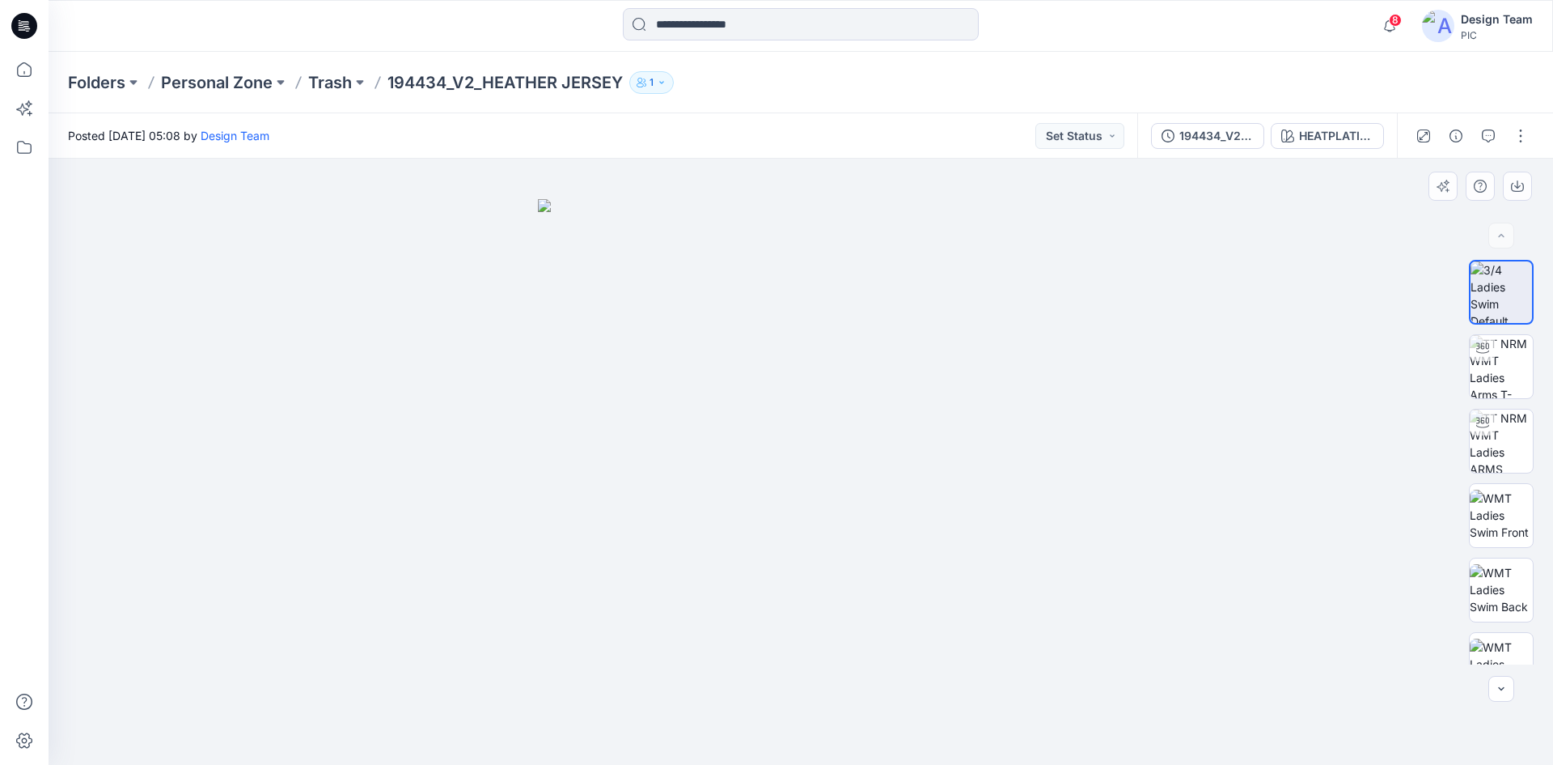
drag, startPoint x: 693, startPoint y: 464, endPoint x: 889, endPoint y: 436, distance: 198.5
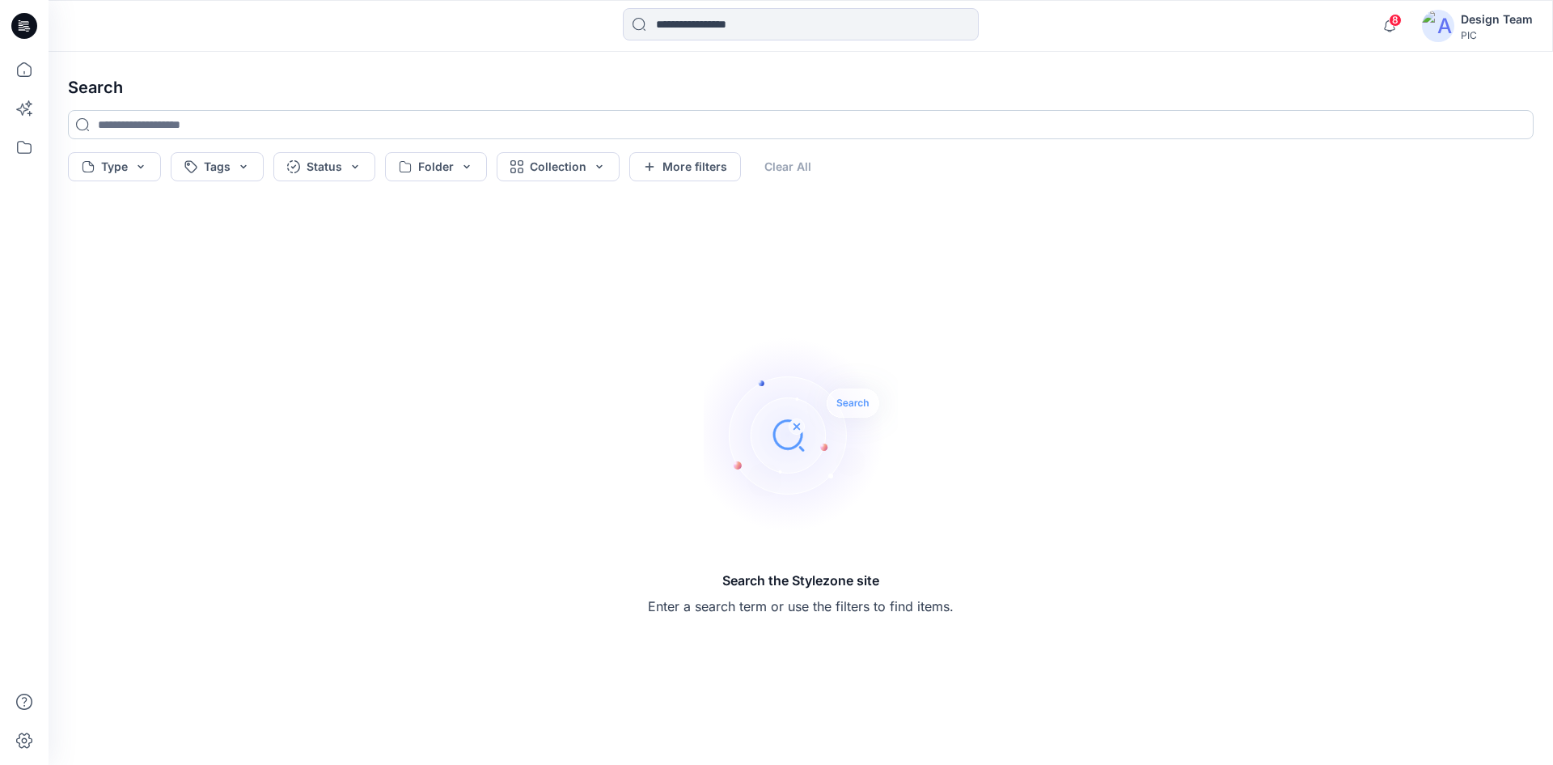
click at [159, 128] on input at bounding box center [801, 124] width 1466 height 29
click at [235, 118] on input at bounding box center [801, 124] width 1466 height 29
click at [702, 25] on input at bounding box center [801, 24] width 356 height 32
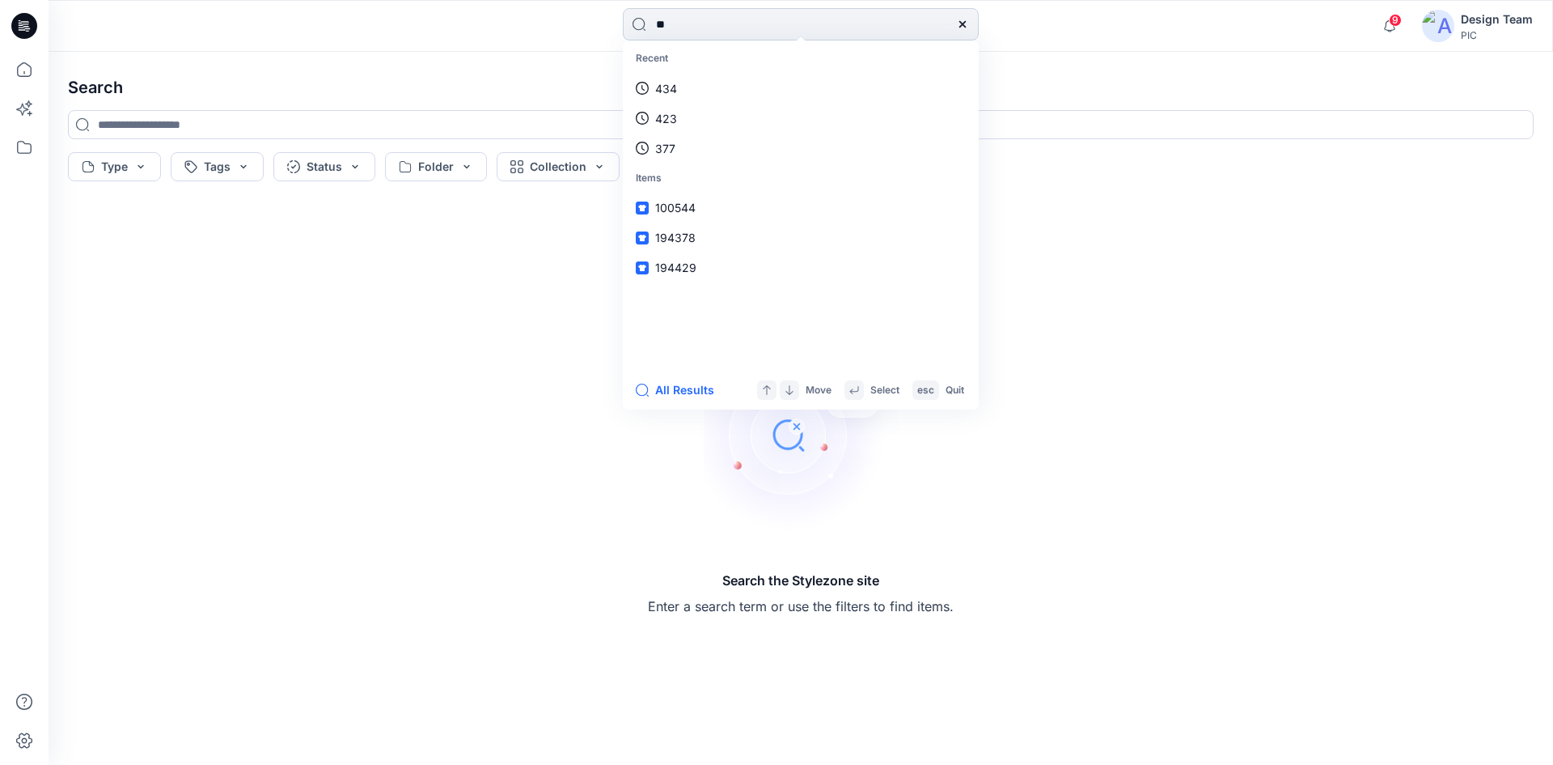
type input "***"
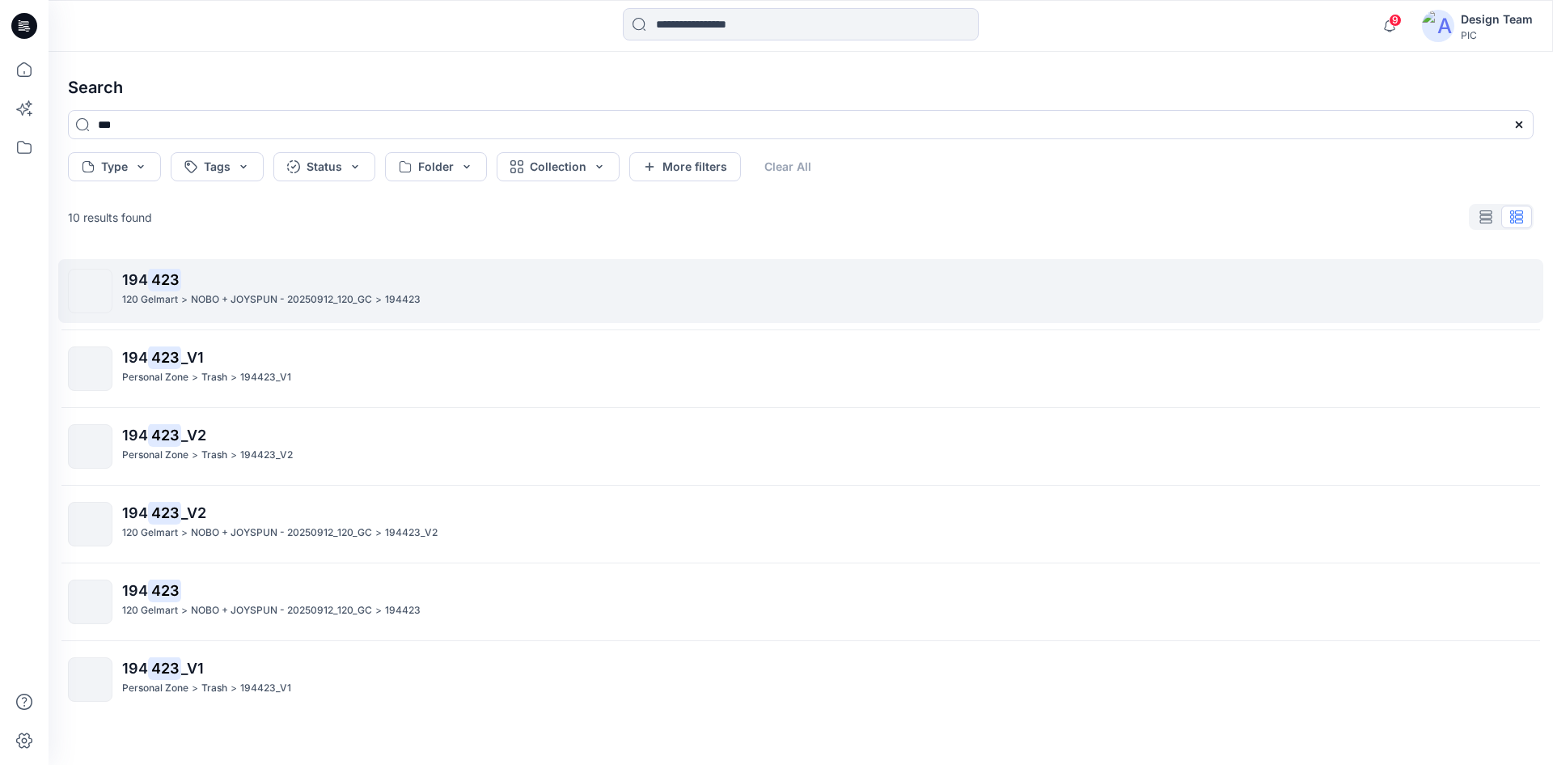
click at [228, 289] on p "194 423" at bounding box center [827, 280] width 1411 height 23
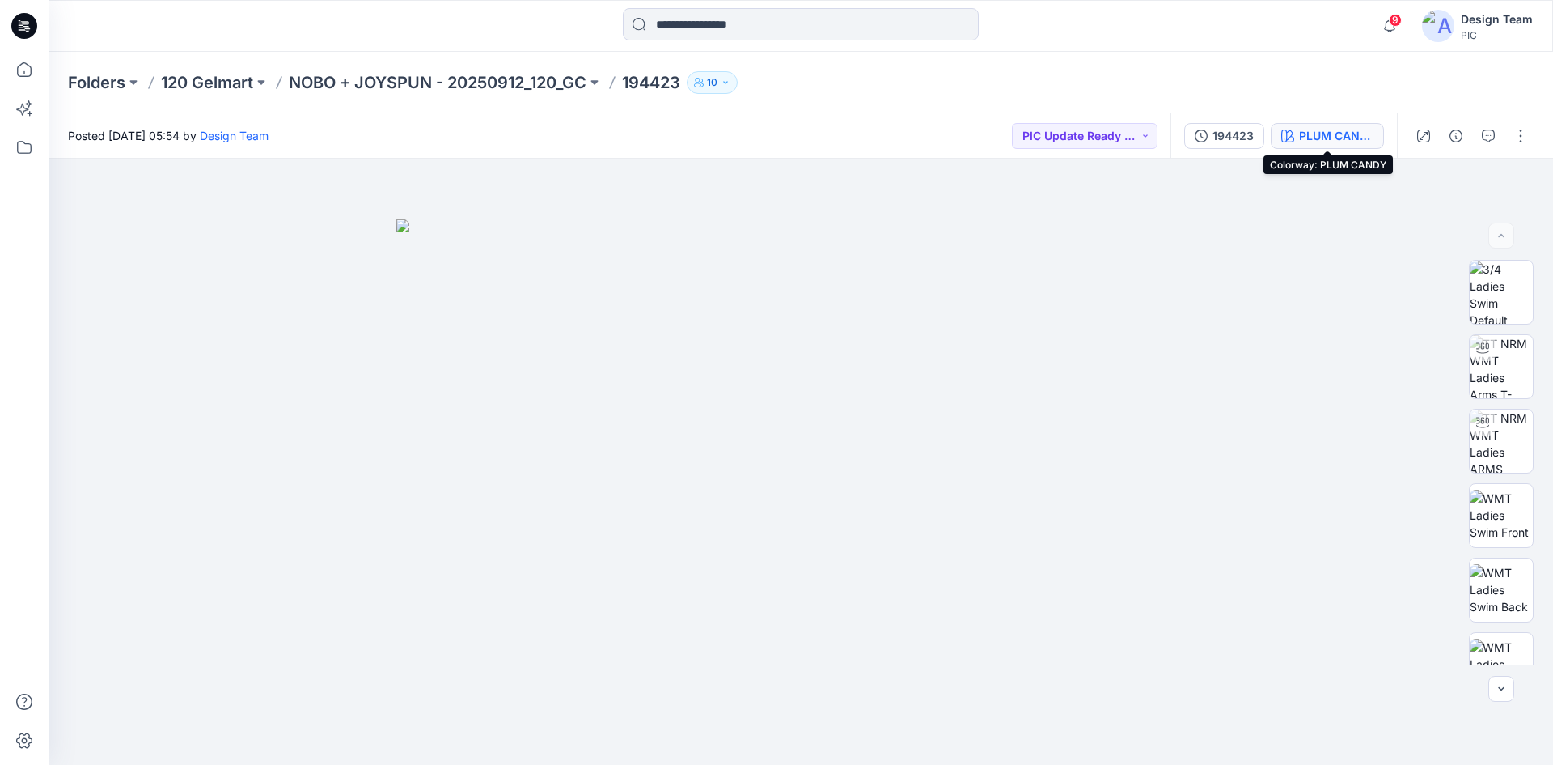
click at [1341, 133] on div "PLUM CANDY" at bounding box center [1336, 136] width 74 height 18
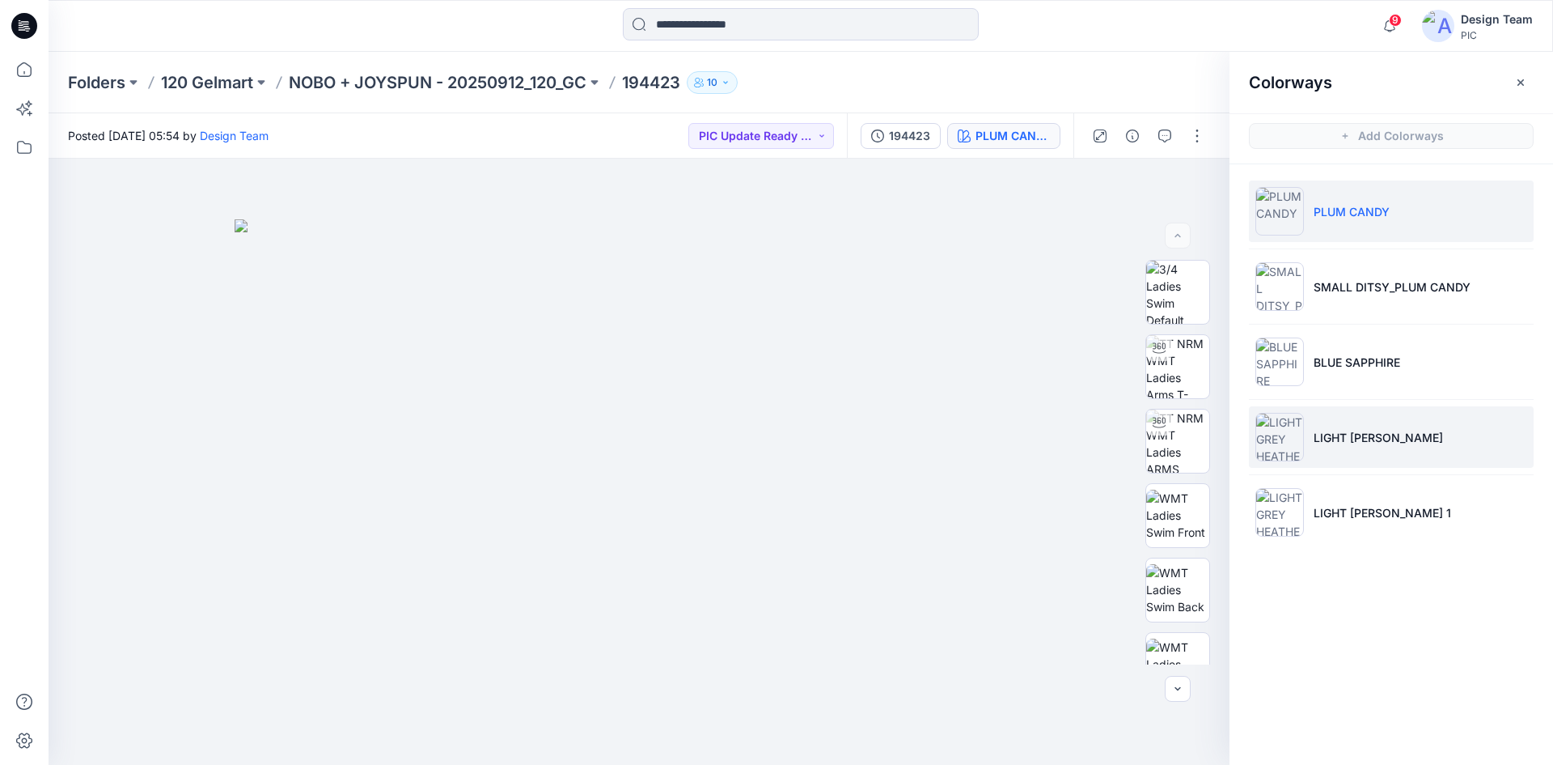
click at [1313, 445] on li "LIGHT [PERSON_NAME]" at bounding box center [1391, 436] width 285 height 61
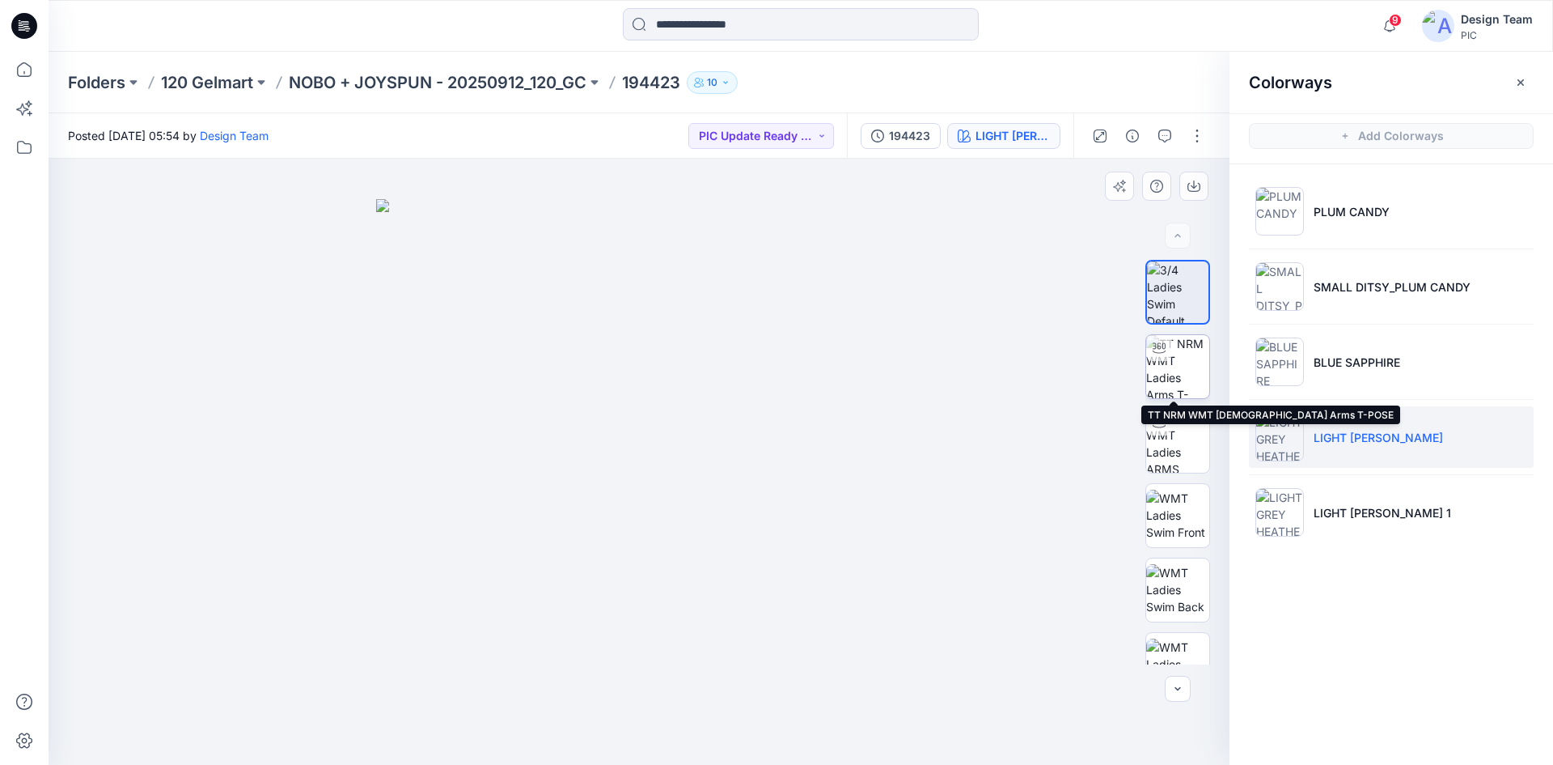
click at [1172, 377] on img at bounding box center [1177, 366] width 63 height 63
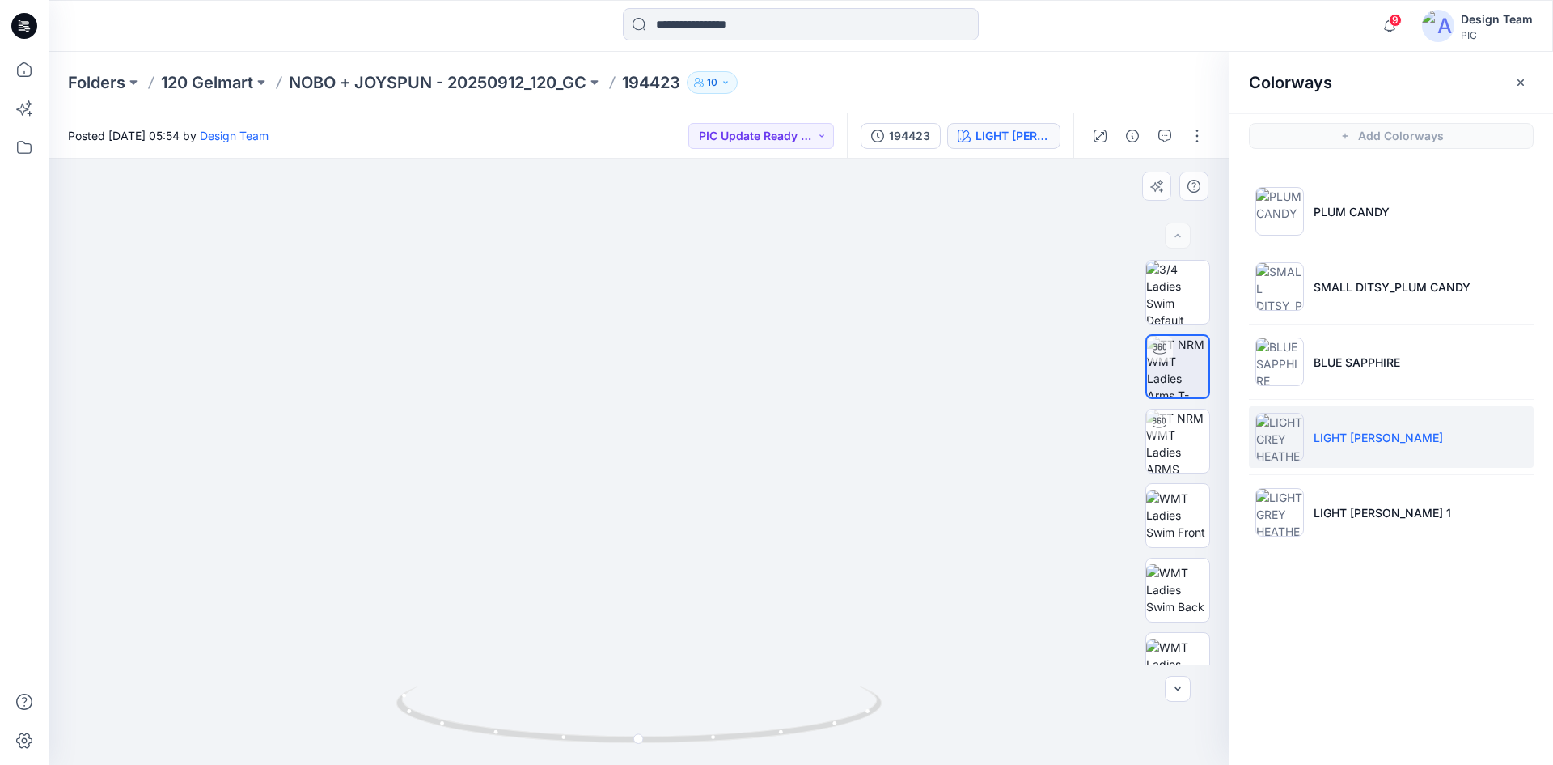
drag, startPoint x: 646, startPoint y: 569, endPoint x: 672, endPoint y: 243, distance: 327.1
click at [672, 243] on img at bounding box center [664, 64] width 1578 height 1402
drag, startPoint x: 516, startPoint y: 741, endPoint x: 579, endPoint y: 685, distance: 84.3
click at [579, 686] on icon at bounding box center [640, 716] width 489 height 61
drag, startPoint x: 698, startPoint y: 270, endPoint x: 683, endPoint y: 493, distance: 223.0
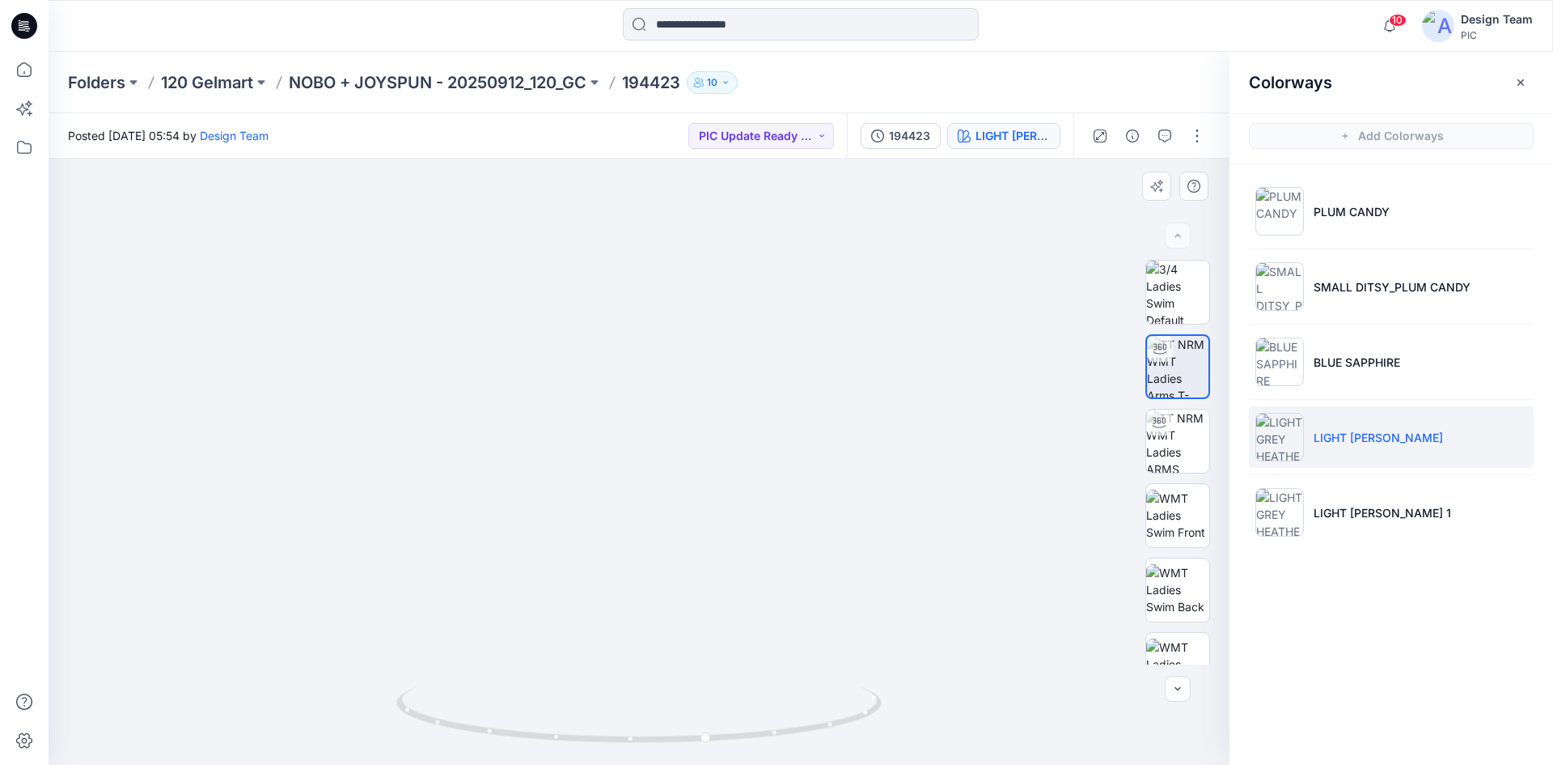
click at [683, 493] on img at bounding box center [649, 157] width 1578 height 1215
drag, startPoint x: 622, startPoint y: 549, endPoint x: 654, endPoint y: 362, distance: 188.7
click at [654, 362] on img at bounding box center [639, 334] width 864 height 859
drag, startPoint x: 628, startPoint y: 413, endPoint x: 620, endPoint y: 571, distance: 158.8
click at [620, 571] on img at bounding box center [619, 143] width 1578 height 1244
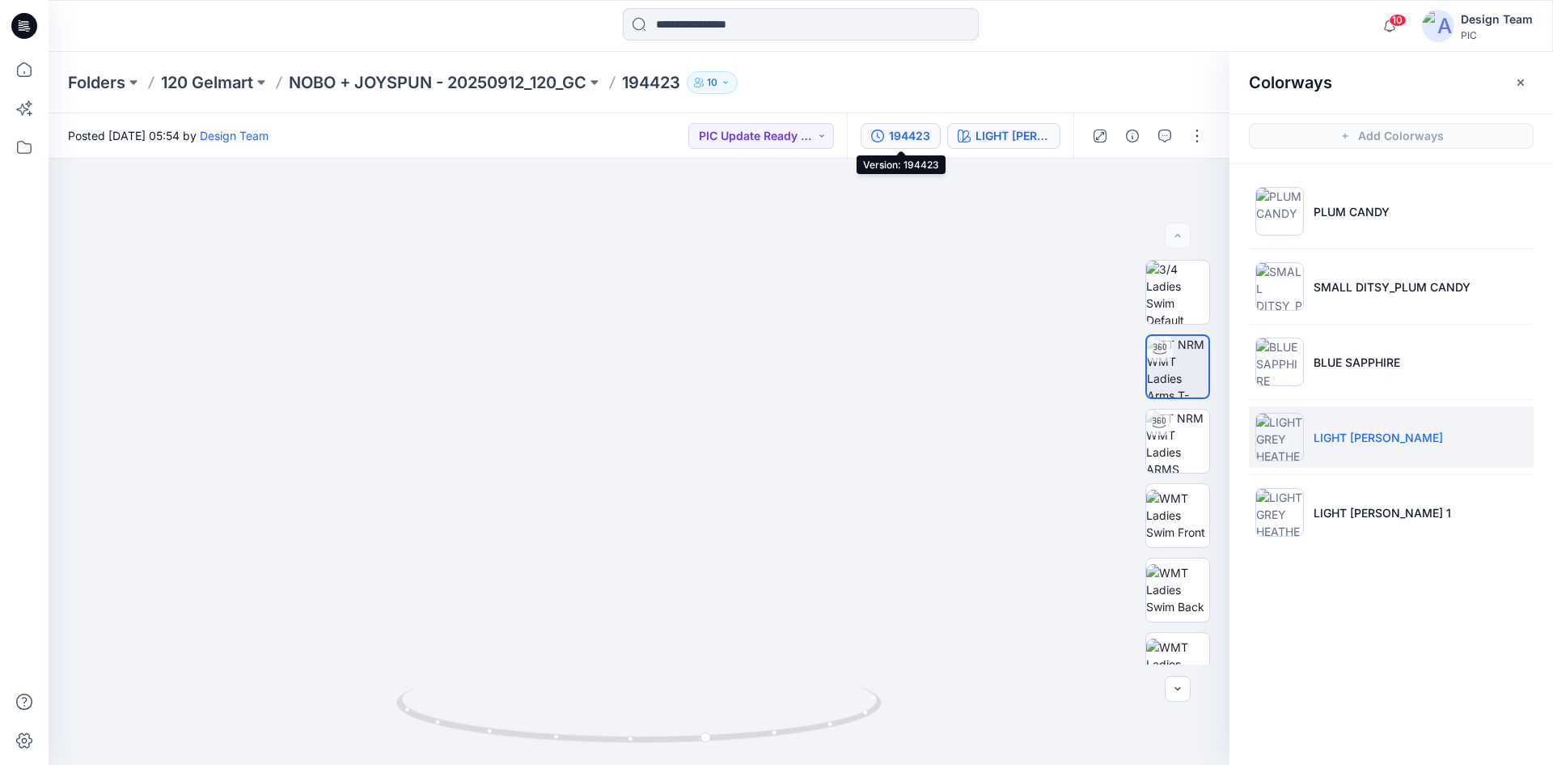
click at [896, 133] on div "194423" at bounding box center [909, 136] width 41 height 18
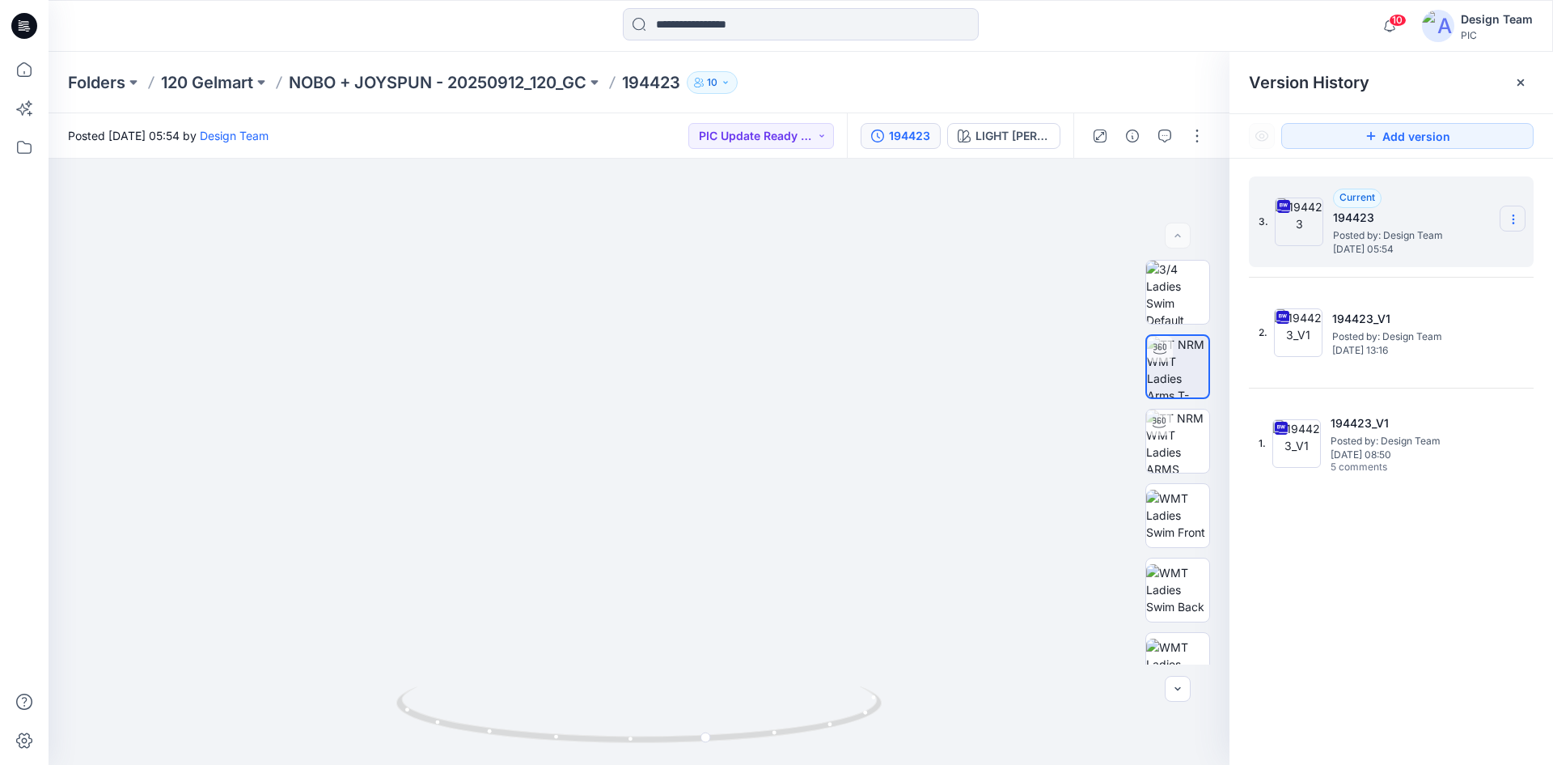
click at [1511, 221] on icon at bounding box center [1513, 219] width 13 height 13
click at [1422, 244] on span "Download Source BW File" at bounding box center [1432, 250] width 136 height 19
